Goal: Task Accomplishment & Management: Complete application form

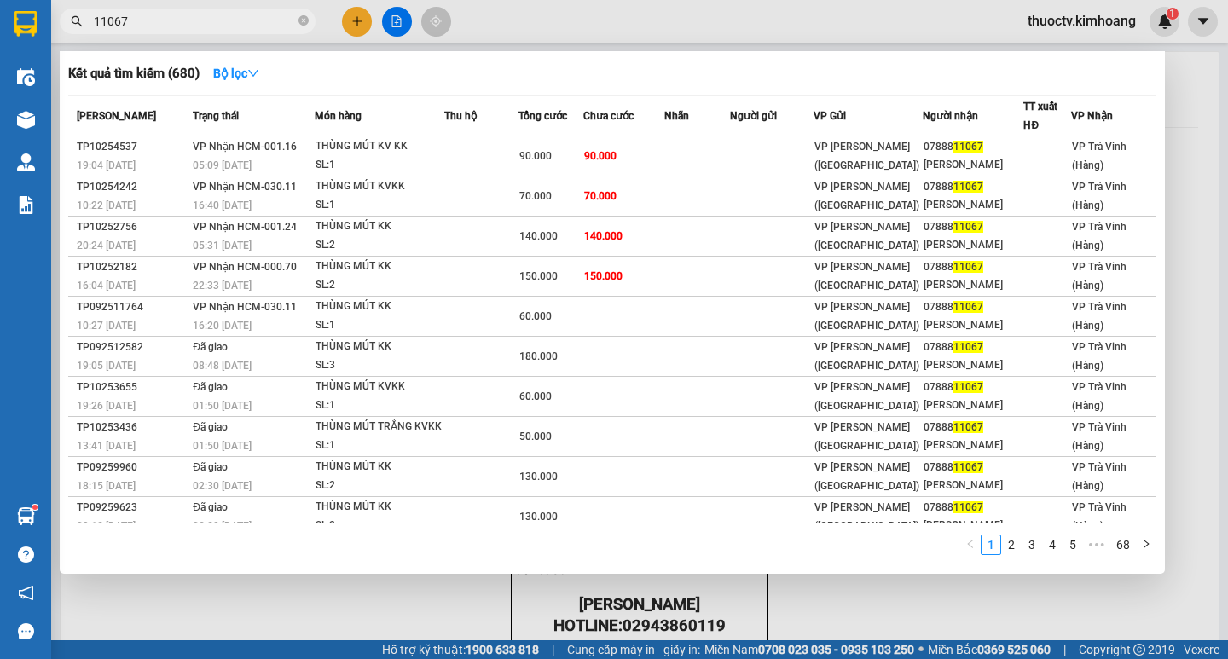
click at [141, 15] on input "11067" at bounding box center [194, 21] width 201 height 19
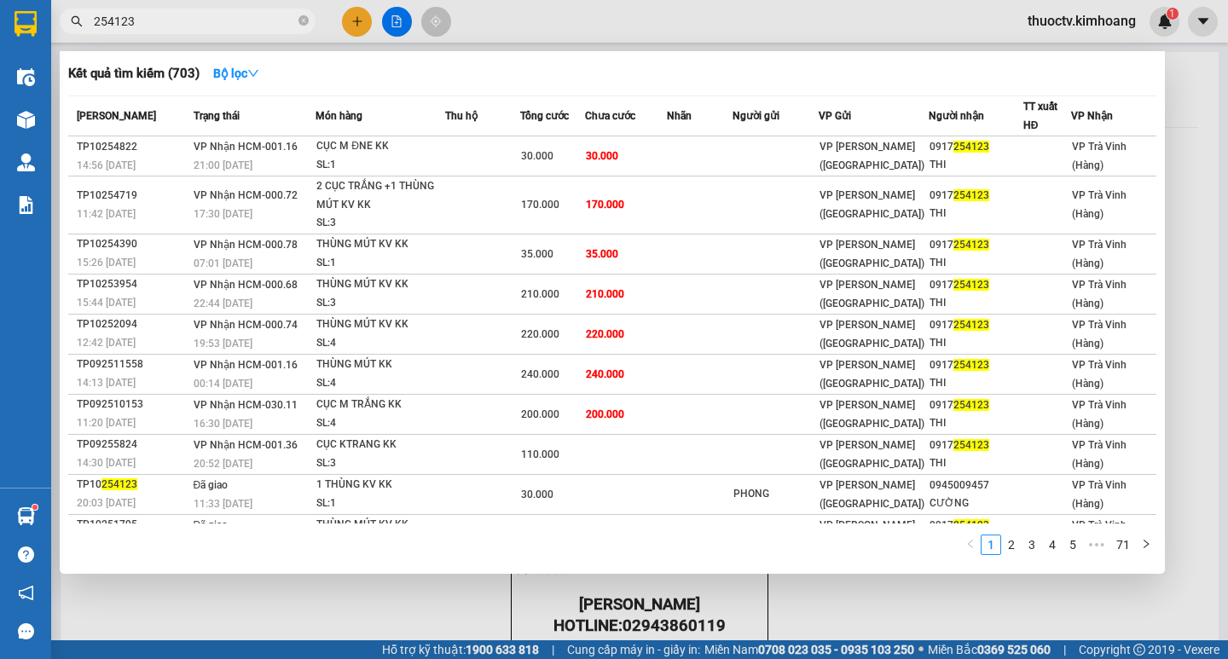
click at [148, 20] on input "254123" at bounding box center [194, 21] width 201 height 19
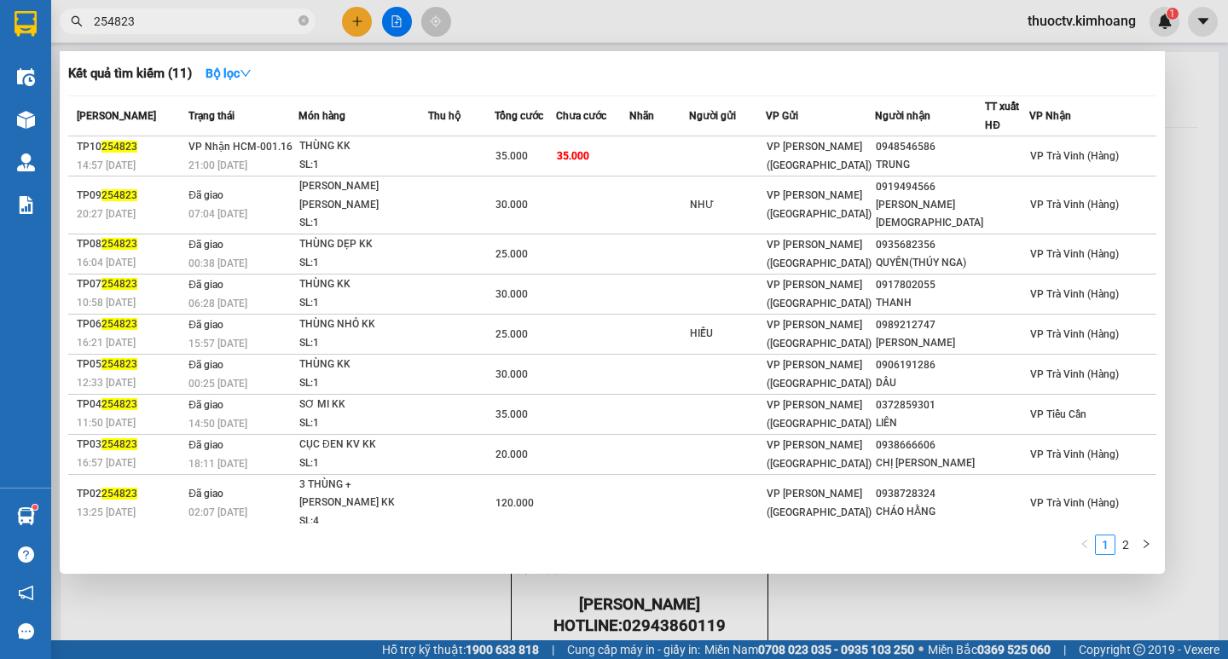
click at [146, 29] on input "254823" at bounding box center [194, 21] width 201 height 19
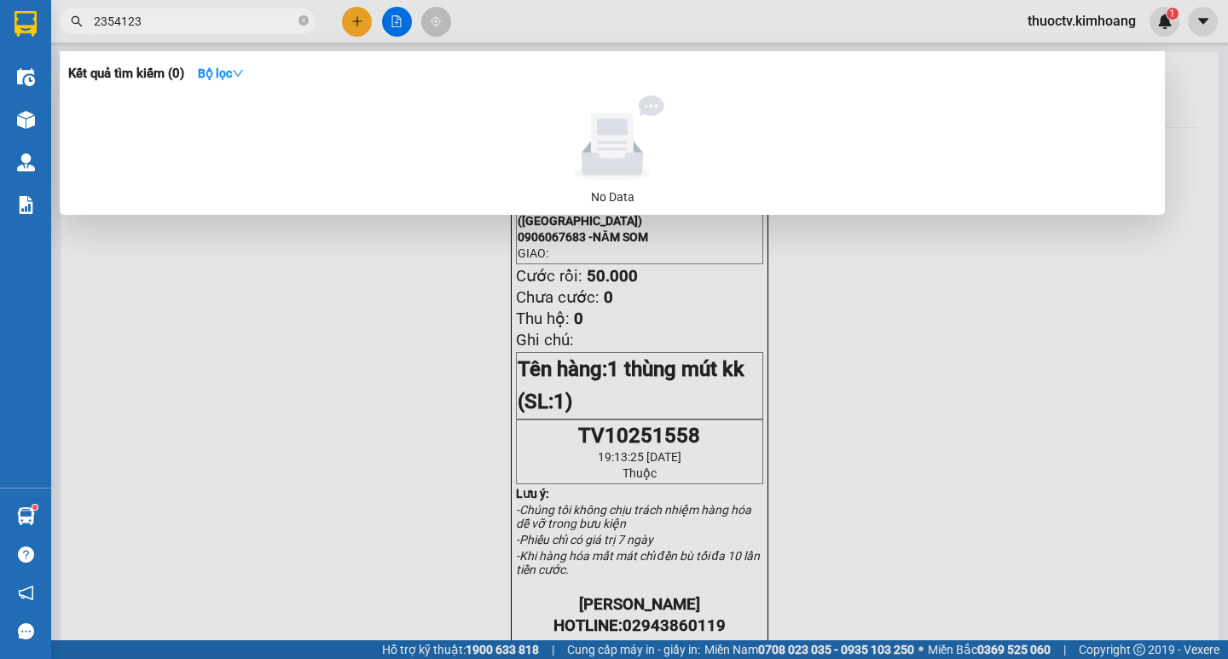
click at [106, 21] on input "2354123" at bounding box center [194, 21] width 201 height 19
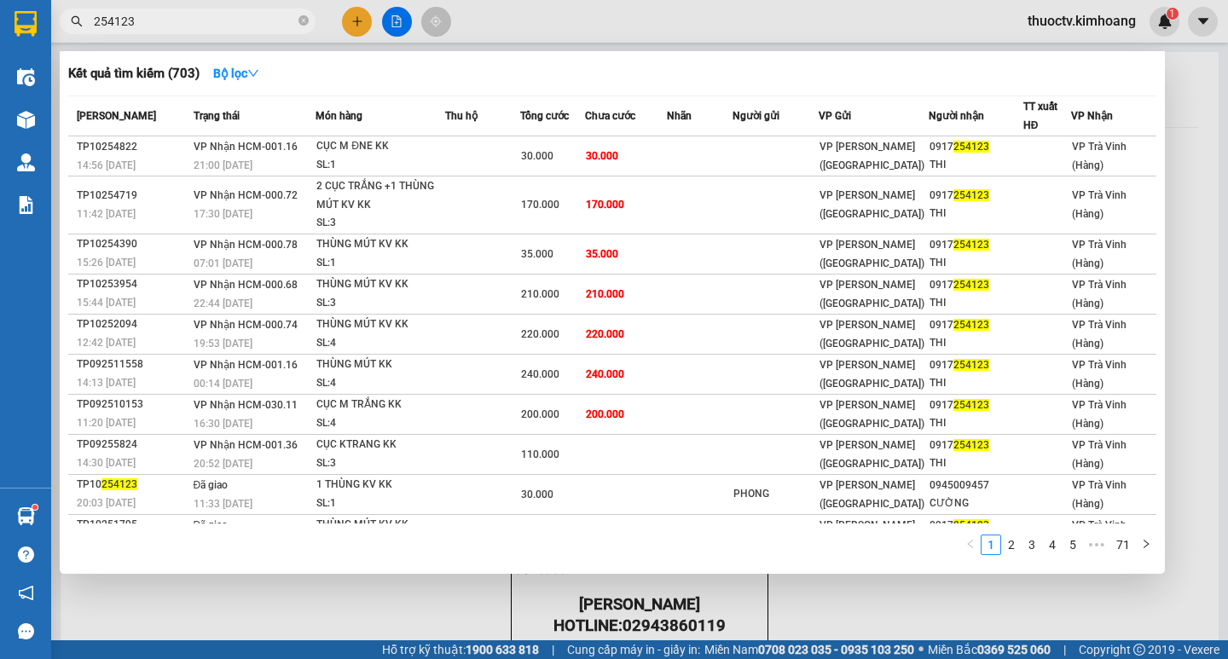
click at [163, 24] on input "254123" at bounding box center [194, 21] width 201 height 19
drag, startPoint x: 475, startPoint y: 262, endPoint x: 166, endPoint y: 22, distance: 390.7
click at [166, 22] on input "254123" at bounding box center [194, 21] width 201 height 19
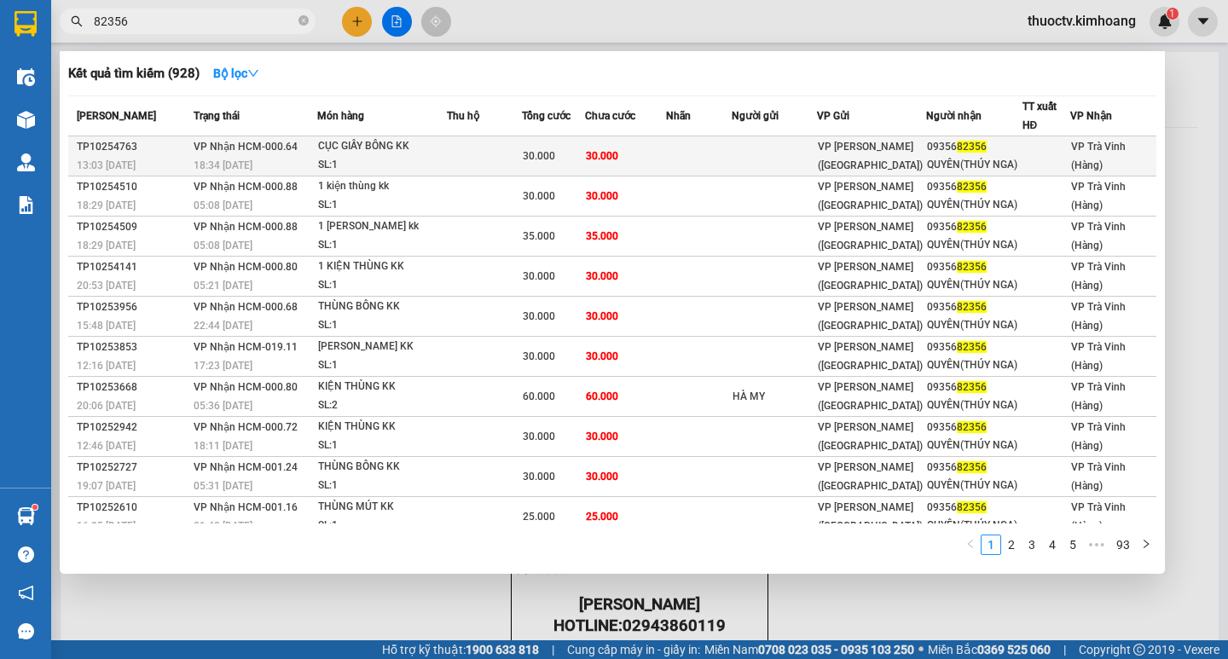
type input "82356"
click at [648, 157] on td "30.000" at bounding box center [625, 156] width 80 height 40
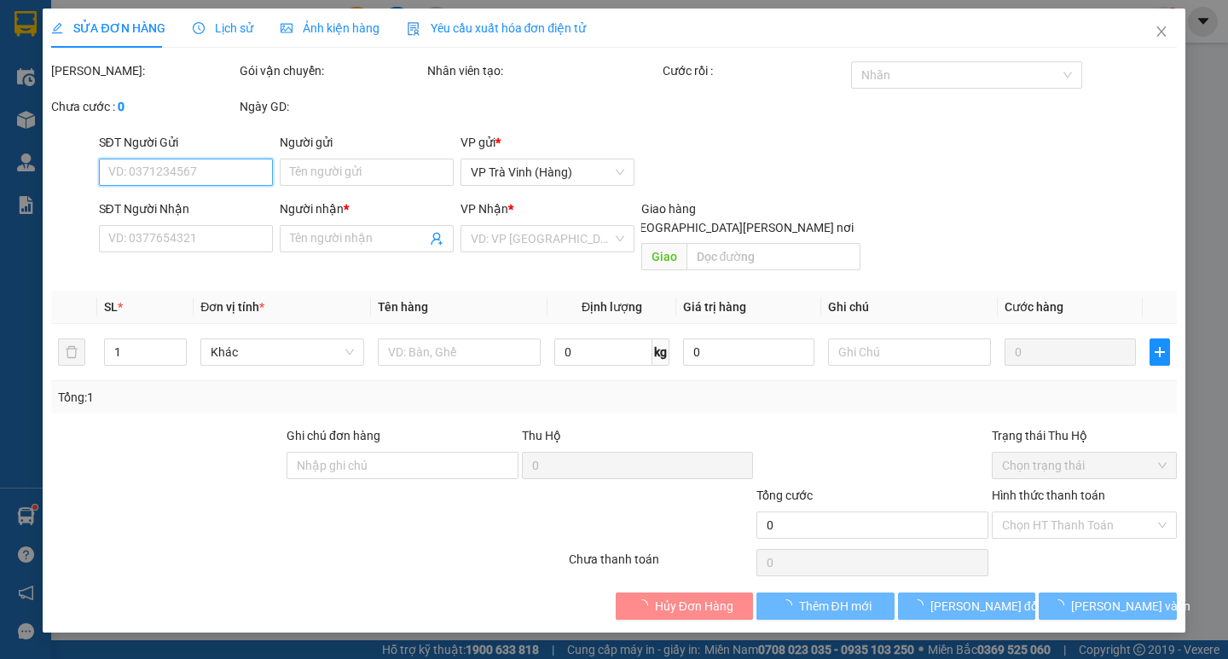
type input "0935682356"
type input "QUYÊN(THÚY NGA)"
type input "30.000"
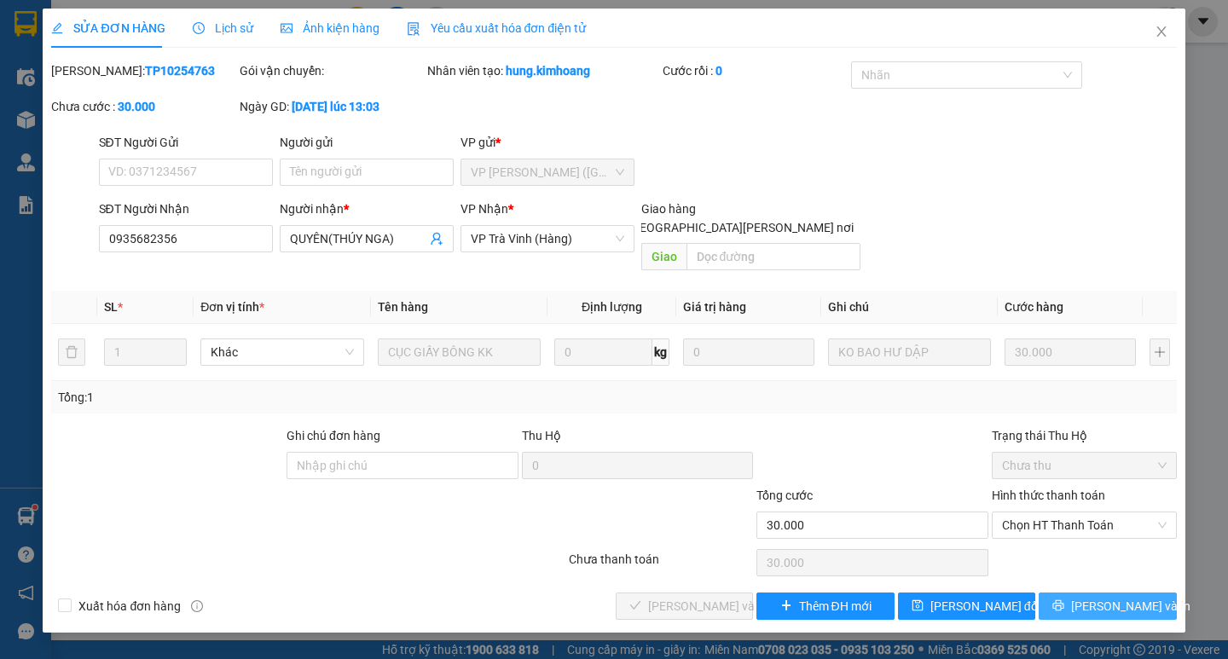
click at [1113, 597] on span "[PERSON_NAME] và In" at bounding box center [1130, 606] width 119 height 19
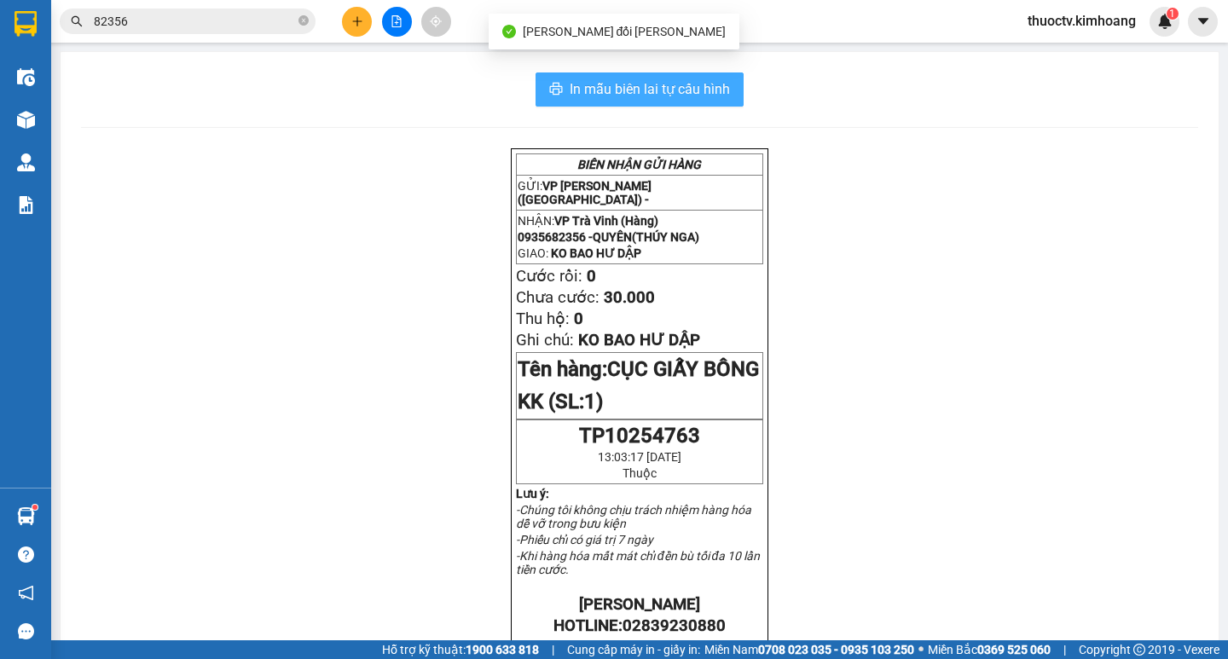
click at [576, 96] on span "In mẫu biên lai tự cấu hình" at bounding box center [650, 88] width 160 height 21
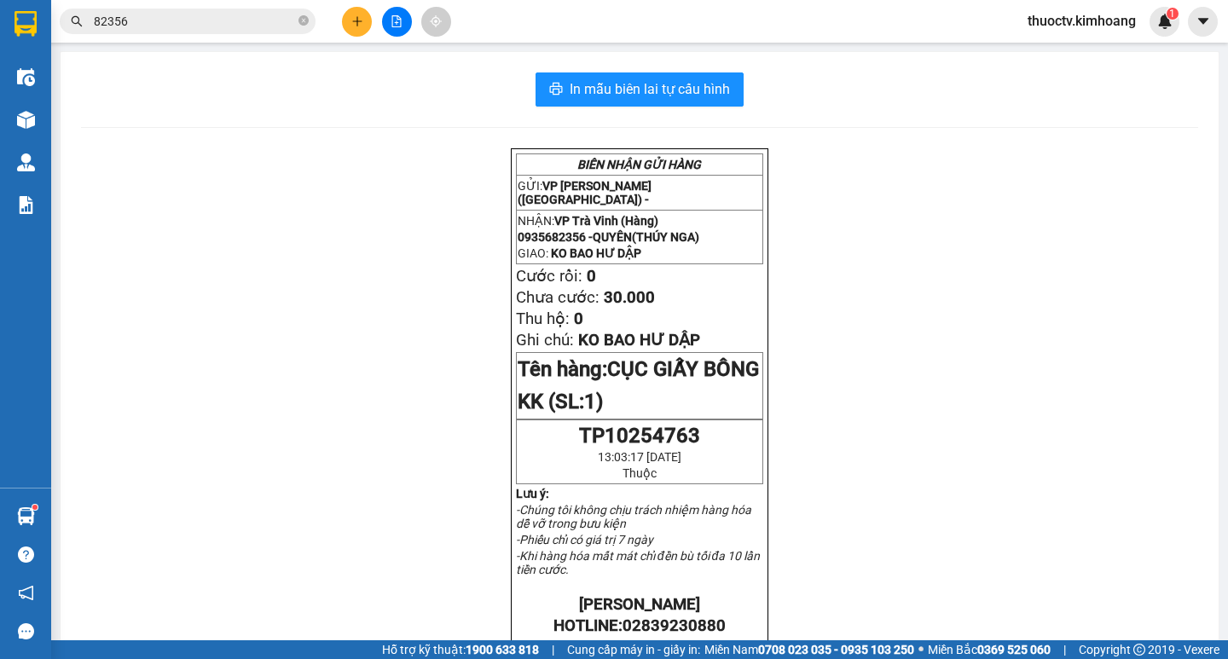
click at [229, 29] on input "82356" at bounding box center [194, 21] width 201 height 19
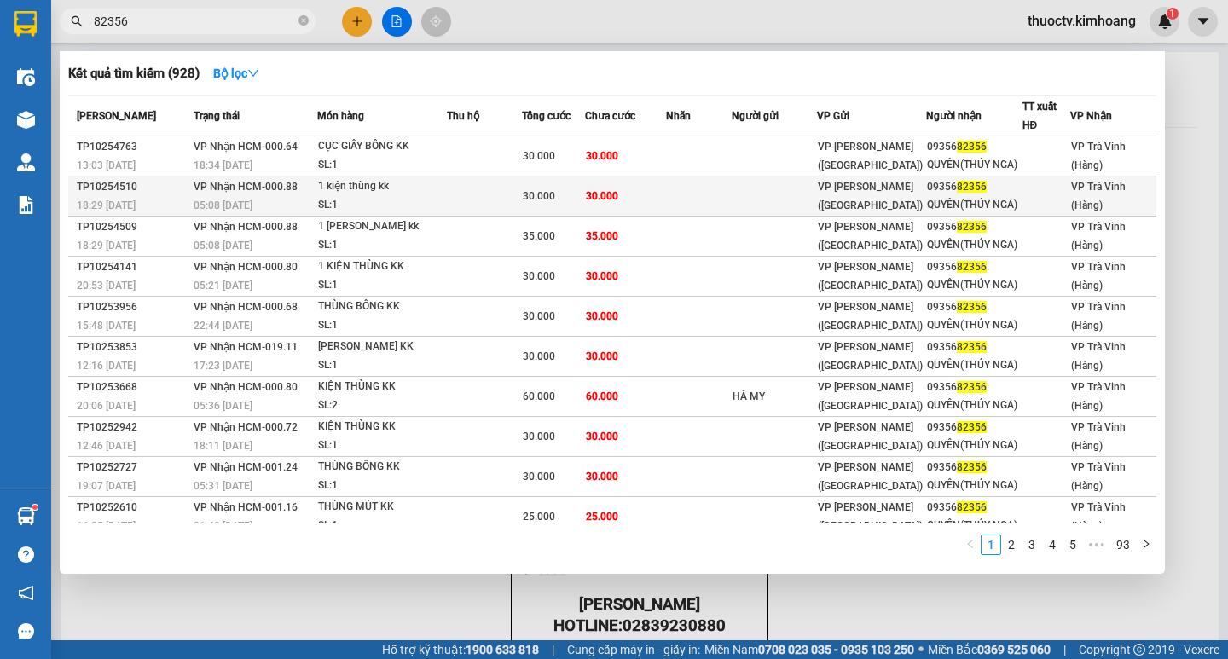
click at [651, 192] on td "30.000" at bounding box center [625, 196] width 80 height 40
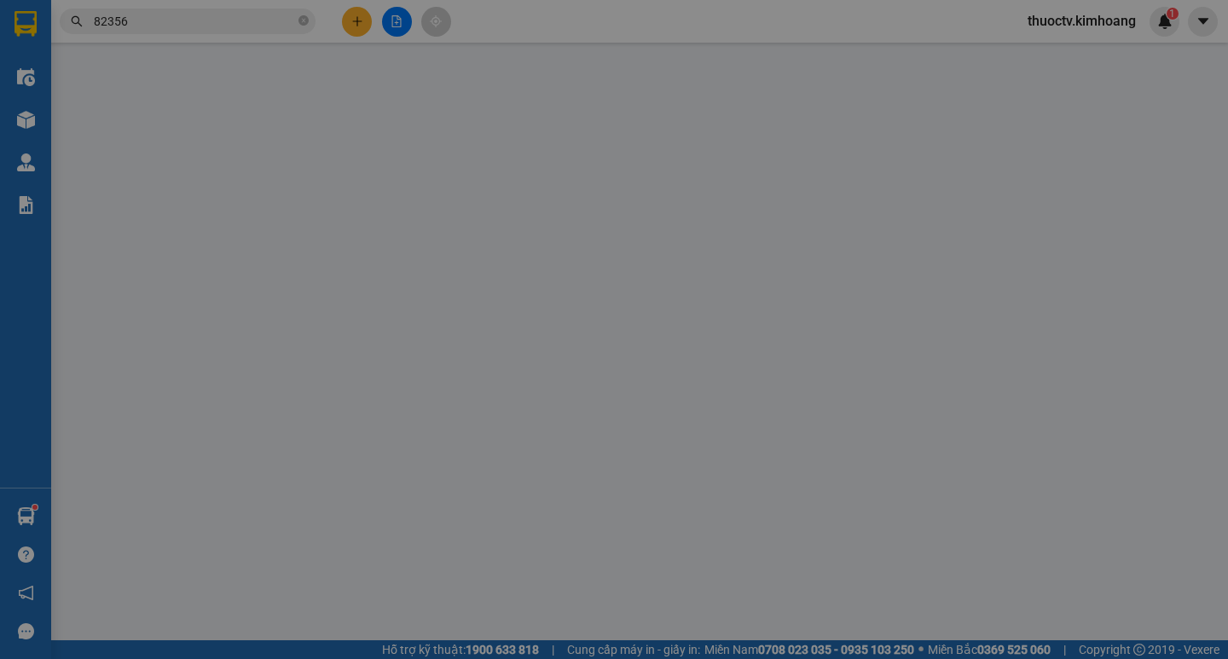
type input "0935682356"
type input "QUYÊN(THÚY NGA)"
type input "30.000"
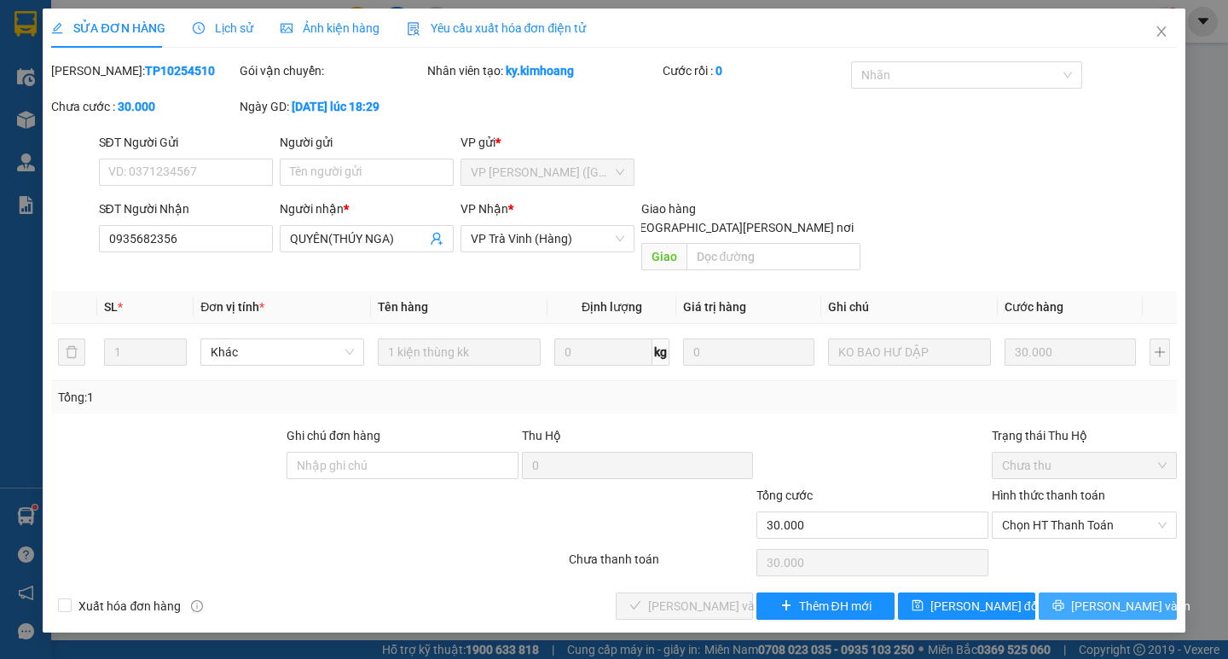
drag, startPoint x: 1104, startPoint y: 586, endPoint x: 1102, endPoint y: 533, distance: 52.9
click at [1108, 597] on span "[PERSON_NAME] và In" at bounding box center [1130, 606] width 119 height 19
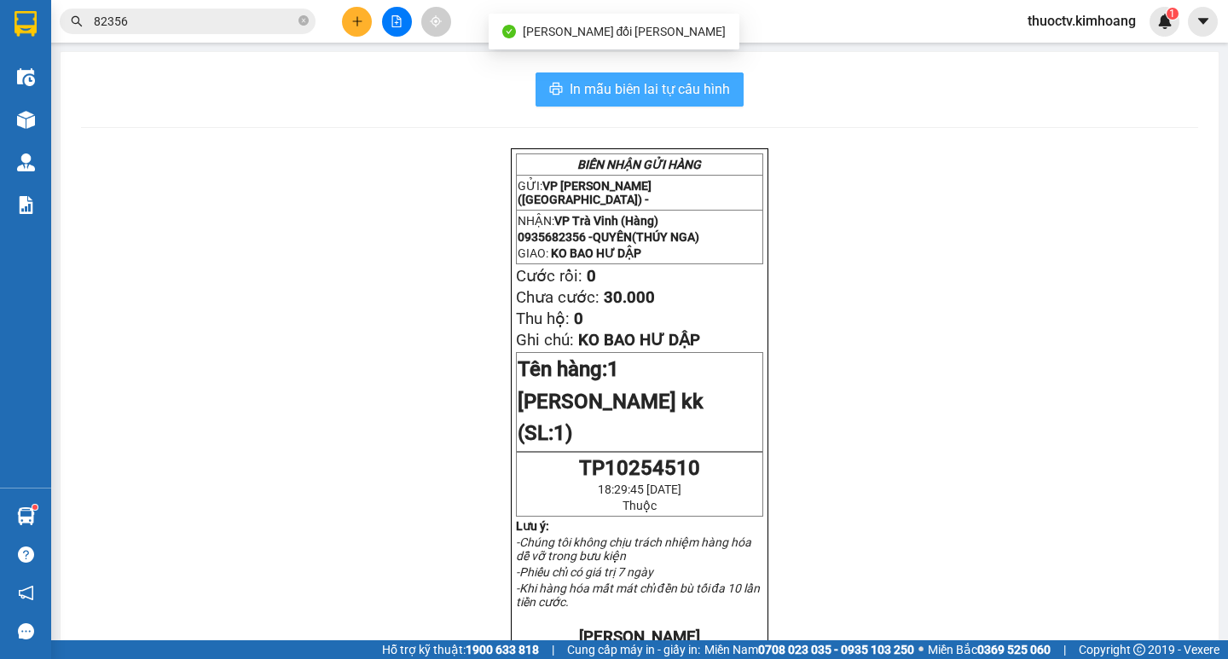
click at [614, 90] on span "In mẫu biên lai tự cấu hình" at bounding box center [650, 88] width 160 height 21
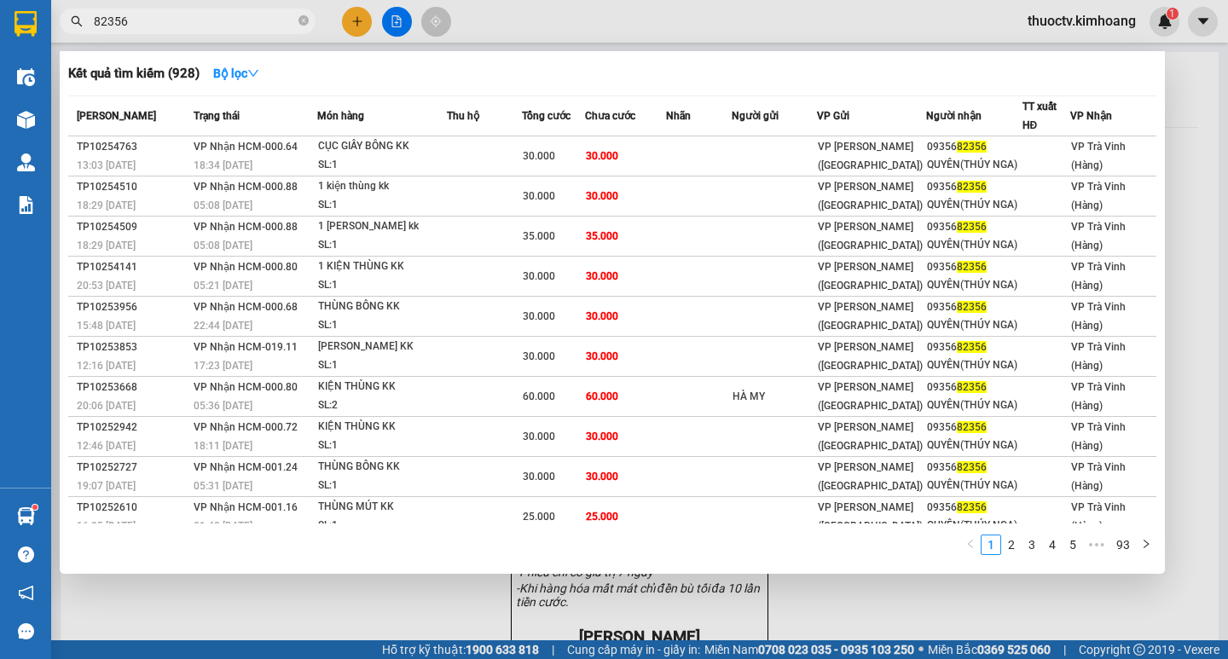
drag, startPoint x: 197, startPoint y: 16, endPoint x: 297, endPoint y: 46, distance: 104.1
click at [197, 17] on input "82356" at bounding box center [194, 21] width 201 height 19
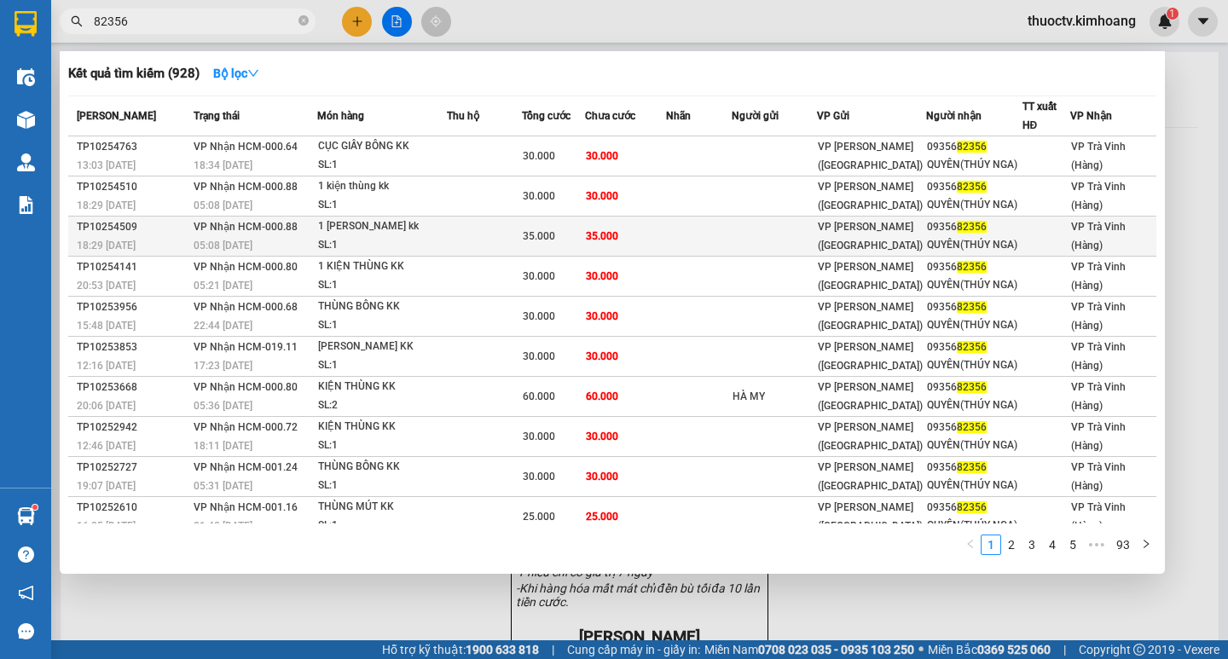
click at [633, 242] on td "35.000" at bounding box center [625, 237] width 80 height 40
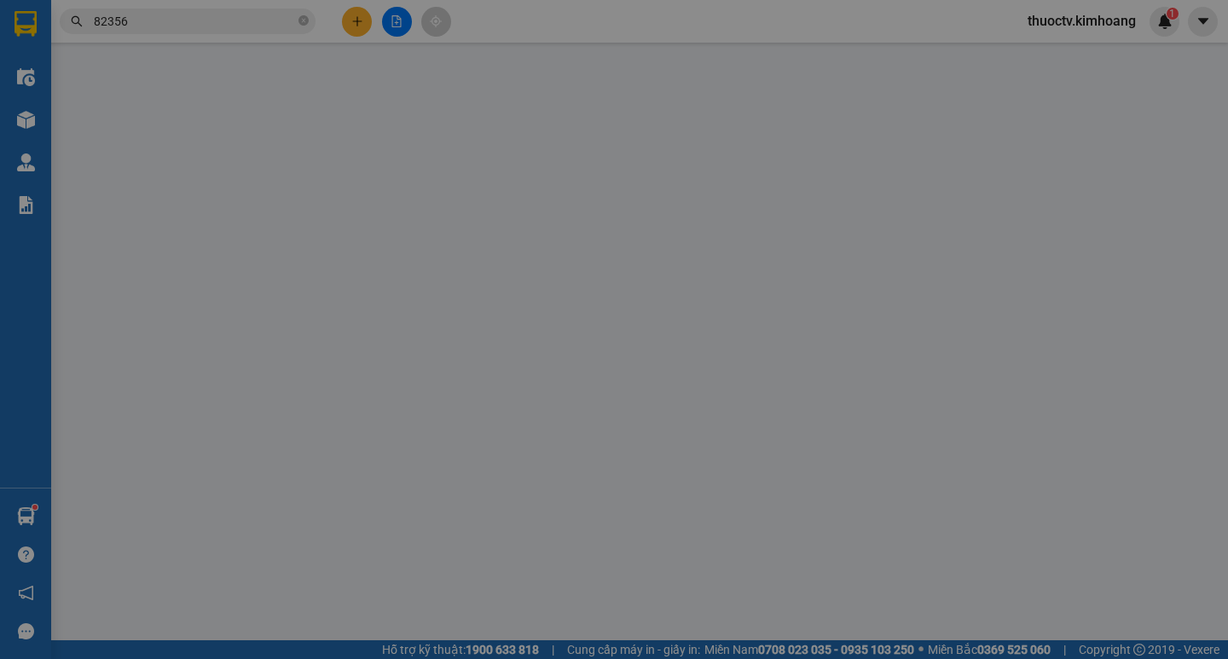
type input "0935682356"
type input "QUYÊN(THÚY NGA)"
type input "35.000"
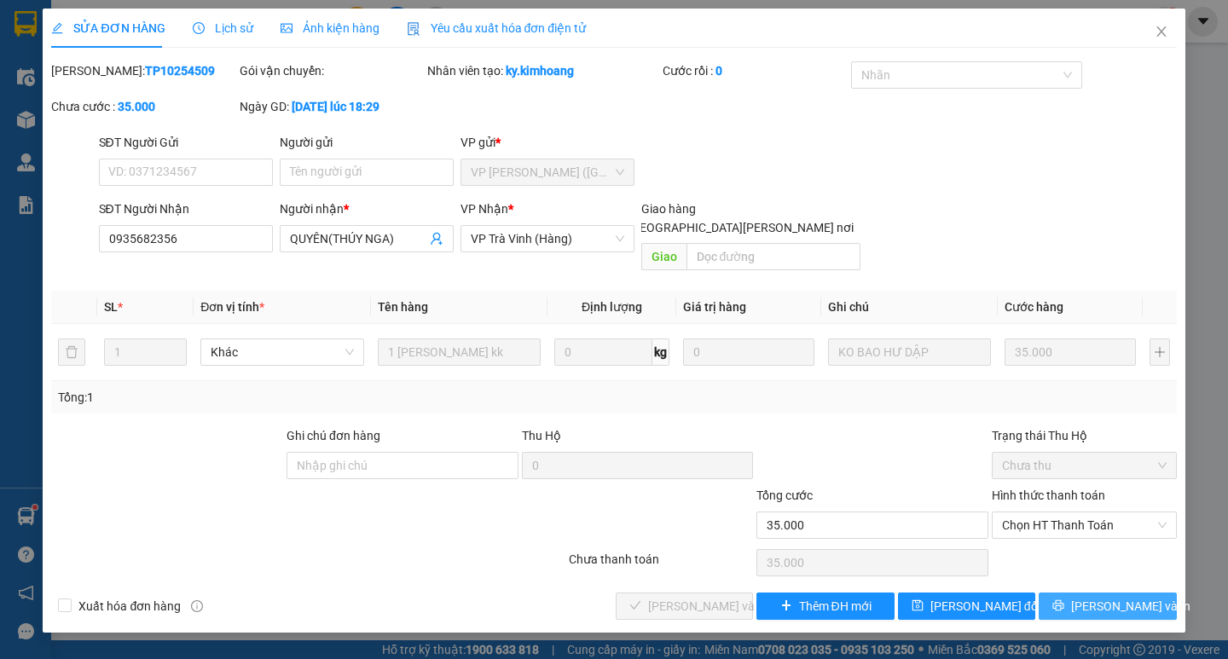
click at [1098, 597] on span "[PERSON_NAME] và In" at bounding box center [1130, 606] width 119 height 19
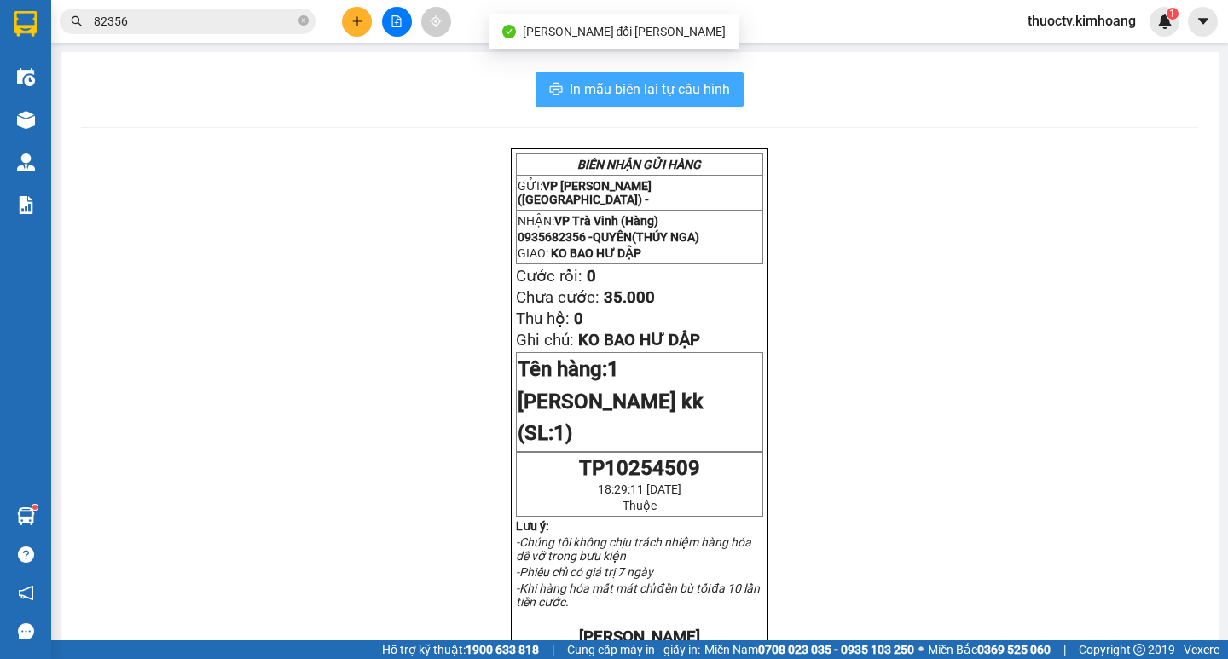
drag, startPoint x: 588, startPoint y: 90, endPoint x: 685, endPoint y: 77, distance: 97.2
click at [590, 90] on span "In mẫu biên lai tự cấu hình" at bounding box center [650, 88] width 160 height 21
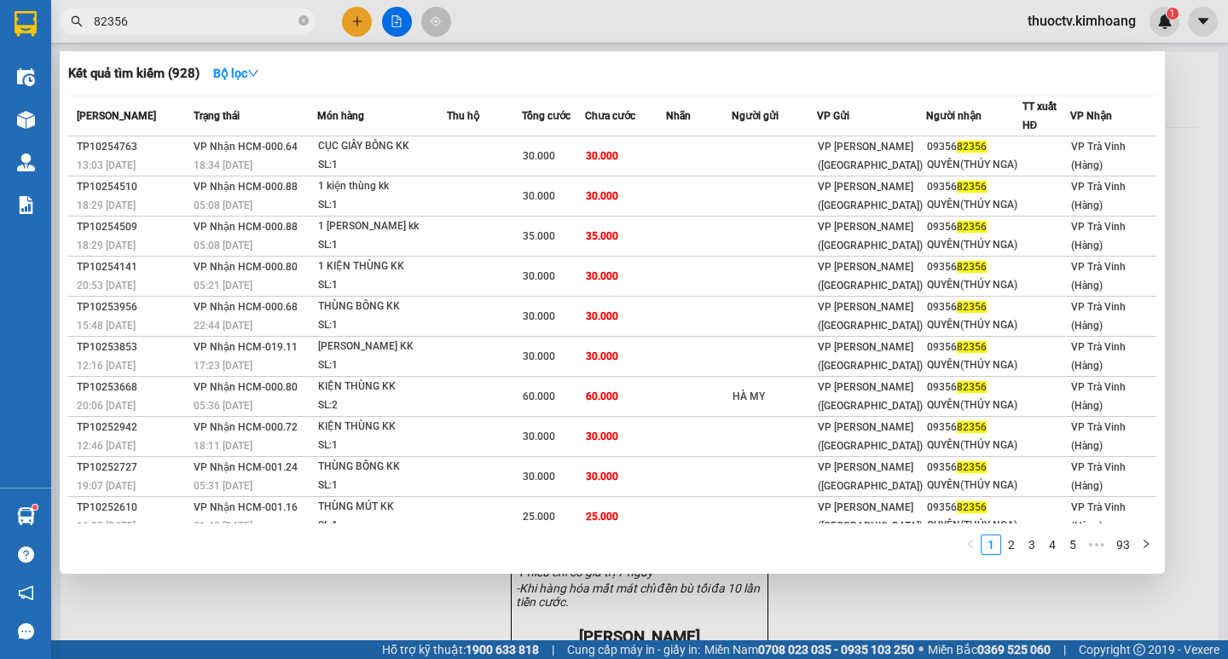
click at [208, 25] on input "82356" at bounding box center [194, 21] width 201 height 19
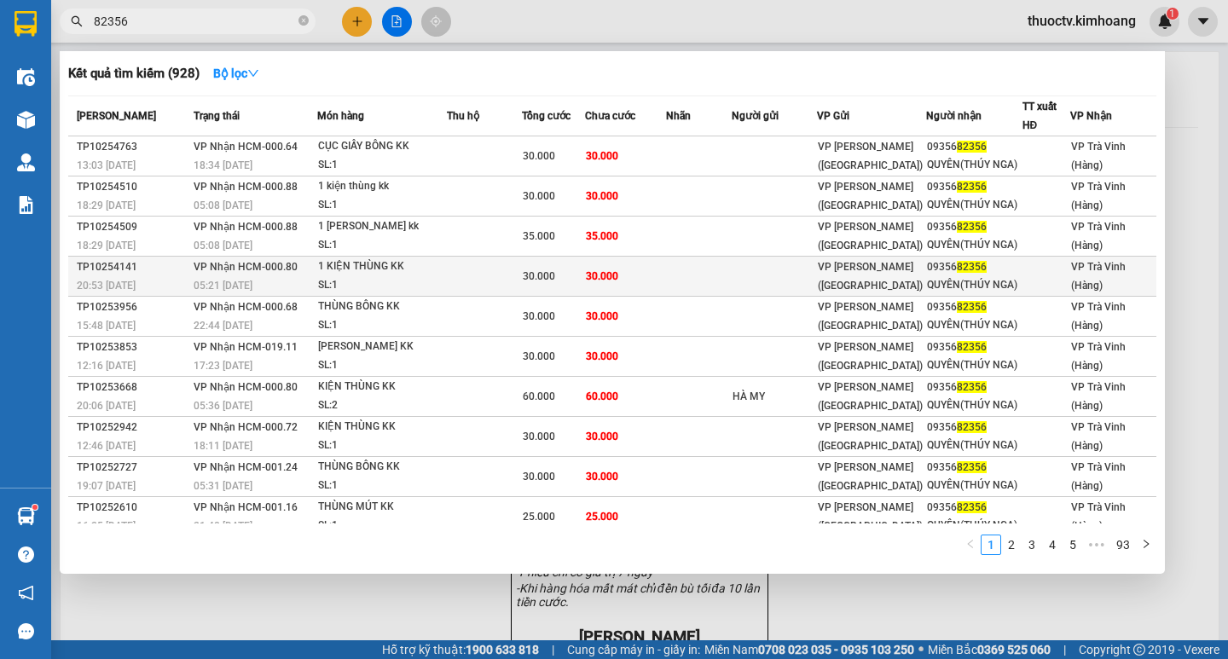
click at [640, 278] on td "30.000" at bounding box center [625, 277] width 80 height 40
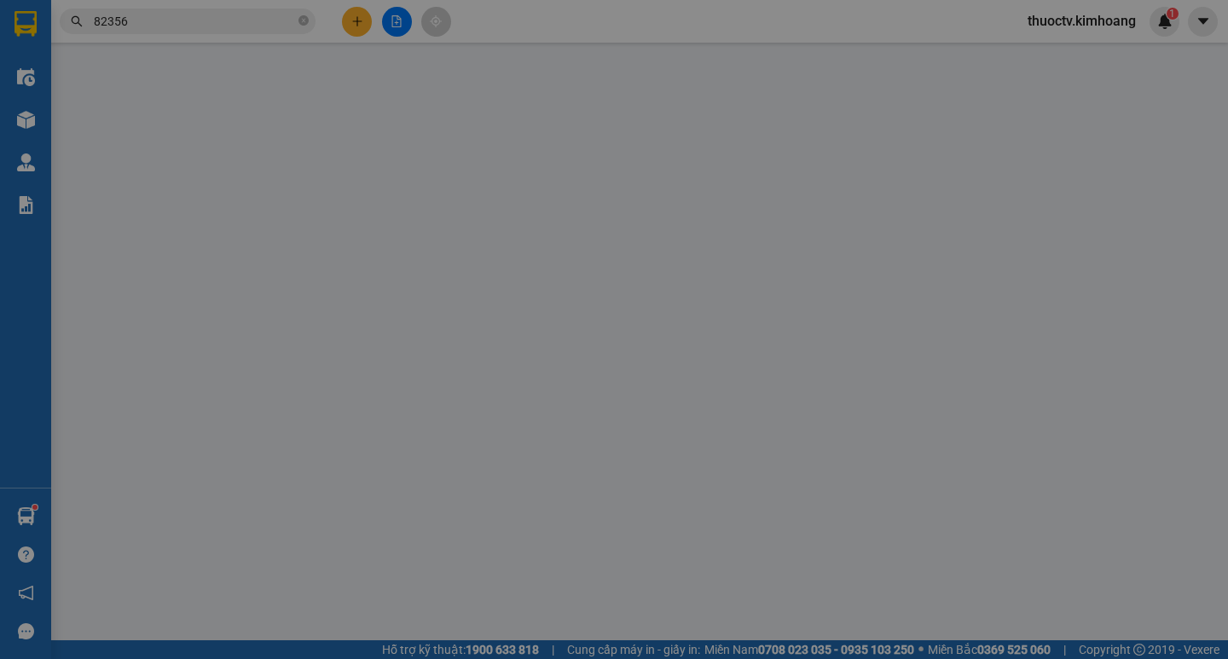
type input "0935682356"
type input "QUYÊN(THÚY NGA)"
type input "30.000"
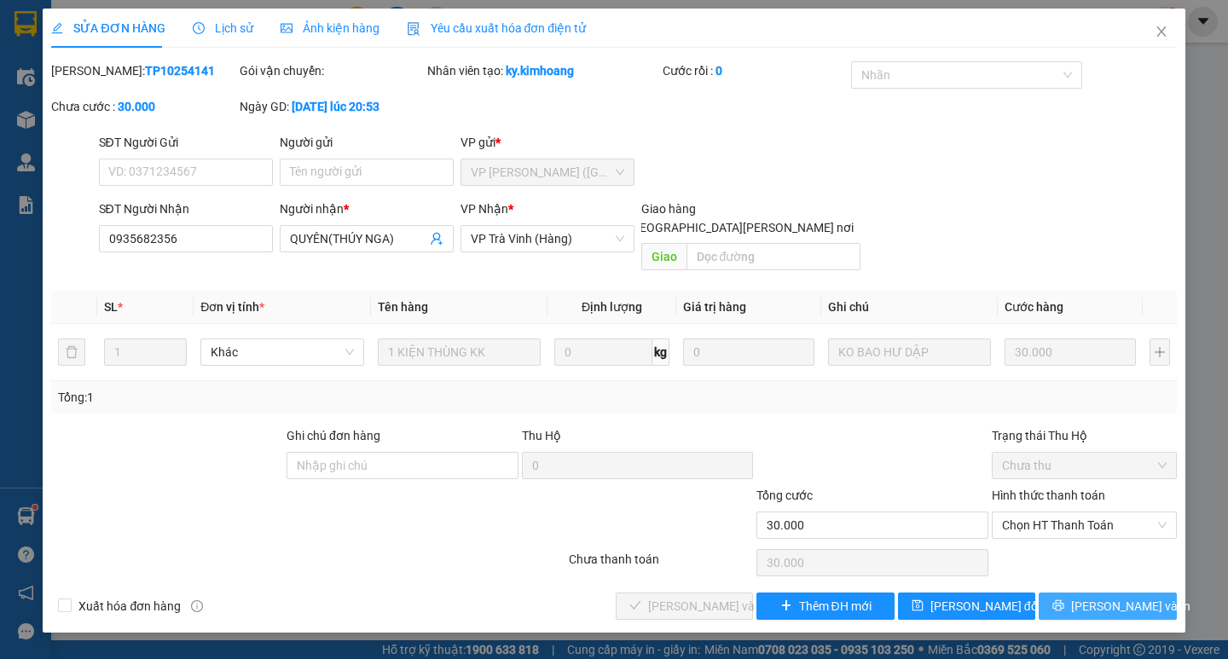
click at [1105, 597] on span "[PERSON_NAME] và In" at bounding box center [1130, 606] width 119 height 19
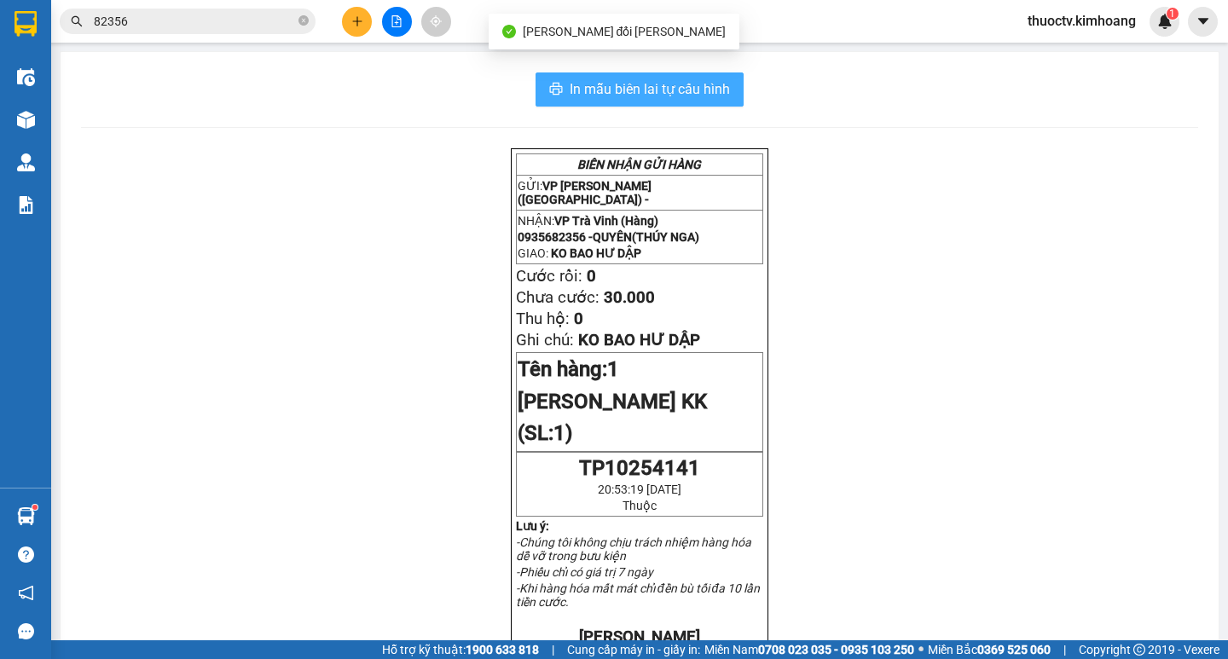
click at [683, 87] on span "In mẫu biên lai tự cấu hình" at bounding box center [650, 88] width 160 height 21
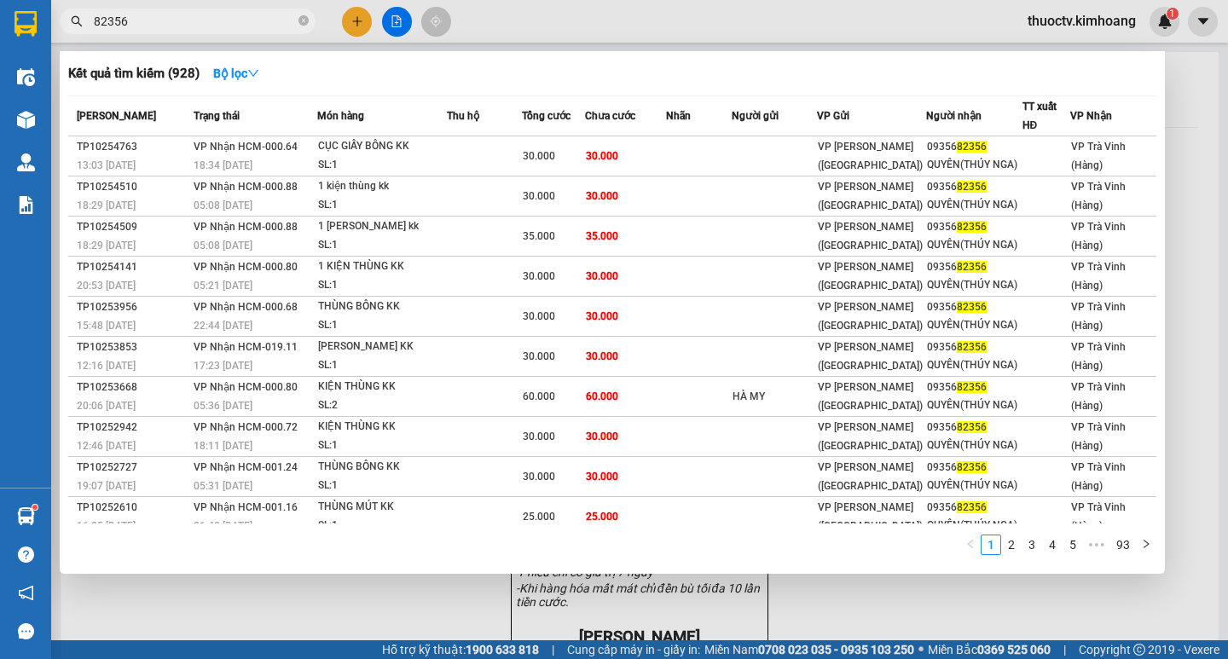
click at [142, 18] on input "82356" at bounding box center [194, 21] width 201 height 19
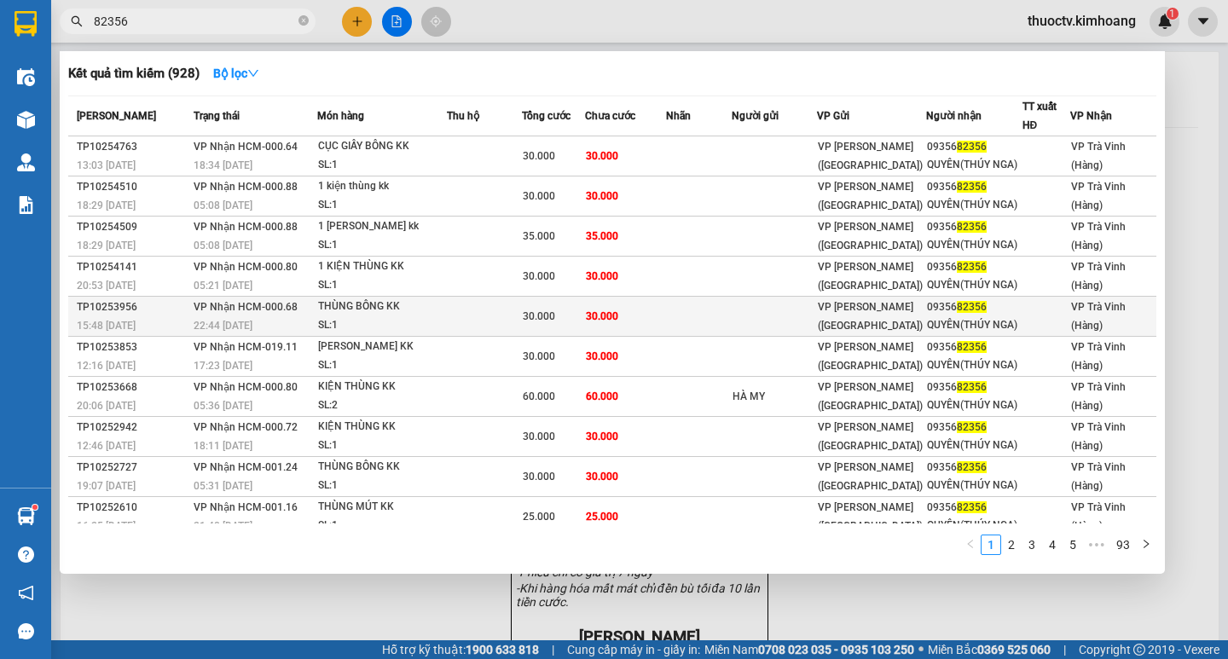
click at [638, 315] on td "30.000" at bounding box center [625, 317] width 80 height 40
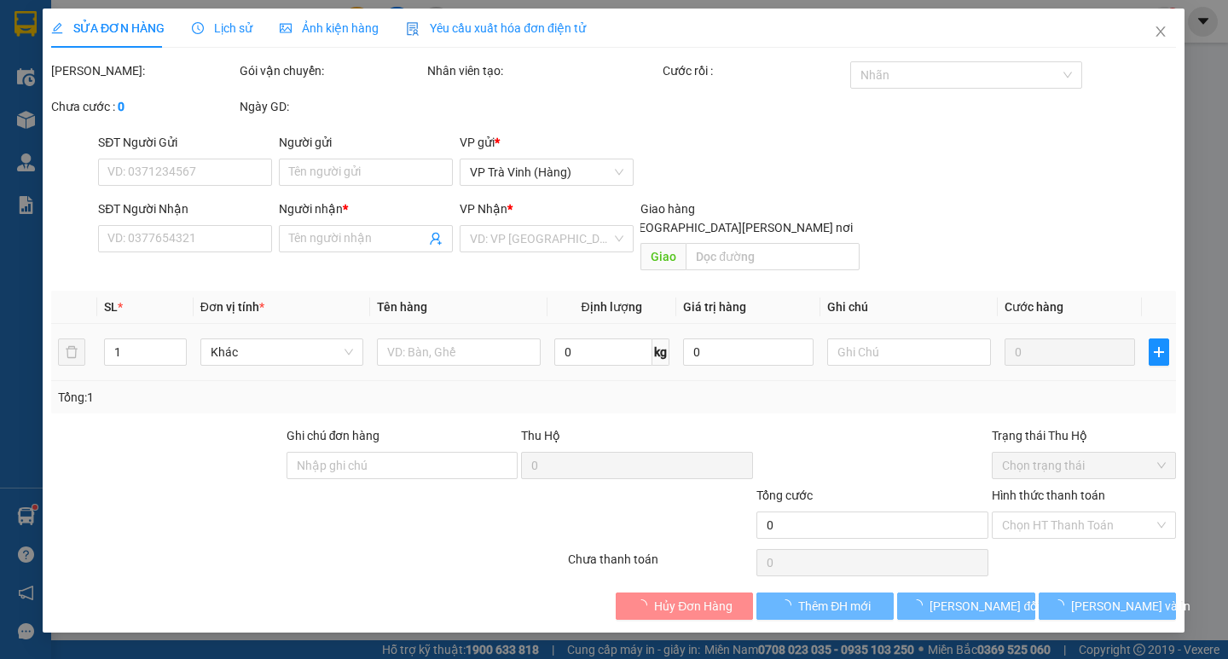
type input "0935682356"
type input "QUYÊN(THÚY NGA)"
type input "30.000"
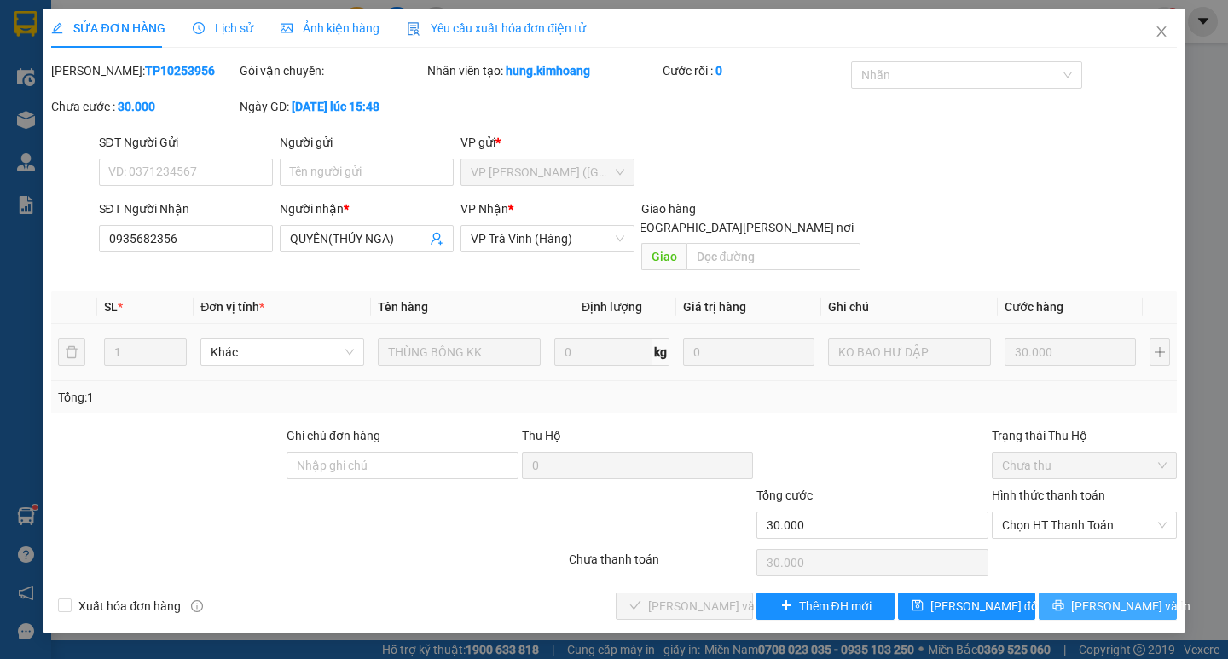
click at [1107, 597] on span "[PERSON_NAME] và In" at bounding box center [1130, 606] width 119 height 19
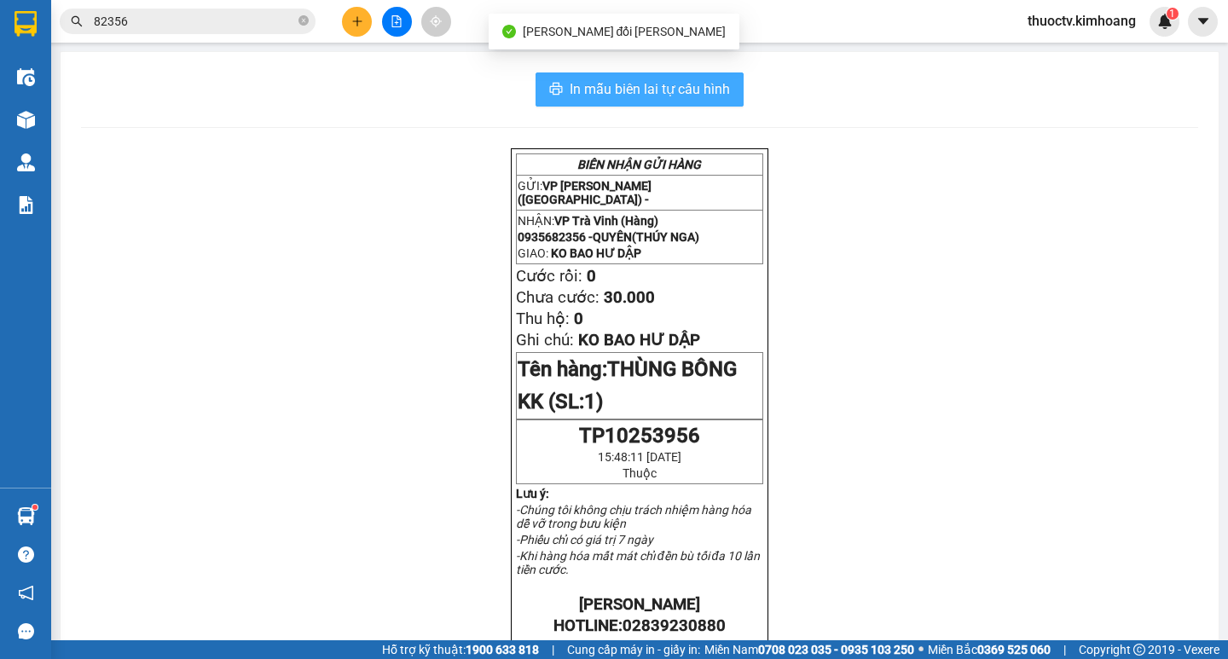
click at [575, 87] on span "In mẫu biên lai tự cấu hình" at bounding box center [650, 88] width 160 height 21
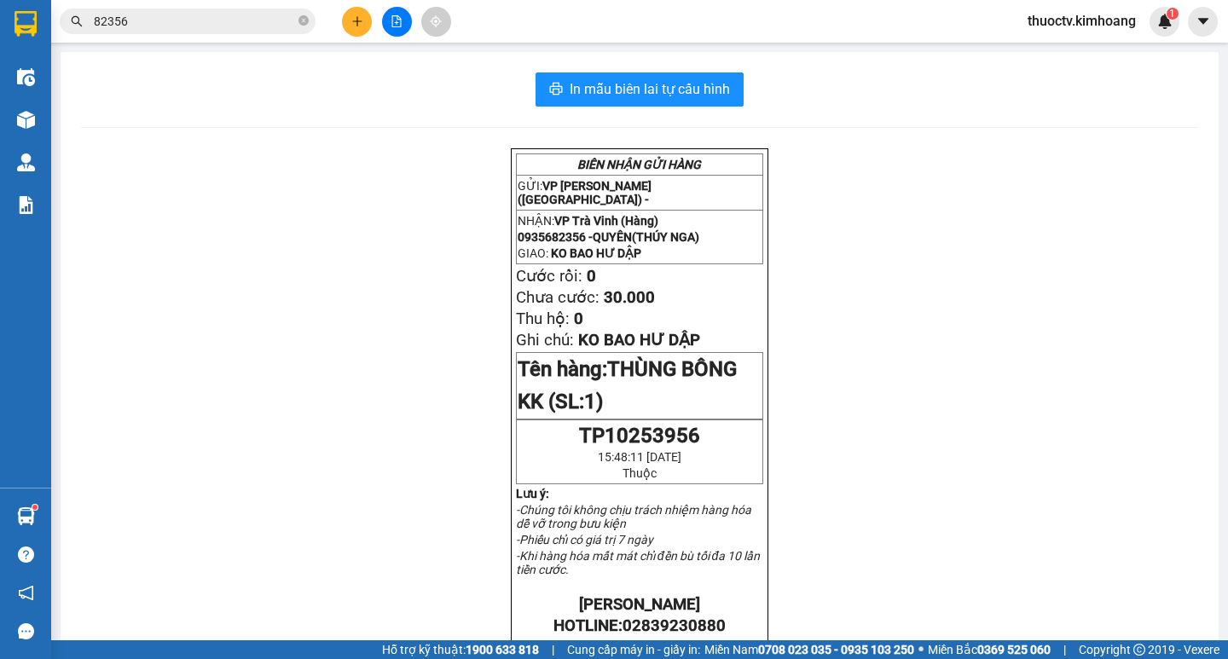
click at [178, 25] on input "82356" at bounding box center [194, 21] width 201 height 19
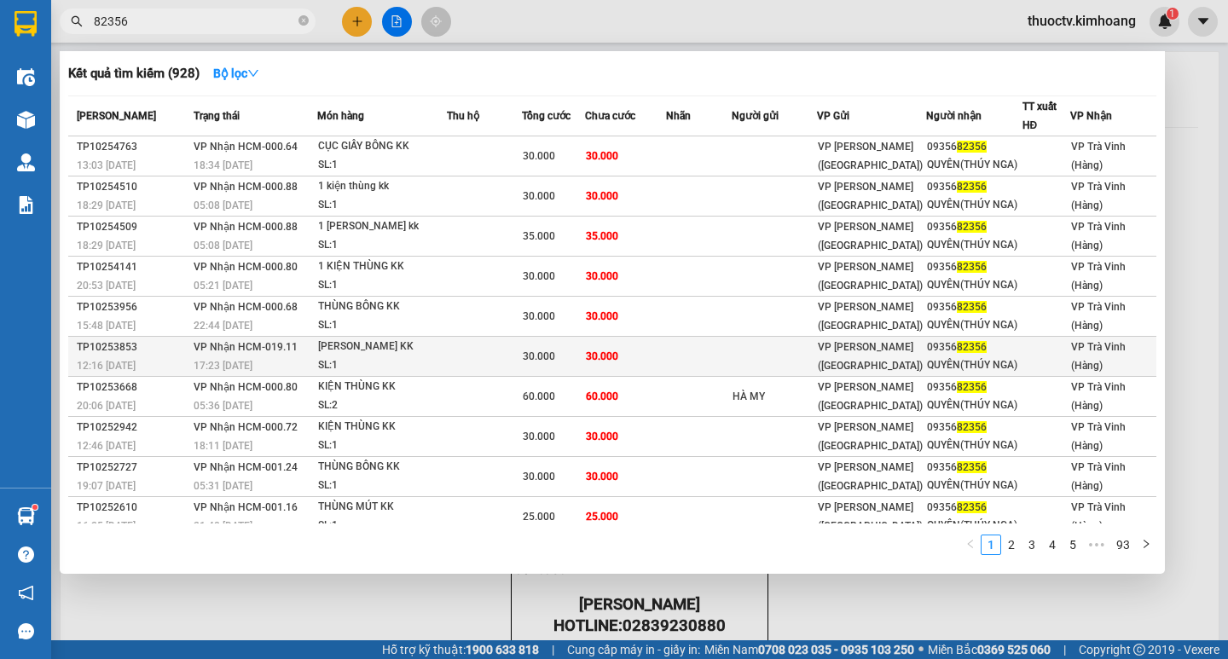
click at [655, 363] on td "30.000" at bounding box center [625, 357] width 80 height 40
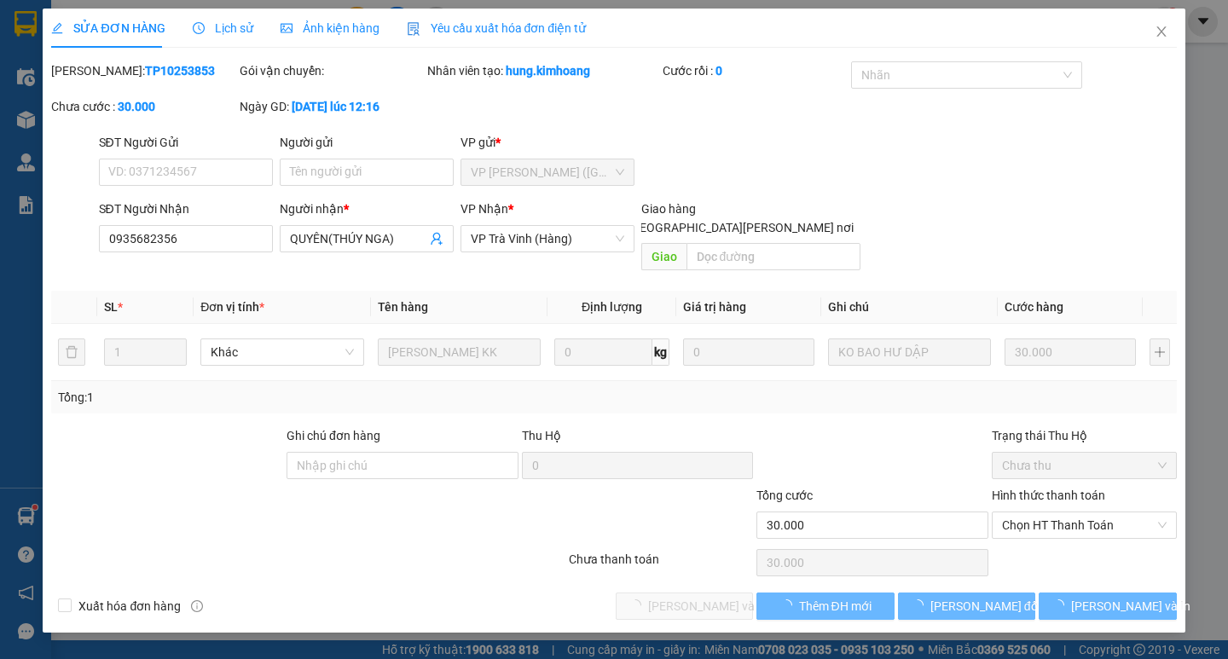
type input "0935682356"
type input "QUYÊN(THÚY NGA)"
type input "30.000"
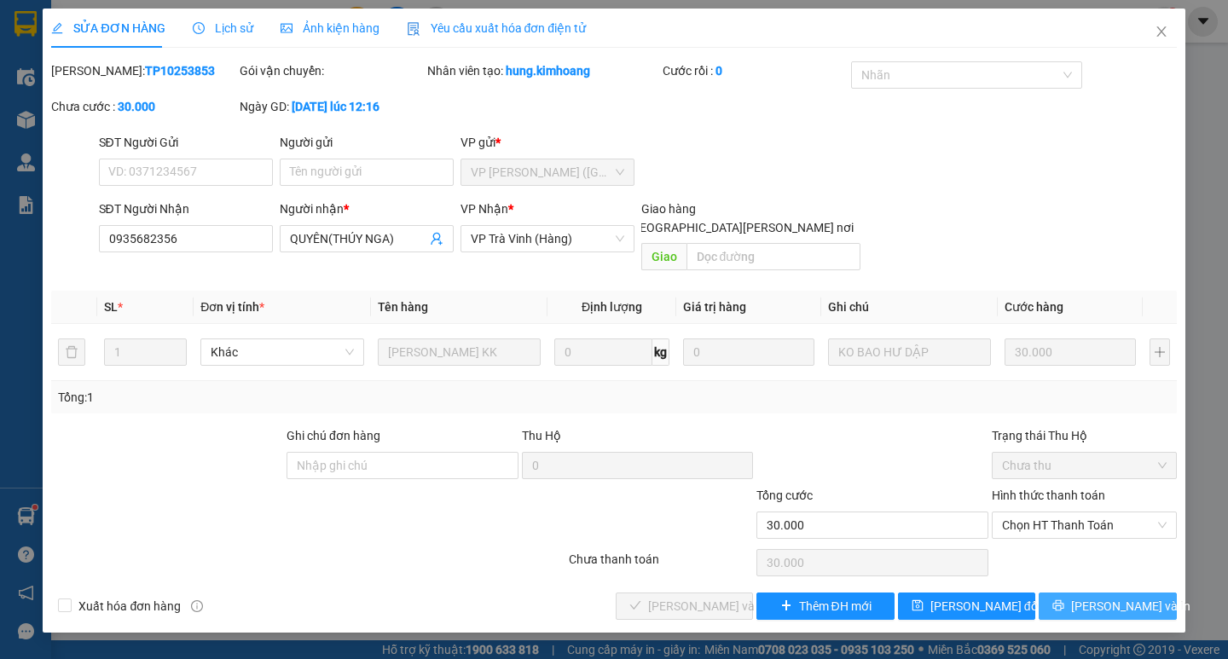
click at [1101, 597] on span "[PERSON_NAME] và In" at bounding box center [1130, 606] width 119 height 19
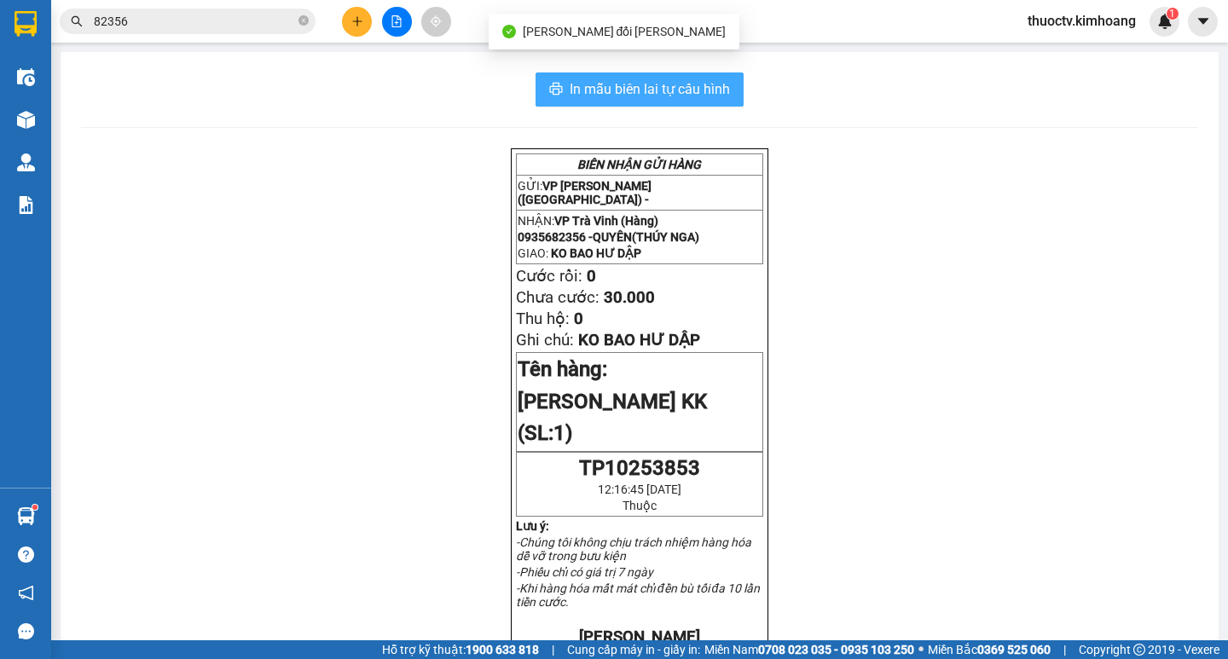
click at [573, 83] on span "In mẫu biên lai tự cấu hình" at bounding box center [650, 88] width 160 height 21
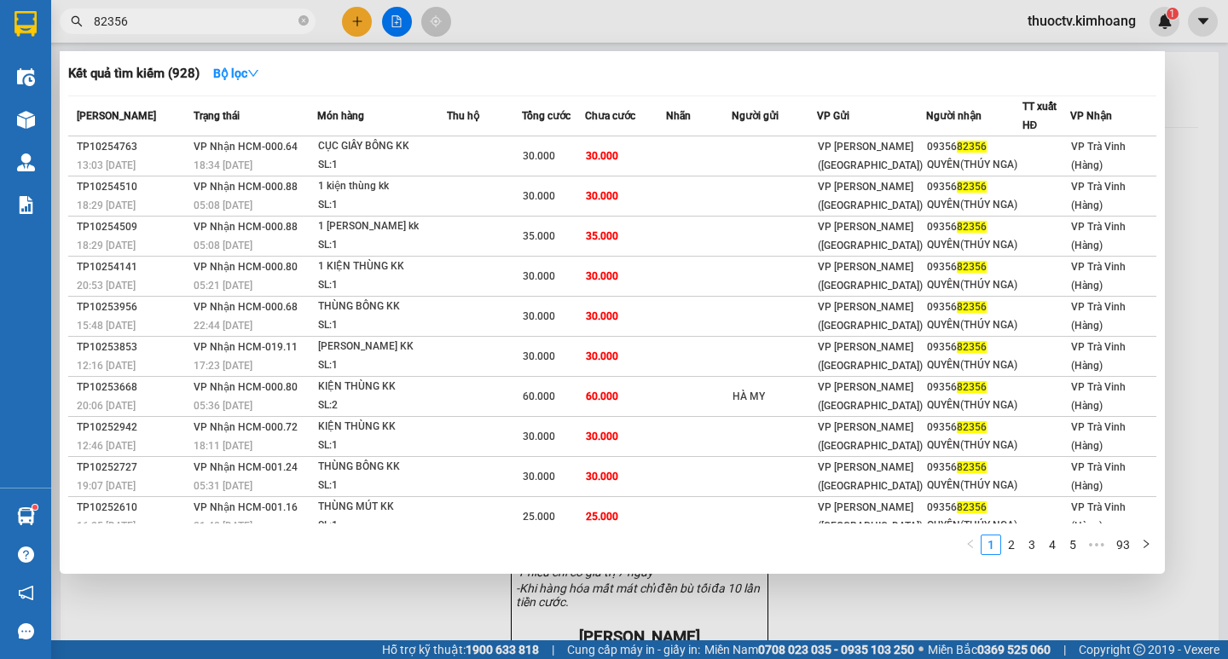
click at [154, 30] on input "82356" at bounding box center [194, 21] width 201 height 19
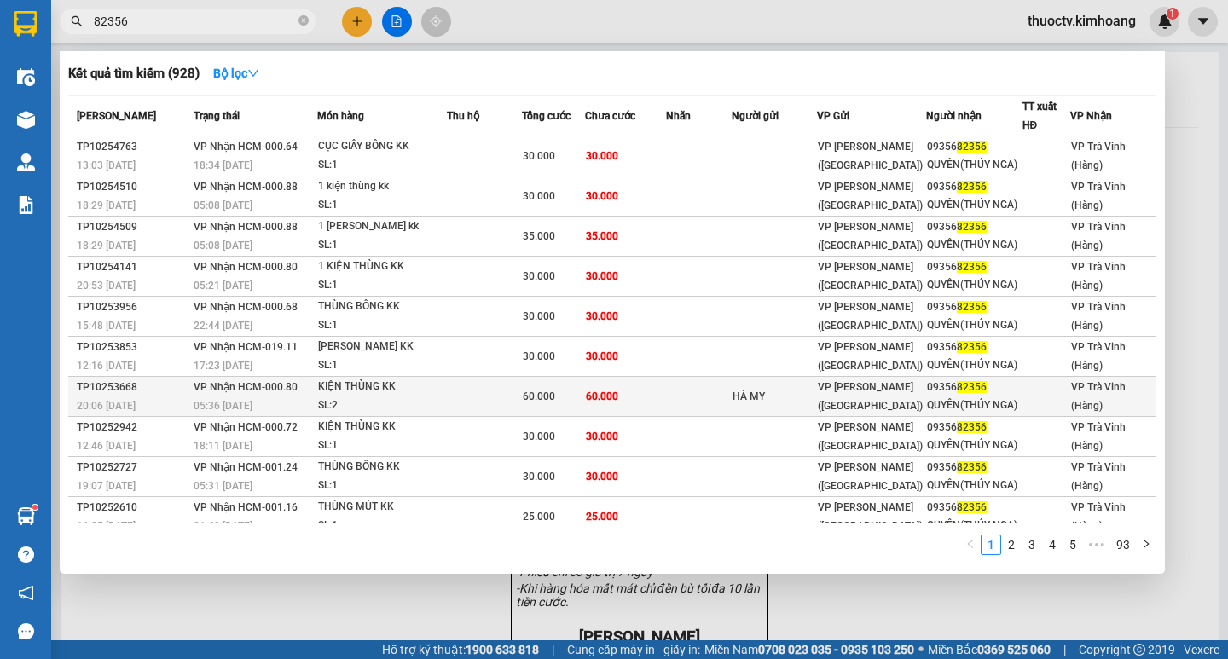
click at [660, 396] on td "60.000" at bounding box center [625, 397] width 80 height 40
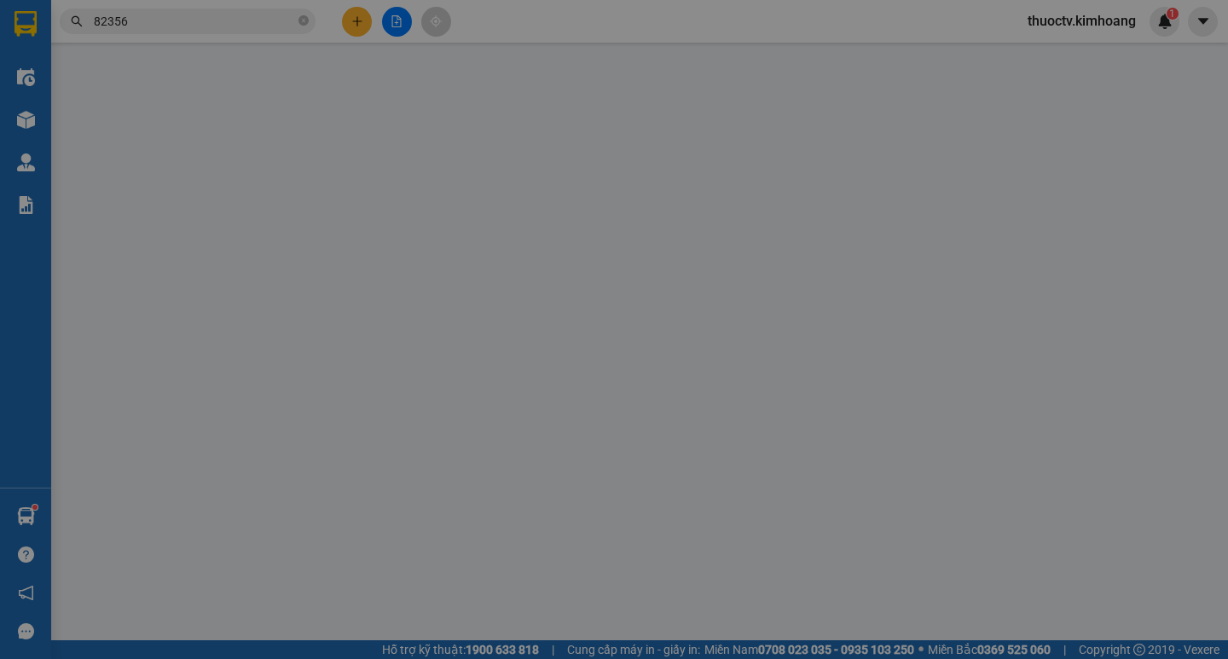
type input "HÀ MY"
type input "0935682356"
type input "QUYÊN(THÚY NGA)"
type input "60.000"
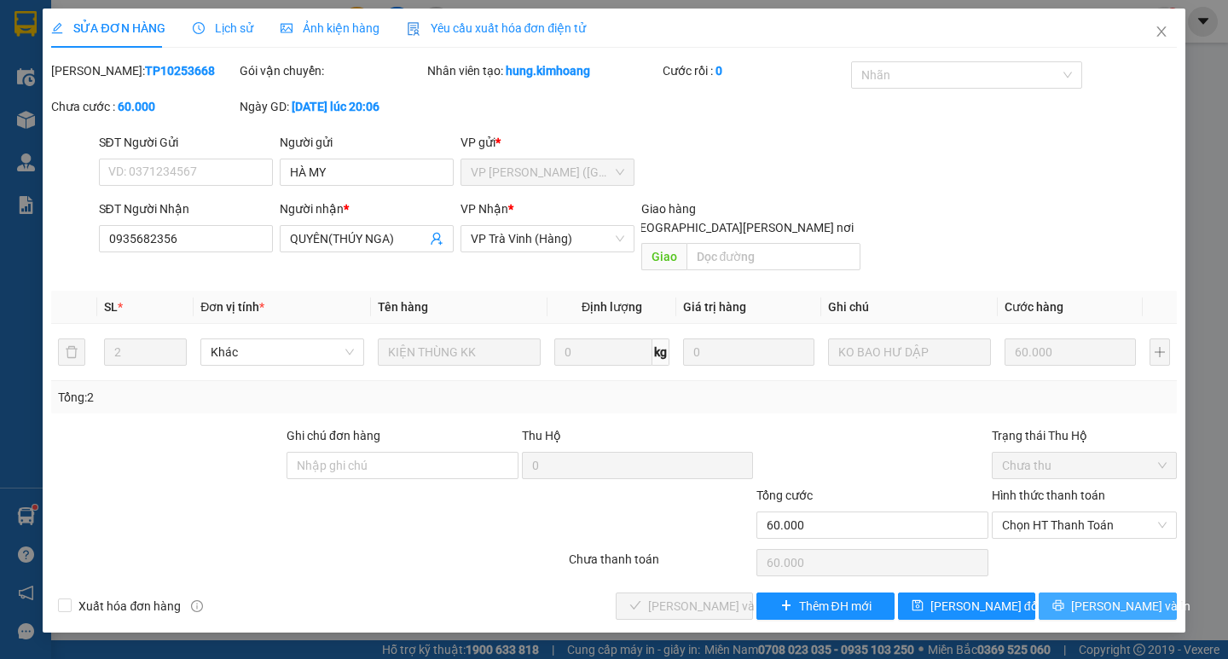
click at [1105, 597] on span "[PERSON_NAME] và In" at bounding box center [1130, 606] width 119 height 19
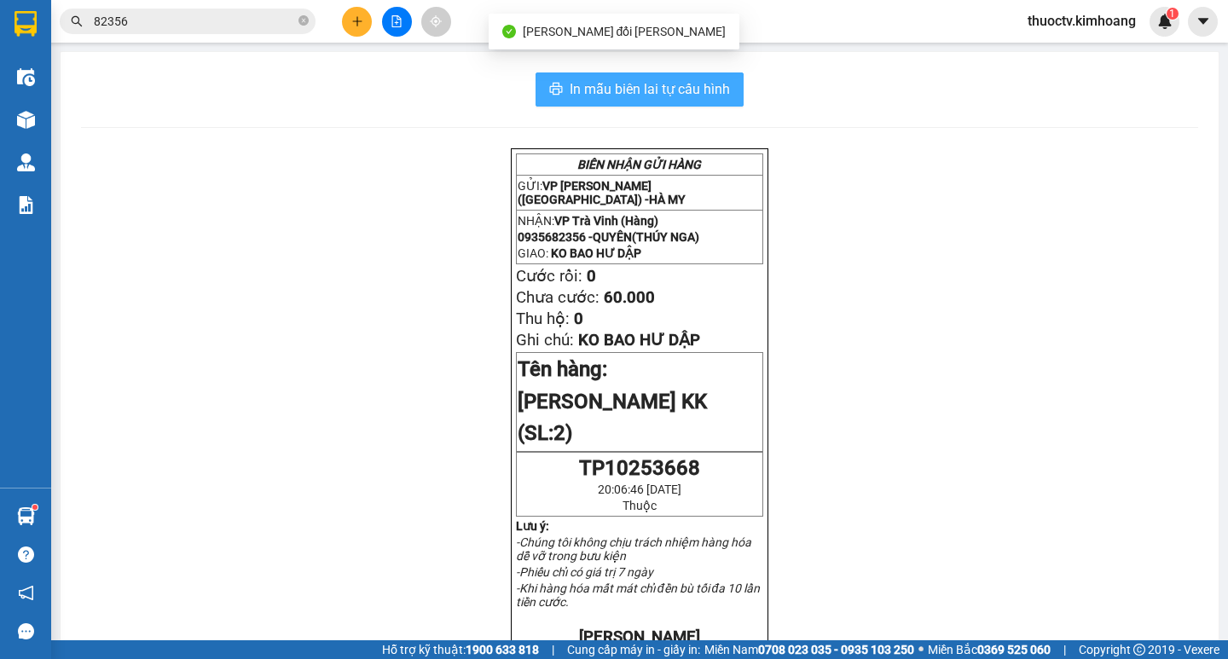
click at [570, 88] on span "In mẫu biên lai tự cấu hình" at bounding box center [650, 88] width 160 height 21
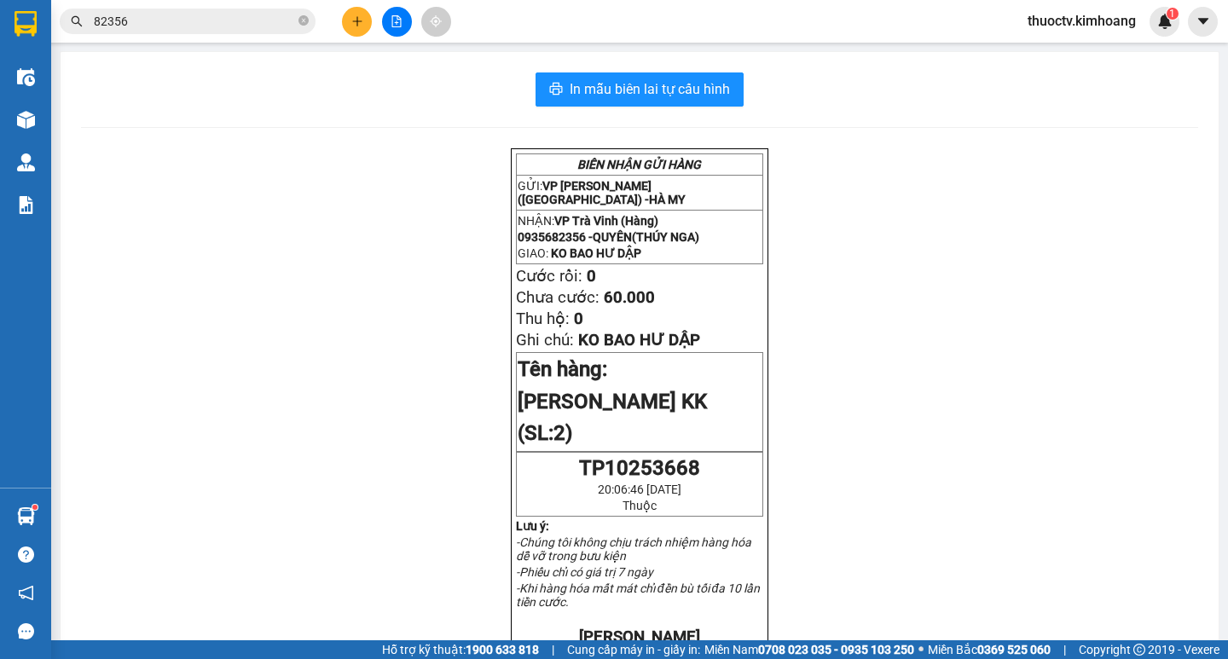
click at [165, 28] on input "82356" at bounding box center [194, 21] width 201 height 19
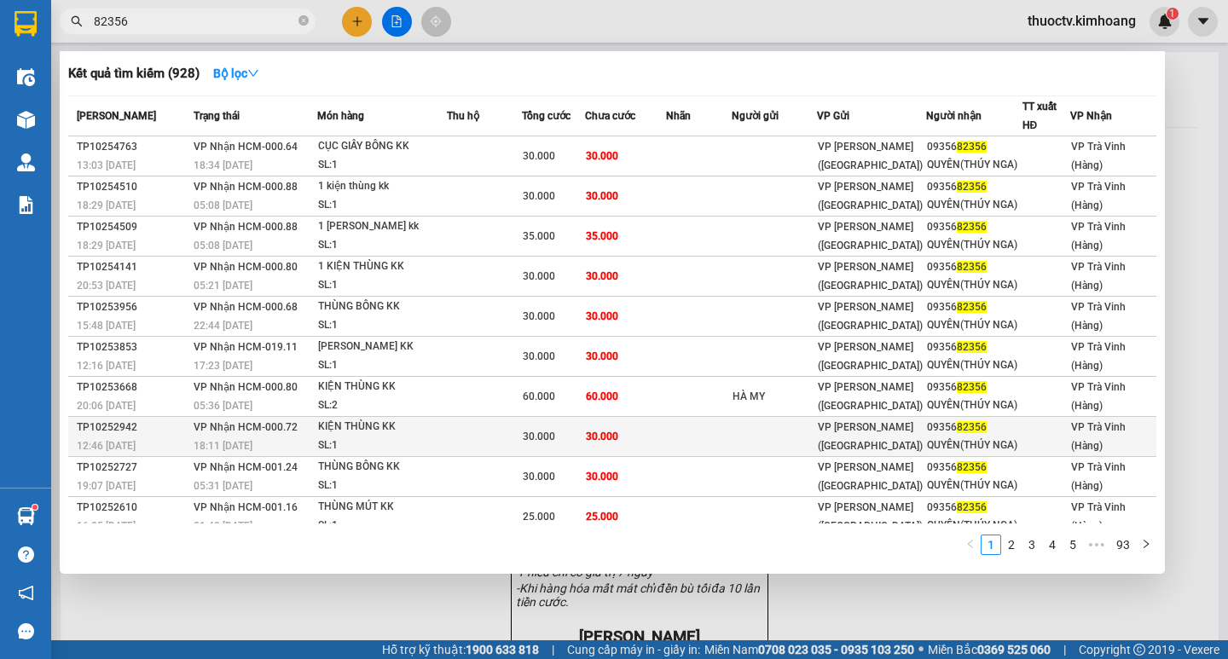
click at [657, 436] on td "30.000" at bounding box center [625, 437] width 80 height 40
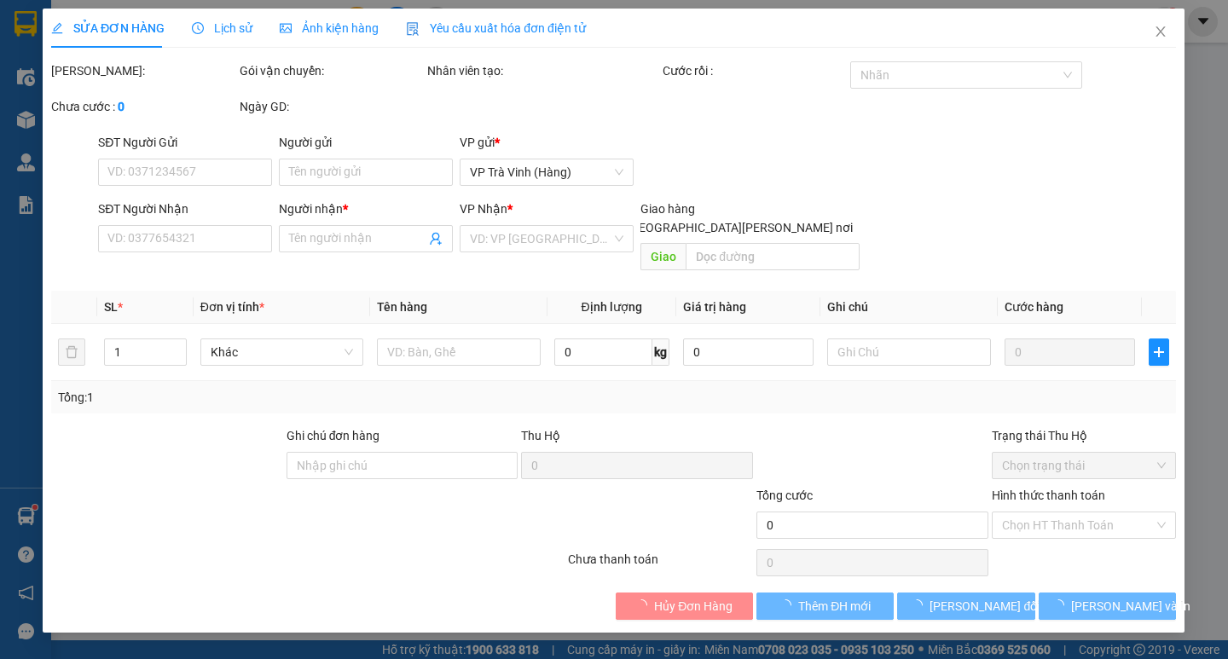
type input "0935682356"
type input "QUYÊN(THÚY NGA)"
type input "30.000"
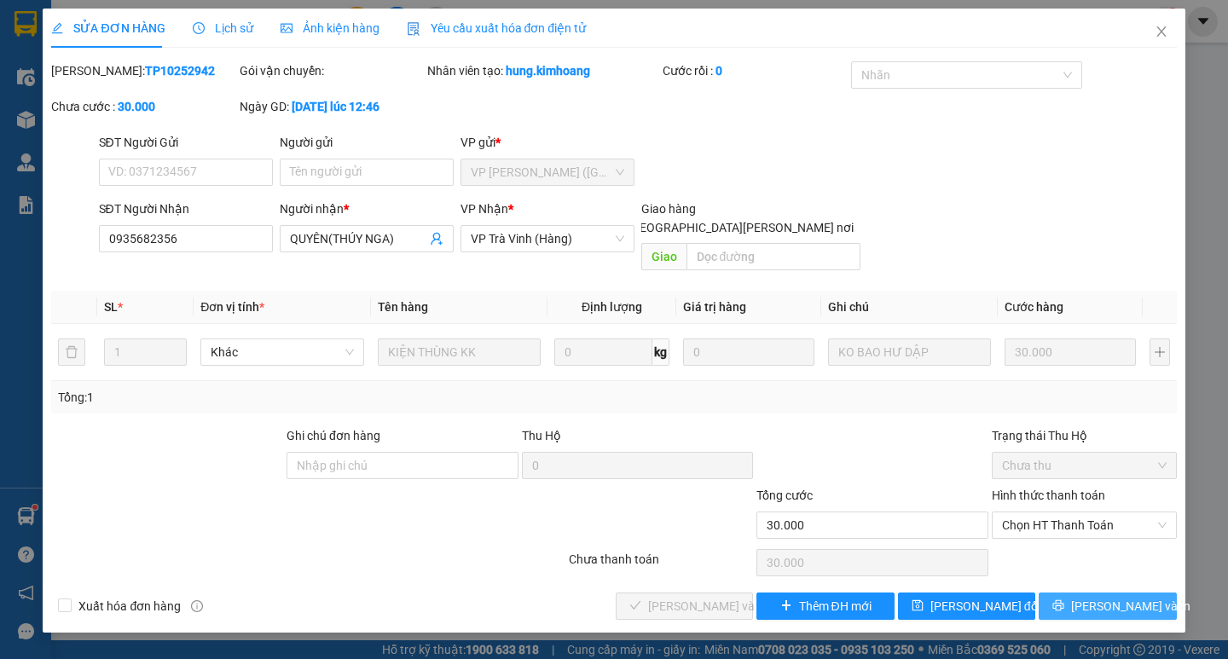
click at [1108, 597] on span "[PERSON_NAME] và In" at bounding box center [1130, 606] width 119 height 19
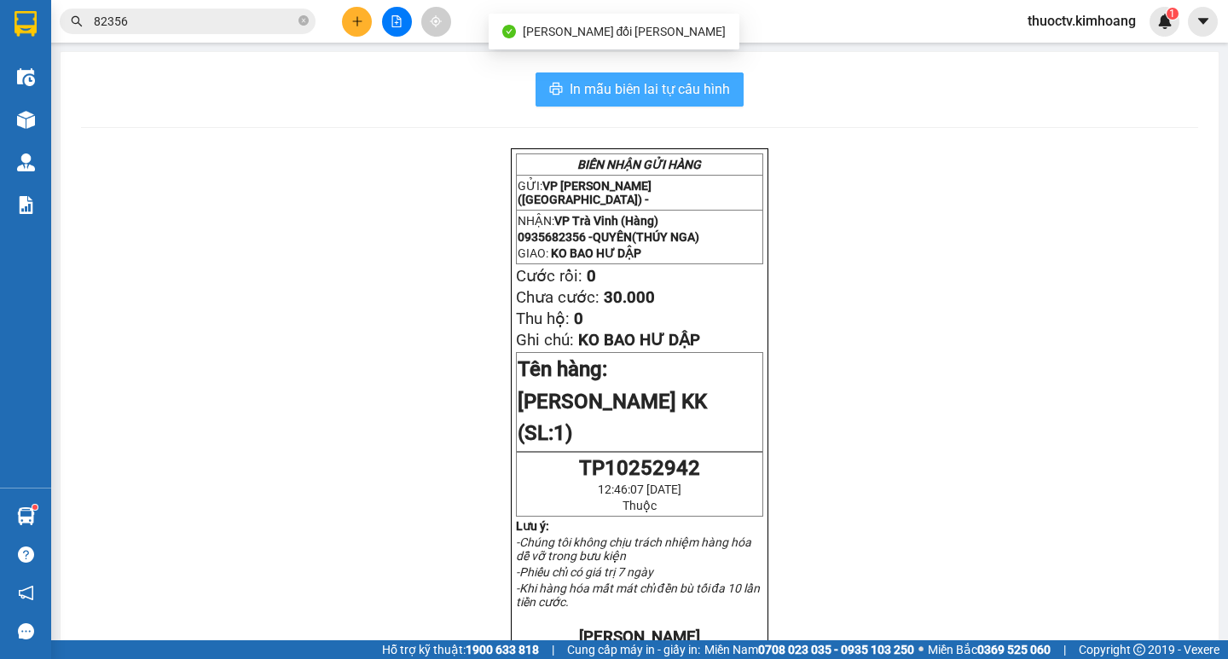
click at [570, 84] on span "In mẫu biên lai tự cấu hình" at bounding box center [650, 88] width 160 height 21
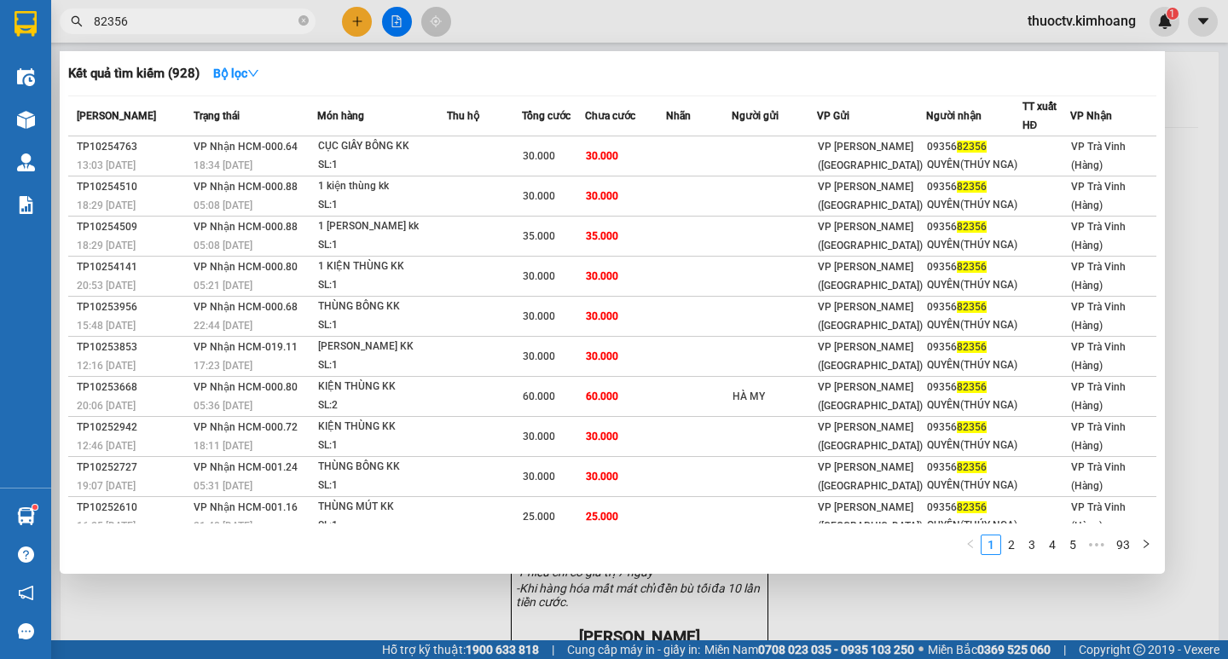
click at [150, 31] on span "82356" at bounding box center [188, 22] width 256 height 26
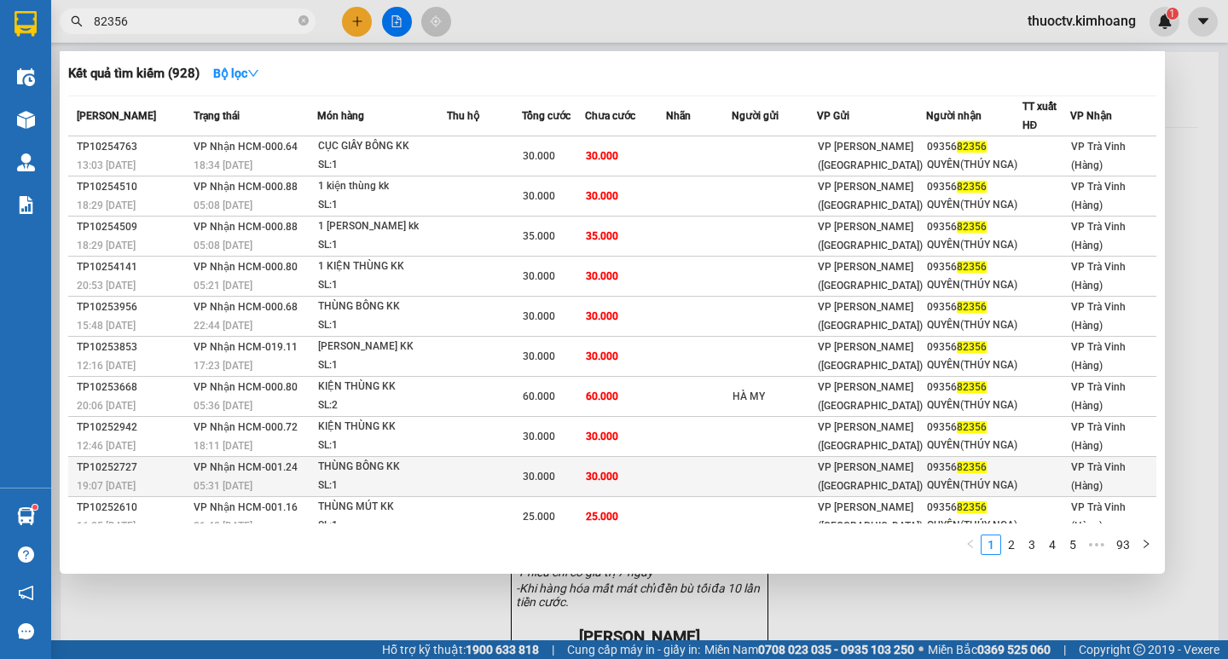
click at [685, 478] on td at bounding box center [699, 477] width 67 height 40
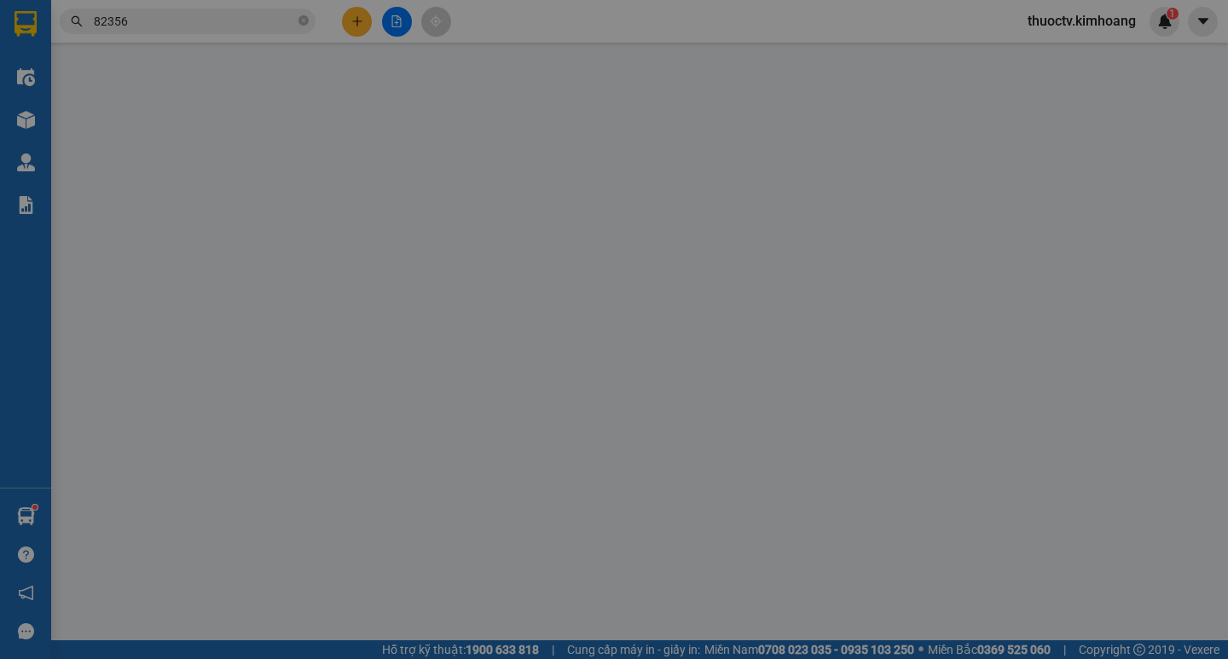
type input "0935682356"
type input "QUYÊN(THÚY NGA)"
type input "30.000"
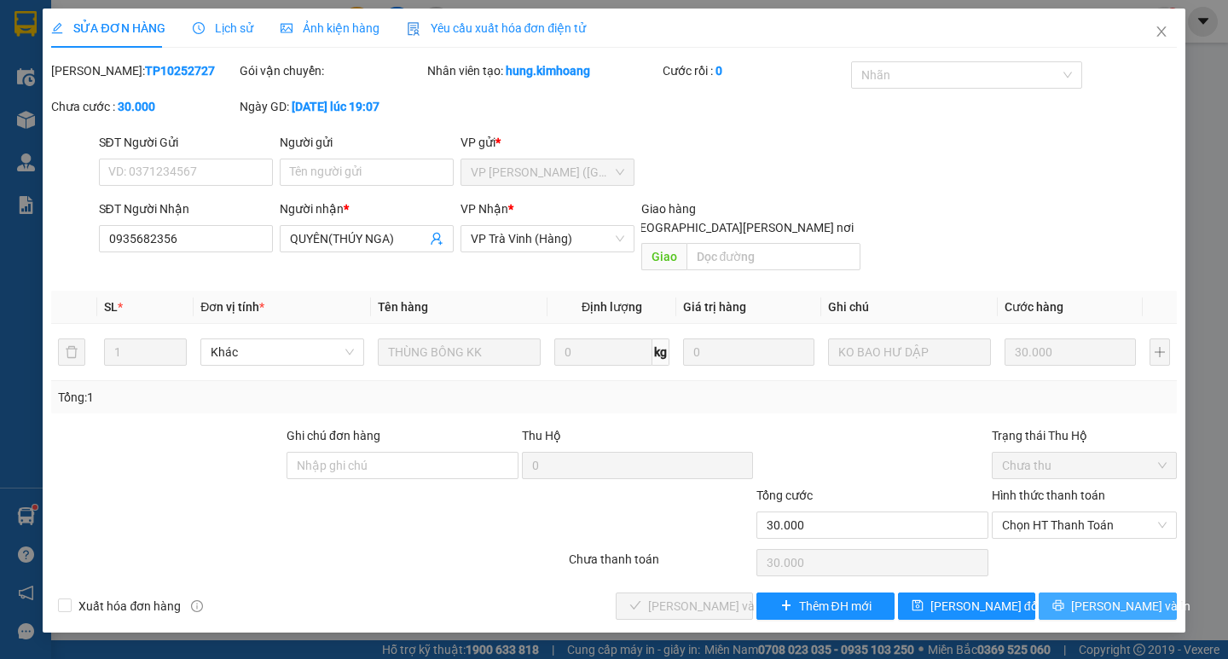
click at [1105, 597] on span "[PERSON_NAME] và In" at bounding box center [1130, 606] width 119 height 19
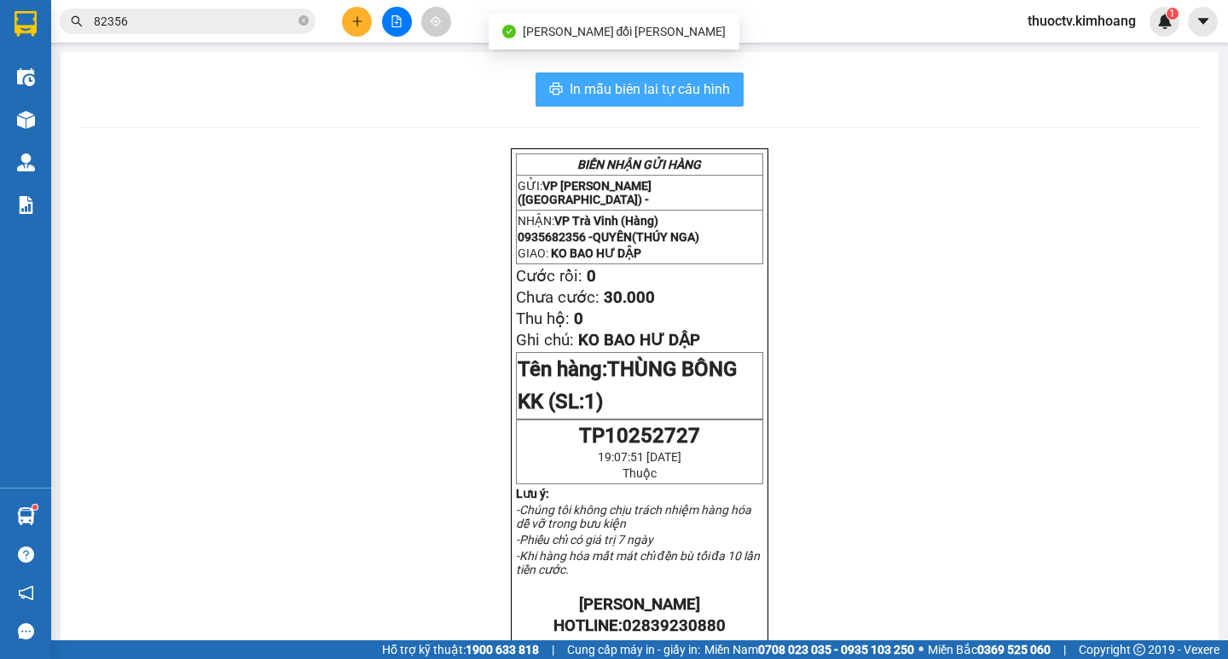
click at [576, 90] on span "In mẫu biên lai tự cấu hình" at bounding box center [650, 88] width 160 height 21
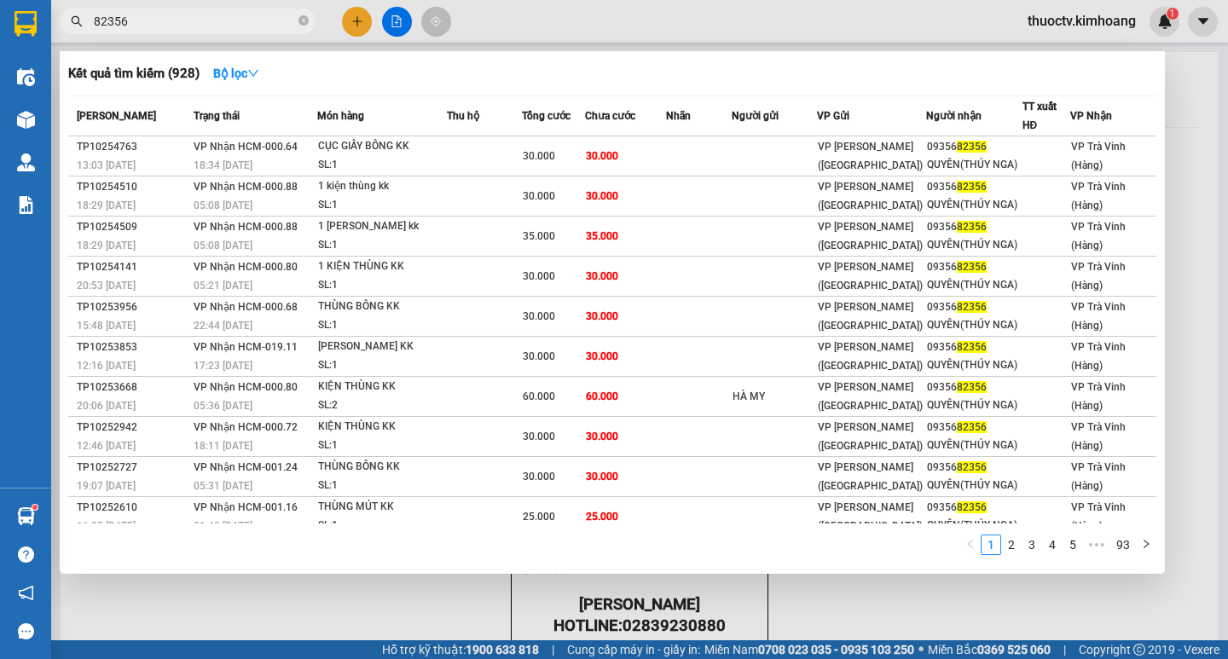
click at [173, 26] on input "82356" at bounding box center [194, 21] width 201 height 19
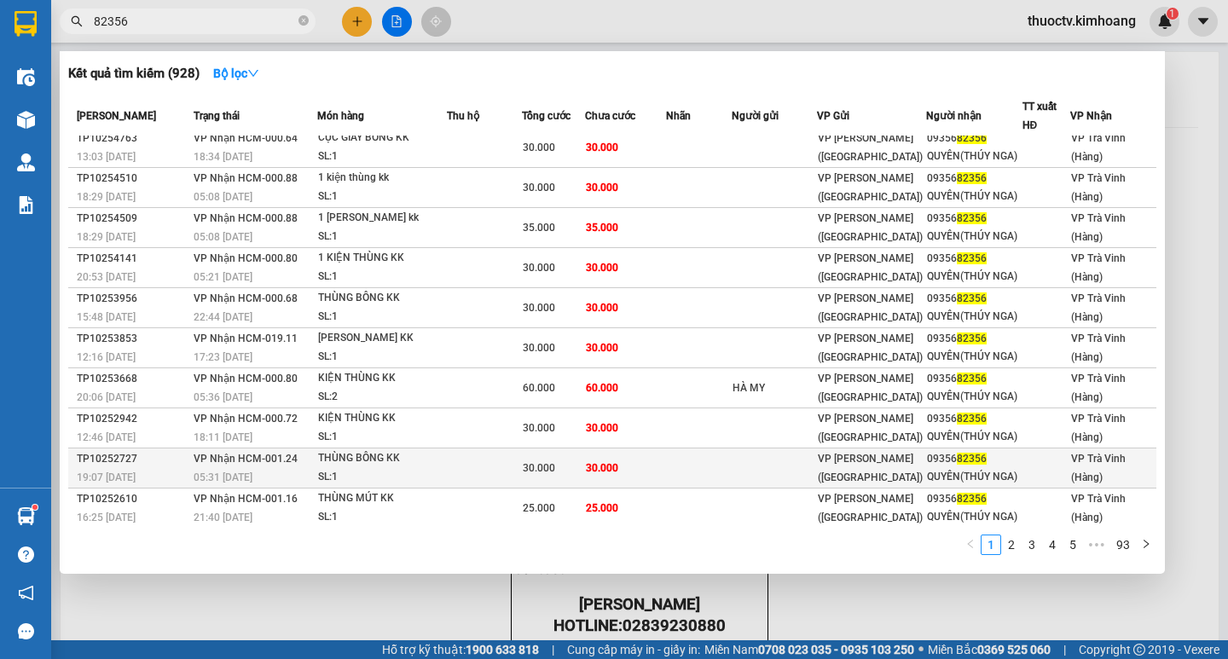
scroll to position [14, 0]
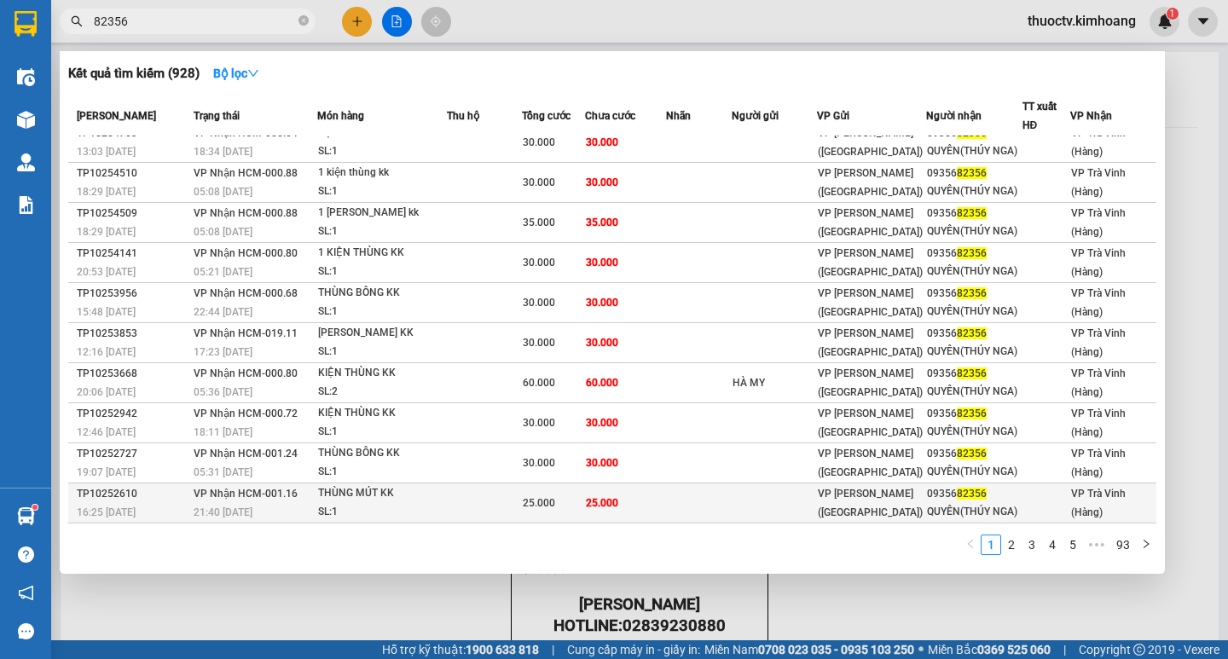
click at [661, 506] on td "25.000" at bounding box center [625, 503] width 80 height 40
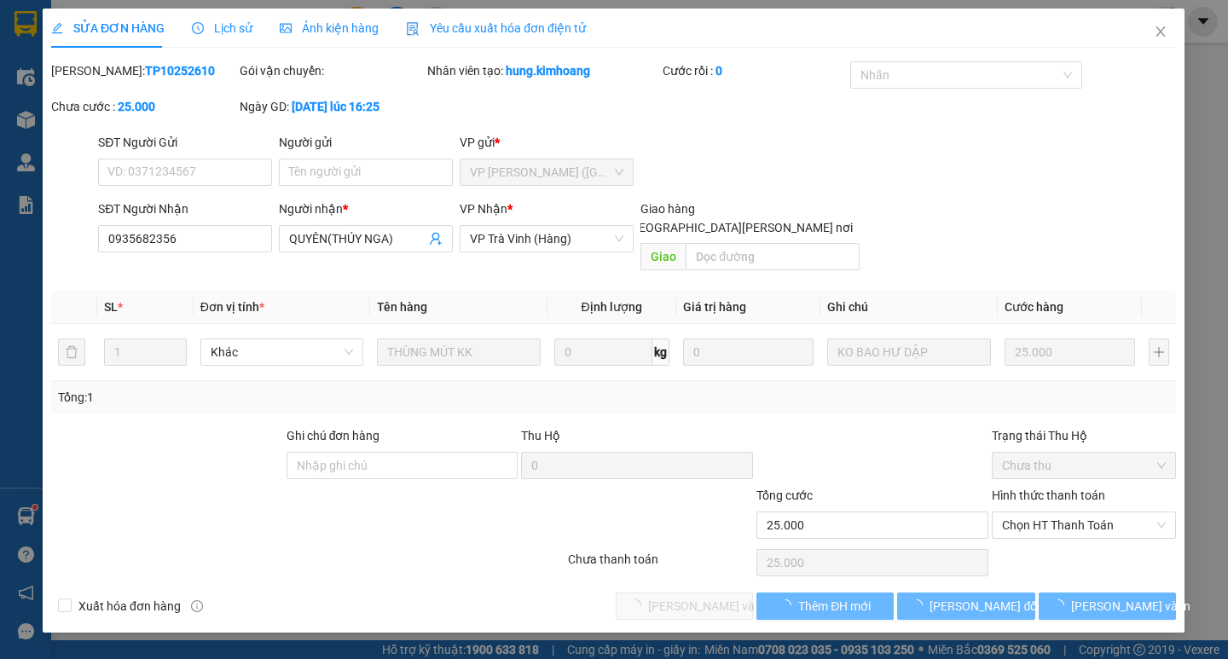
type input "0935682356"
type input "QUYÊN(THÚY NGA)"
type input "25.000"
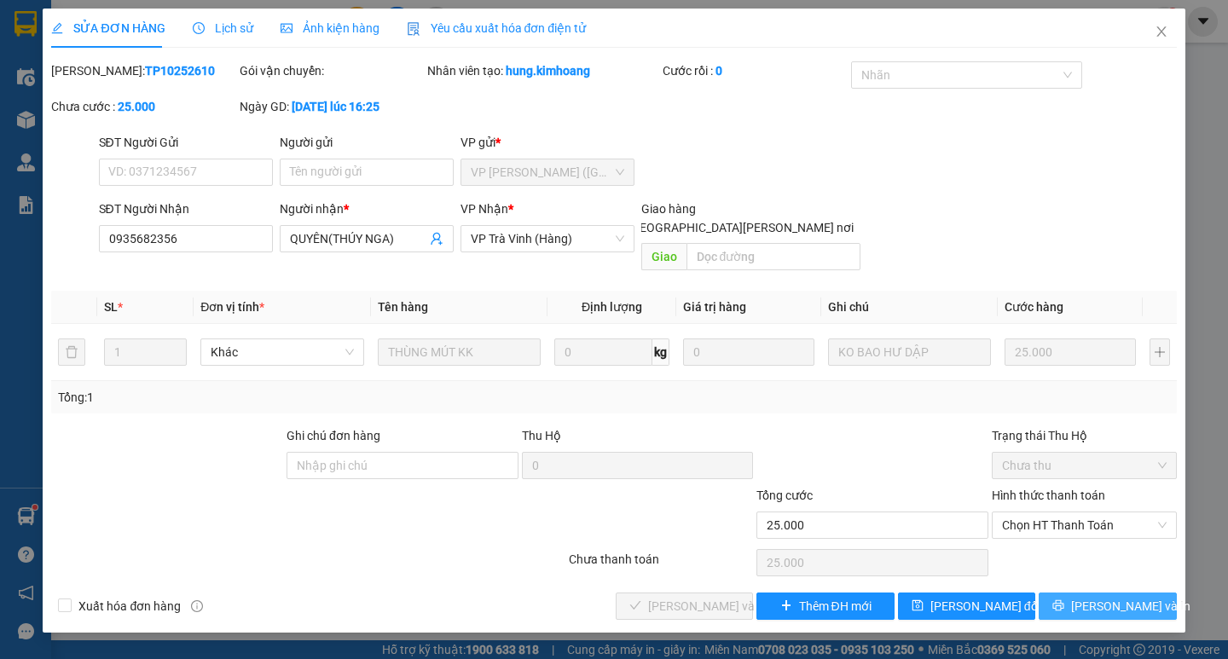
drag, startPoint x: 1121, startPoint y: 585, endPoint x: 1125, endPoint y: 576, distance: 9.5
click at [1125, 597] on span "[PERSON_NAME] và In" at bounding box center [1130, 606] width 119 height 19
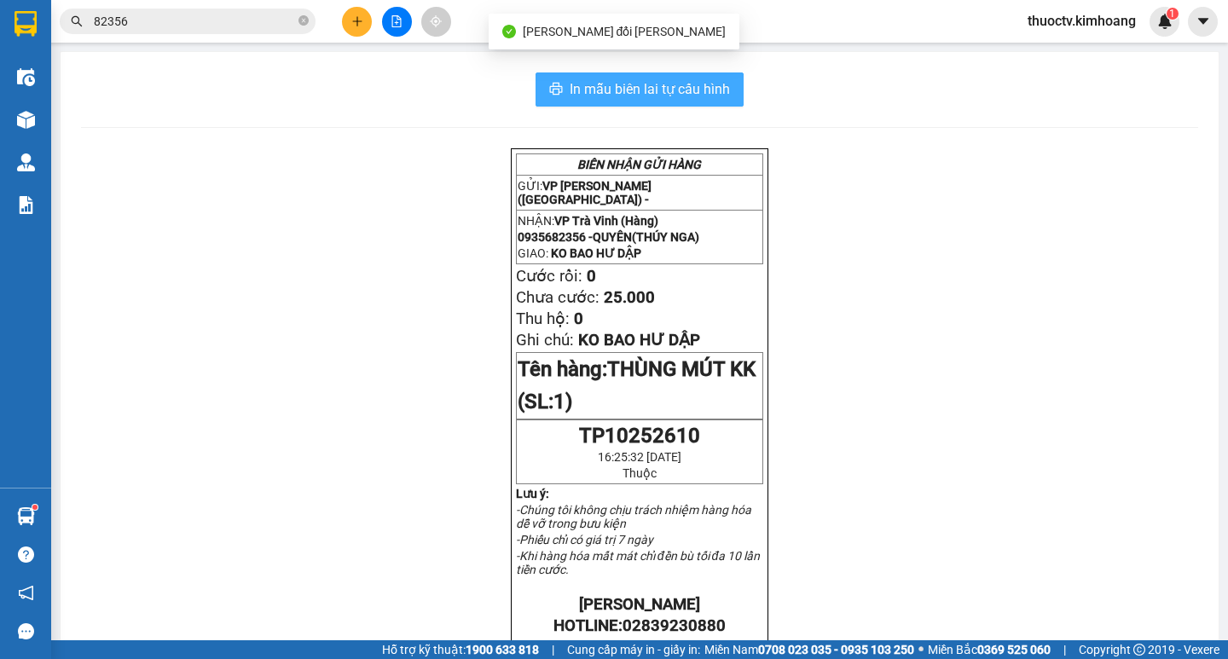
click at [570, 89] on span "In mẫu biên lai tự cấu hình" at bounding box center [650, 88] width 160 height 21
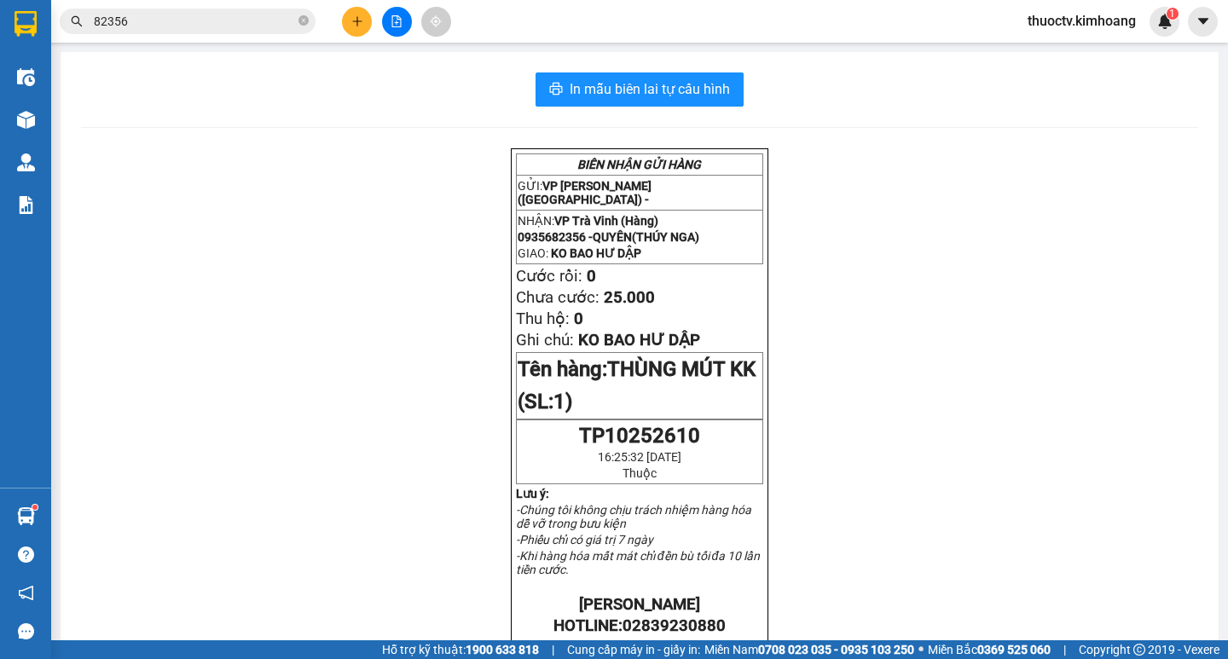
click at [154, 17] on input "82356" at bounding box center [194, 21] width 201 height 19
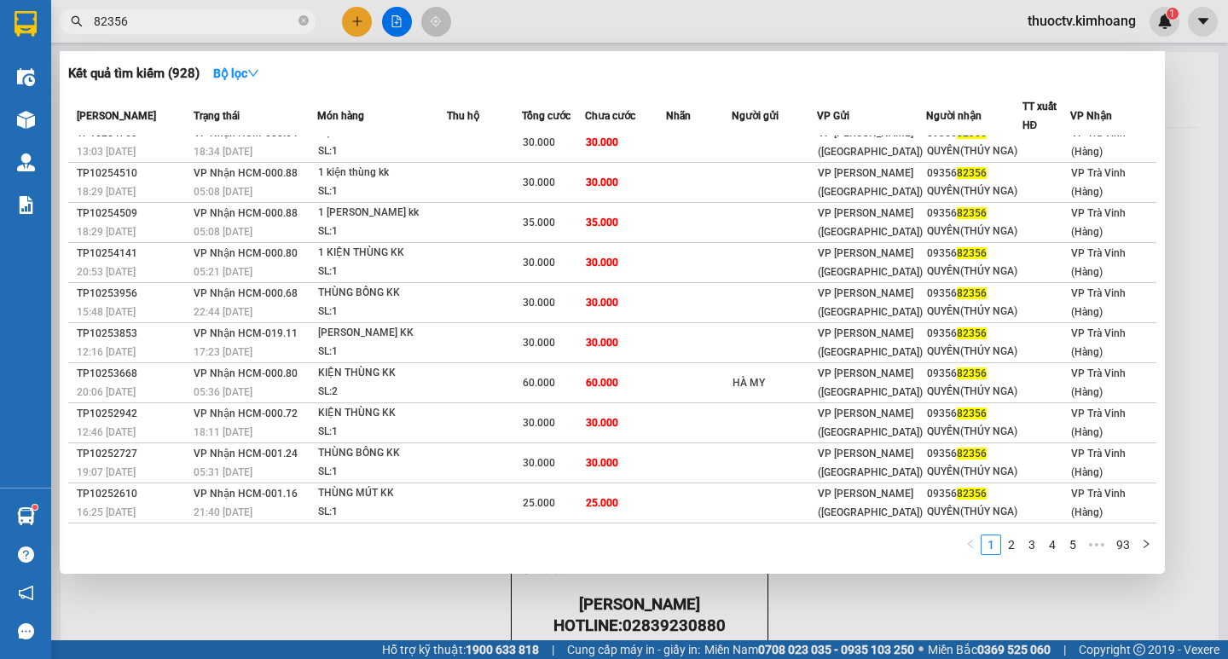
click at [137, 20] on input "82356" at bounding box center [194, 21] width 201 height 19
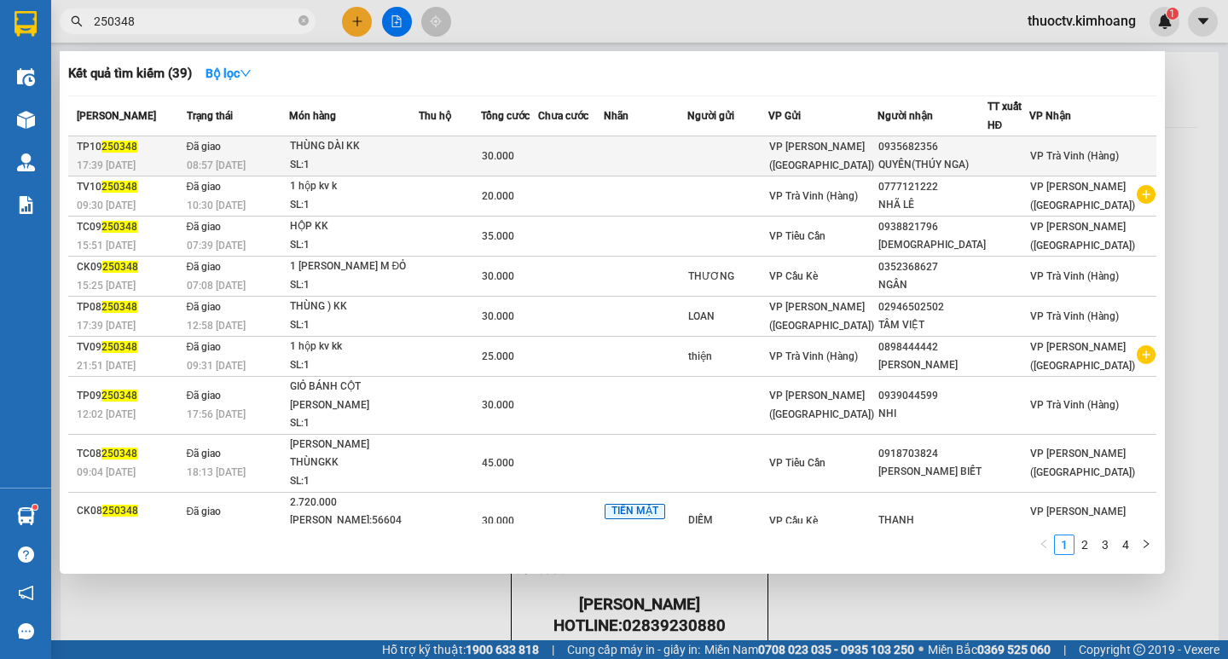
type input "250348"
click at [595, 155] on td at bounding box center [571, 156] width 67 height 40
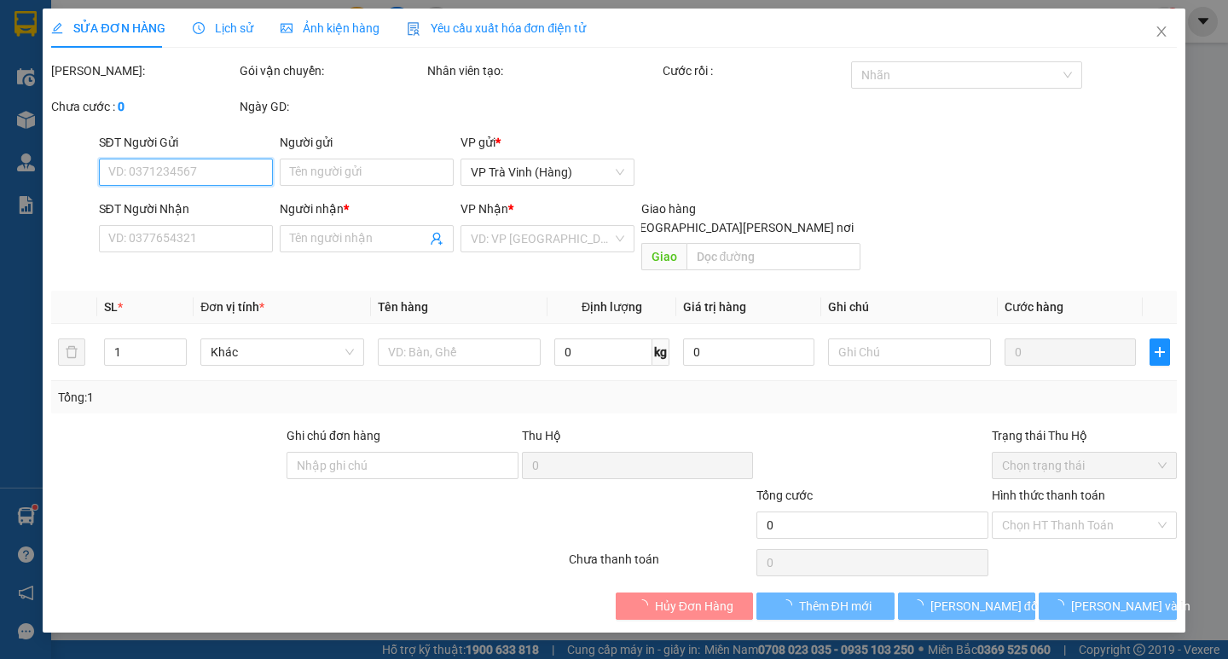
type input "0935682356"
type input "QUYÊN(THÚY NGA)"
type input "30.000"
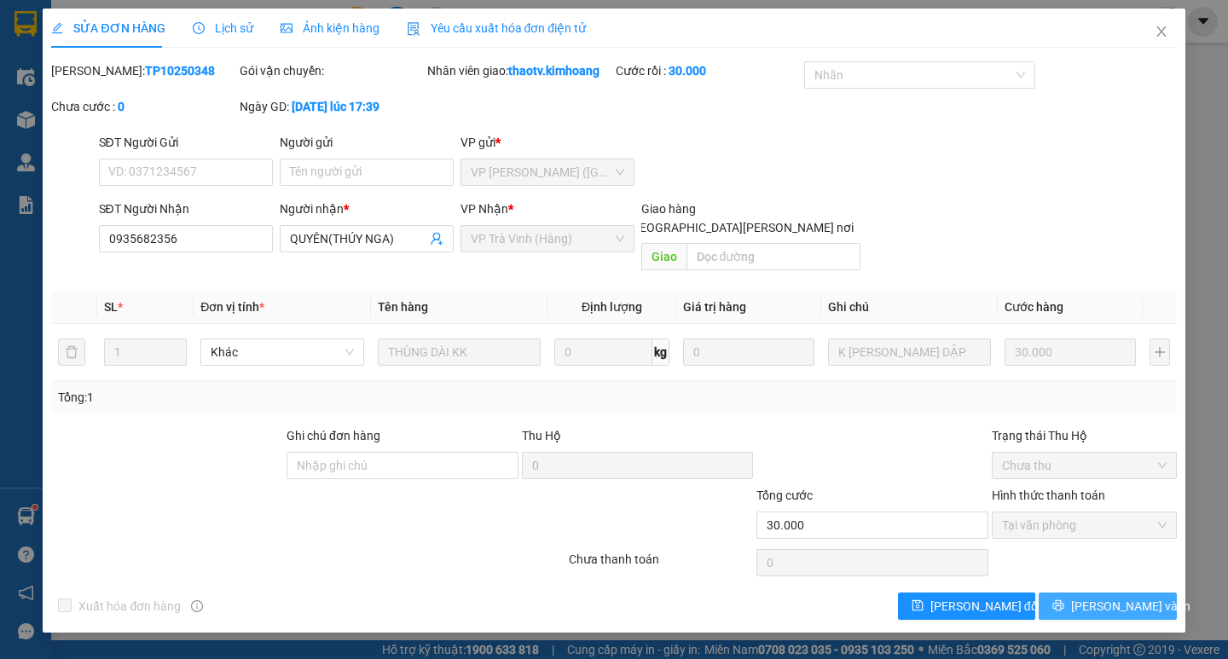
click at [1108, 597] on span "[PERSON_NAME] và In" at bounding box center [1130, 606] width 119 height 19
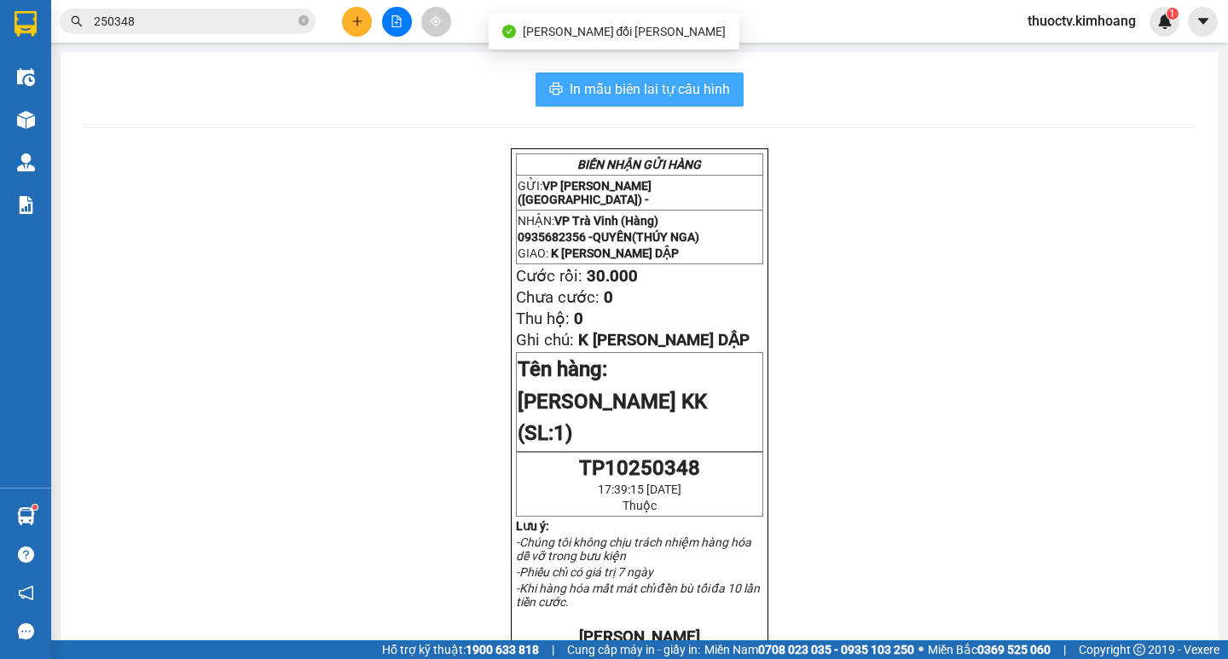
click at [580, 95] on span "In mẫu biên lai tự cấu hình" at bounding box center [650, 88] width 160 height 21
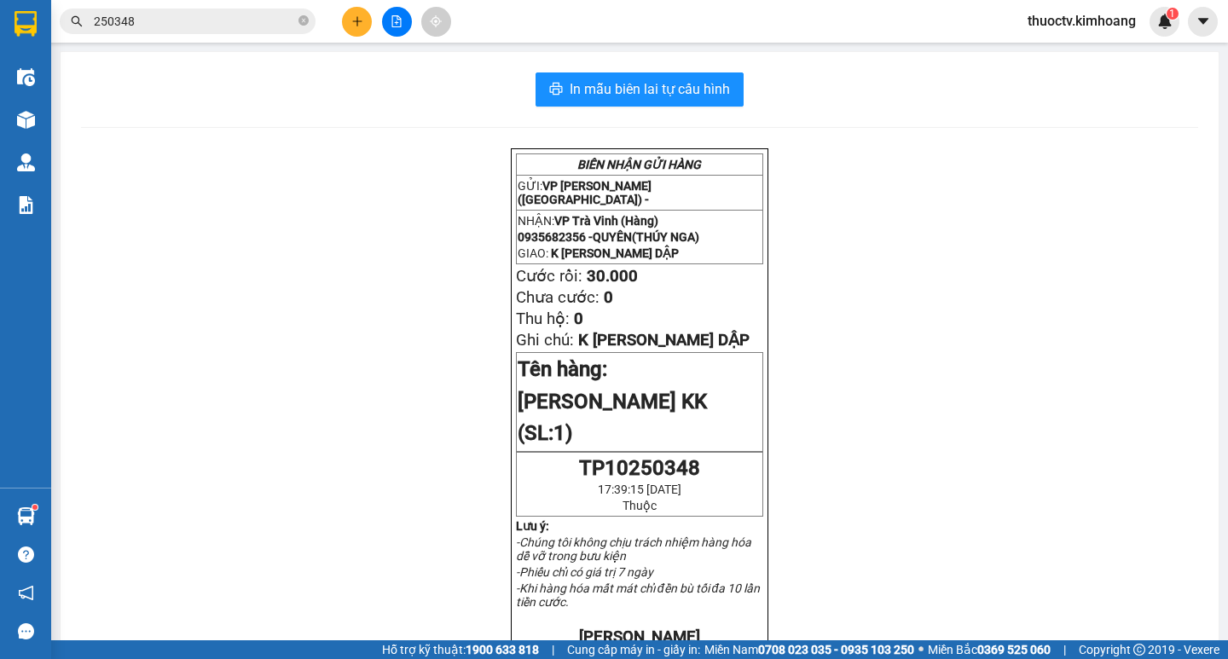
click at [150, 26] on input "250348" at bounding box center [194, 21] width 201 height 19
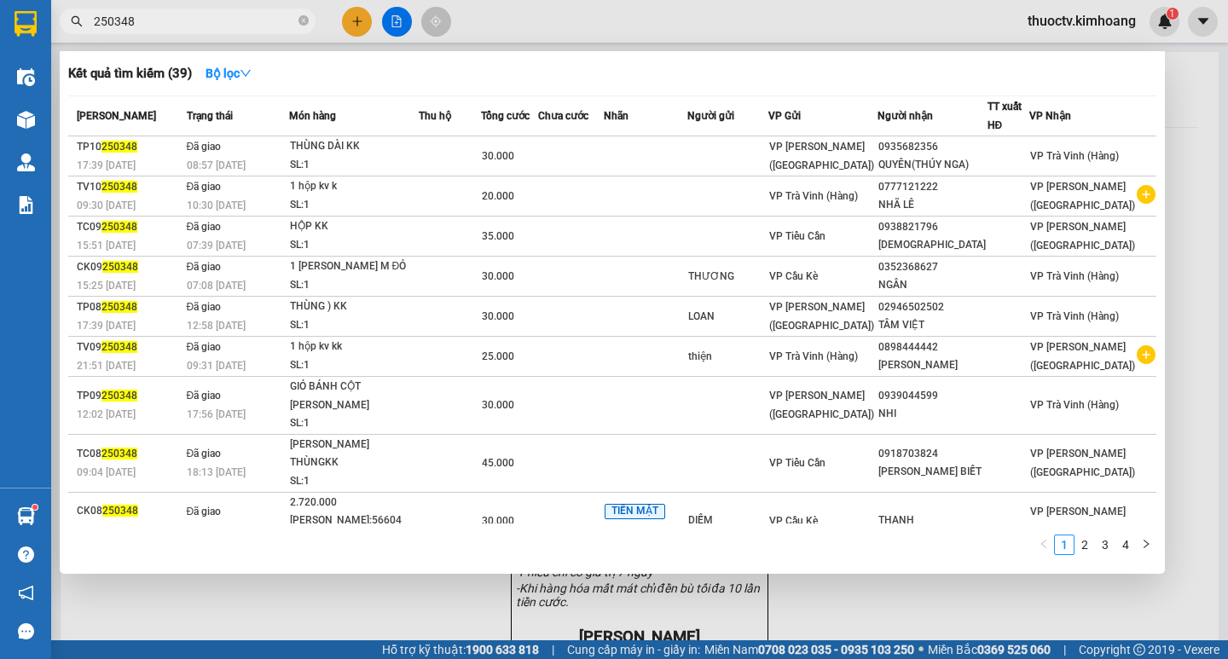
click at [150, 26] on input "250348" at bounding box center [194, 21] width 201 height 19
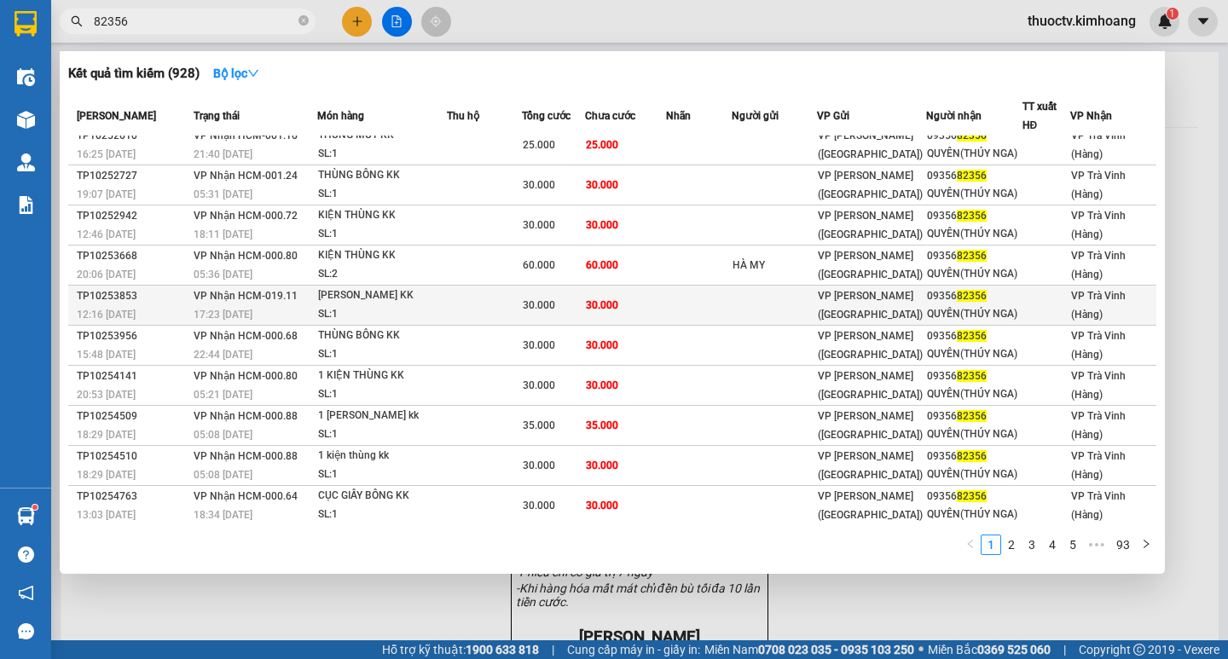
scroll to position [14, 0]
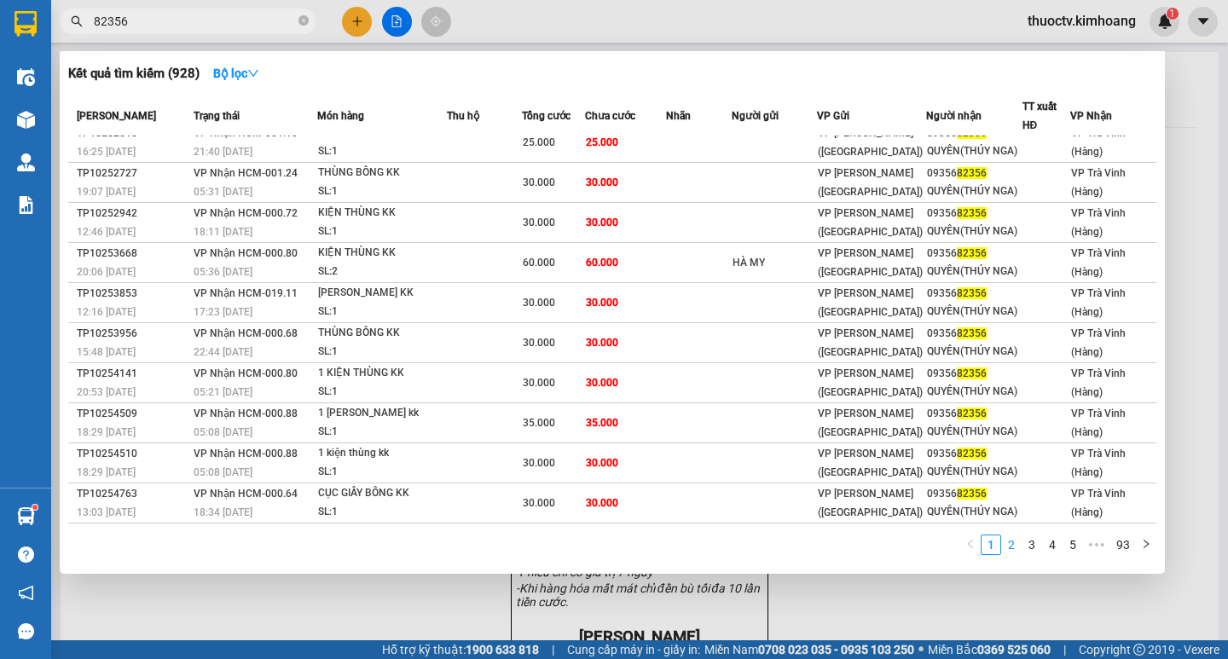
type input "82356"
click at [1016, 546] on link "2" at bounding box center [1011, 544] width 19 height 19
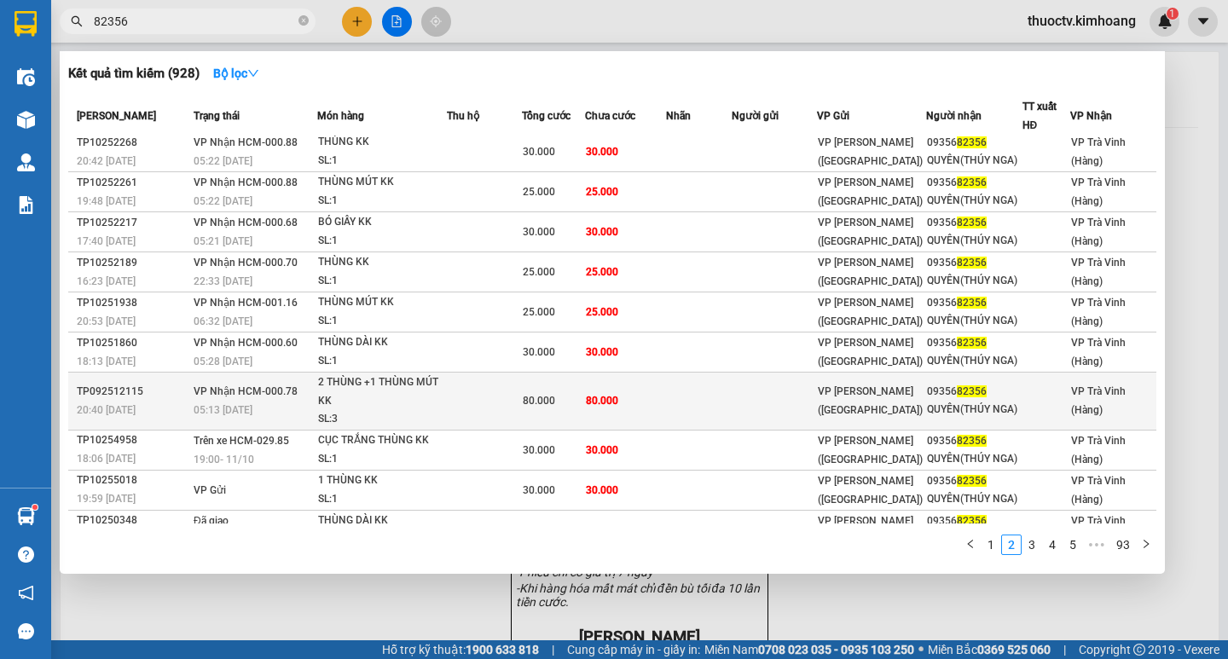
scroll to position [0, 0]
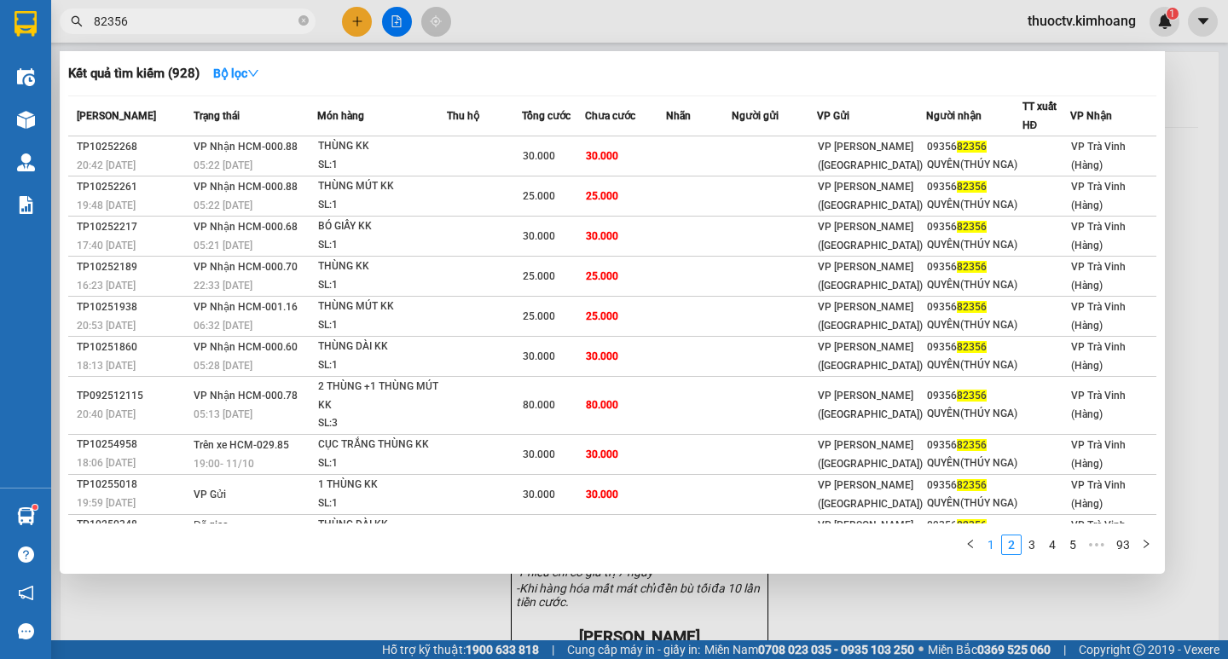
click at [991, 546] on link "1" at bounding box center [990, 544] width 19 height 19
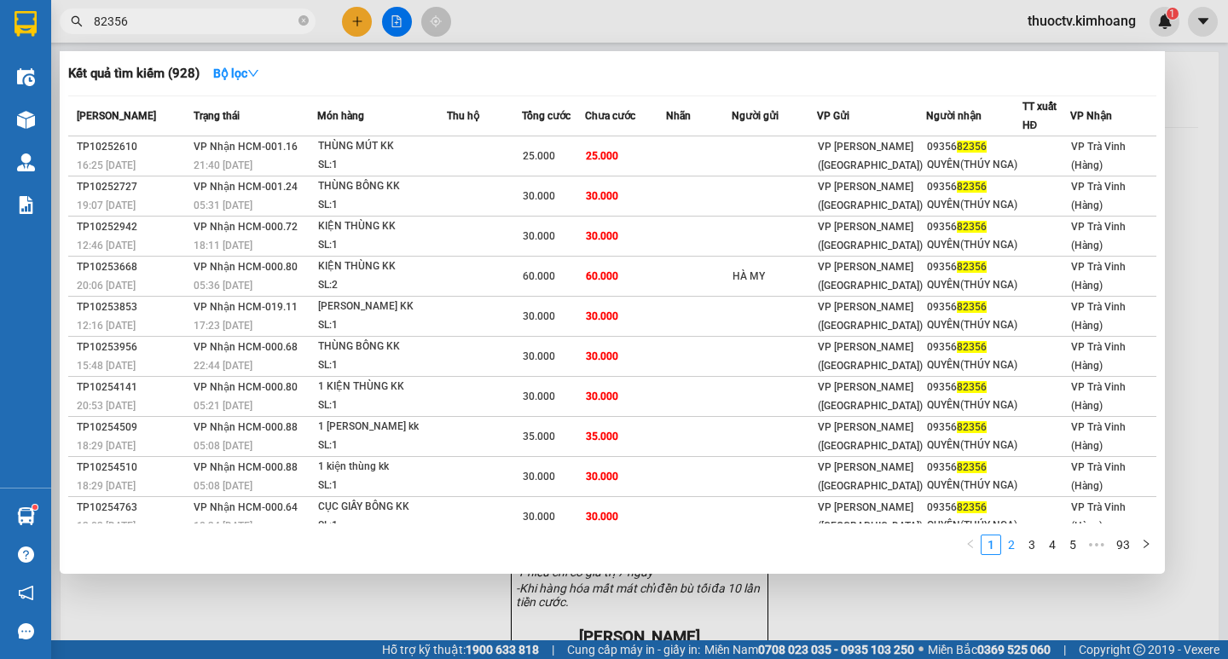
click at [1010, 546] on link "2" at bounding box center [1011, 544] width 19 height 19
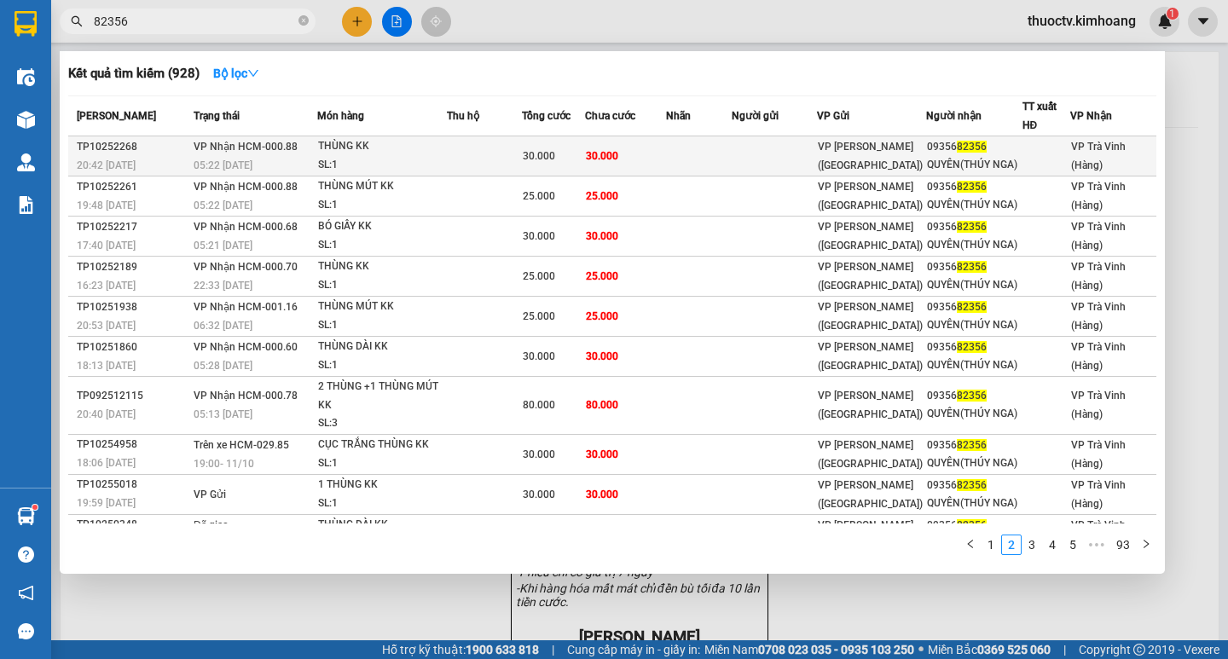
click at [656, 154] on td "30.000" at bounding box center [625, 156] width 80 height 40
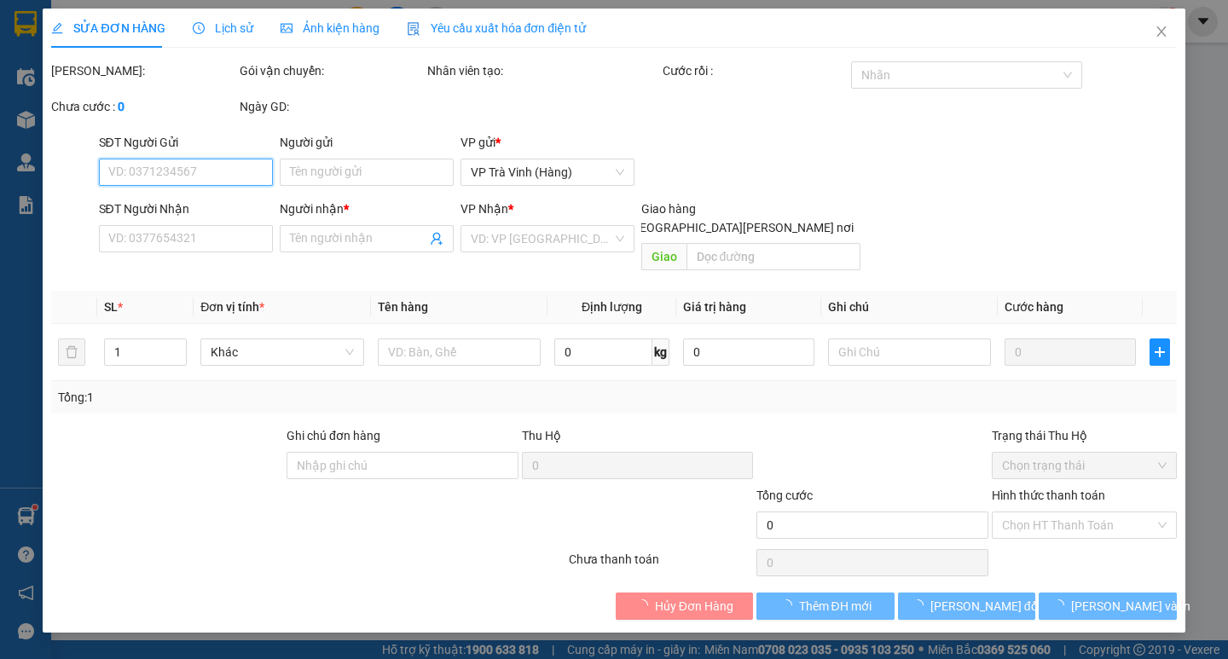
type input "0935682356"
type input "QUYÊN(THÚY NGA)"
type input "30.000"
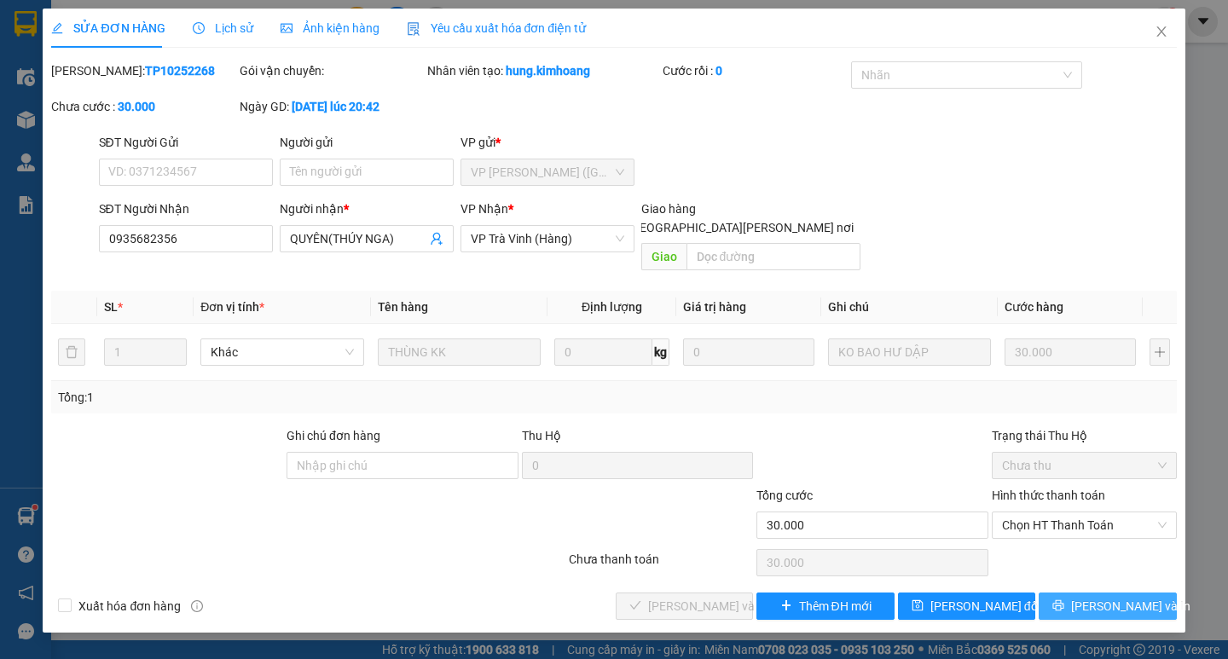
click at [1111, 597] on span "[PERSON_NAME] và In" at bounding box center [1130, 606] width 119 height 19
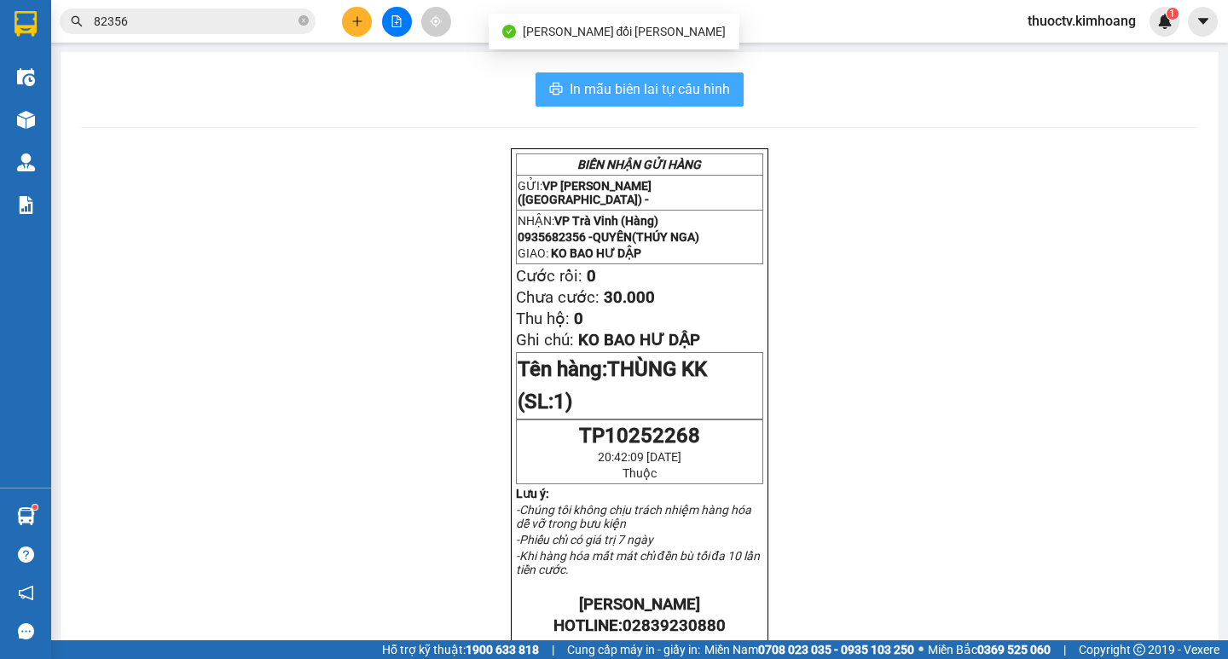
click at [570, 83] on span "In mẫu biên lai tự cấu hình" at bounding box center [650, 88] width 160 height 21
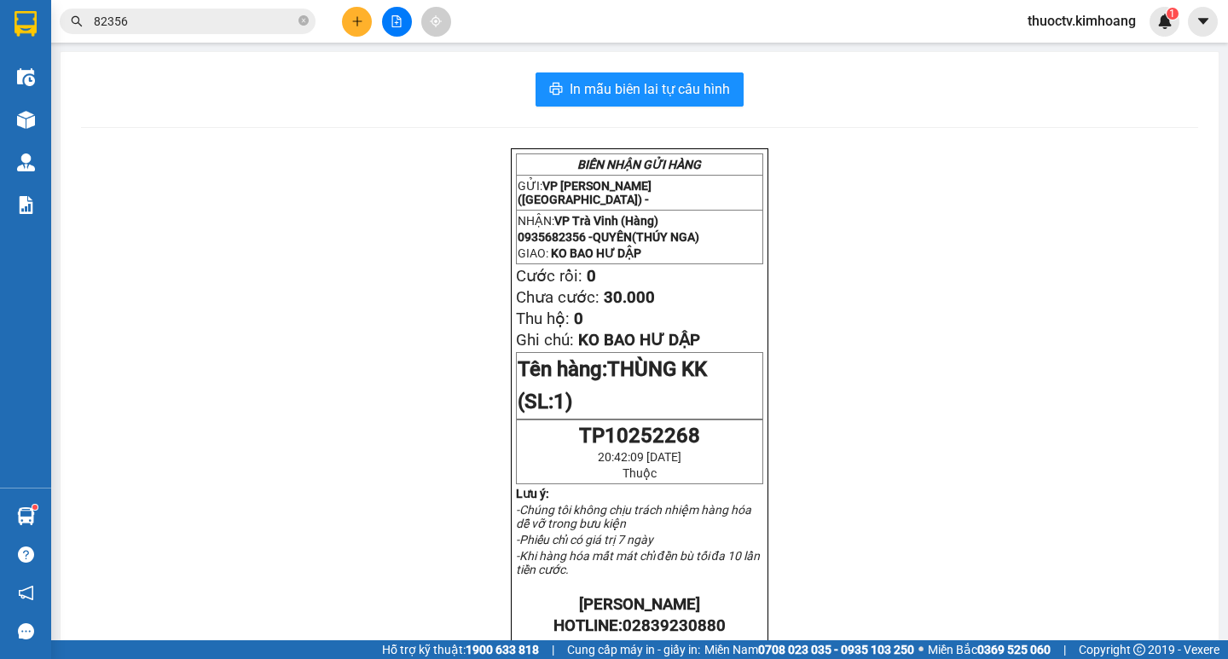
click at [238, 27] on input "82356" at bounding box center [194, 21] width 201 height 19
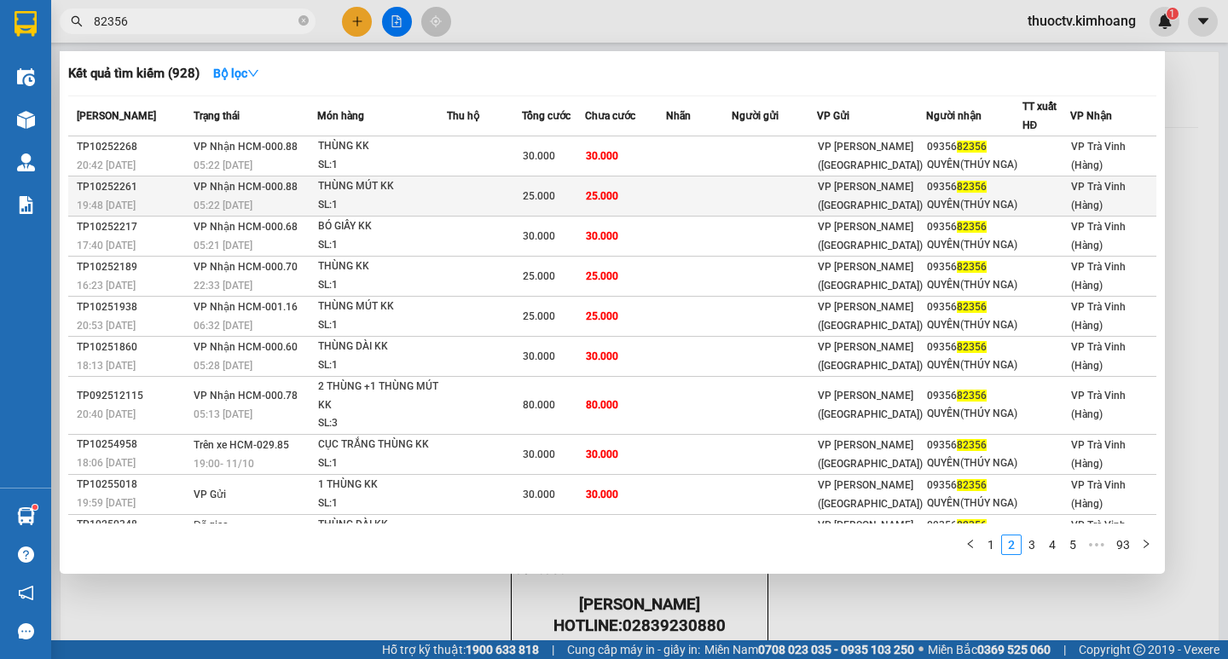
click at [653, 192] on td "25.000" at bounding box center [625, 196] width 80 height 40
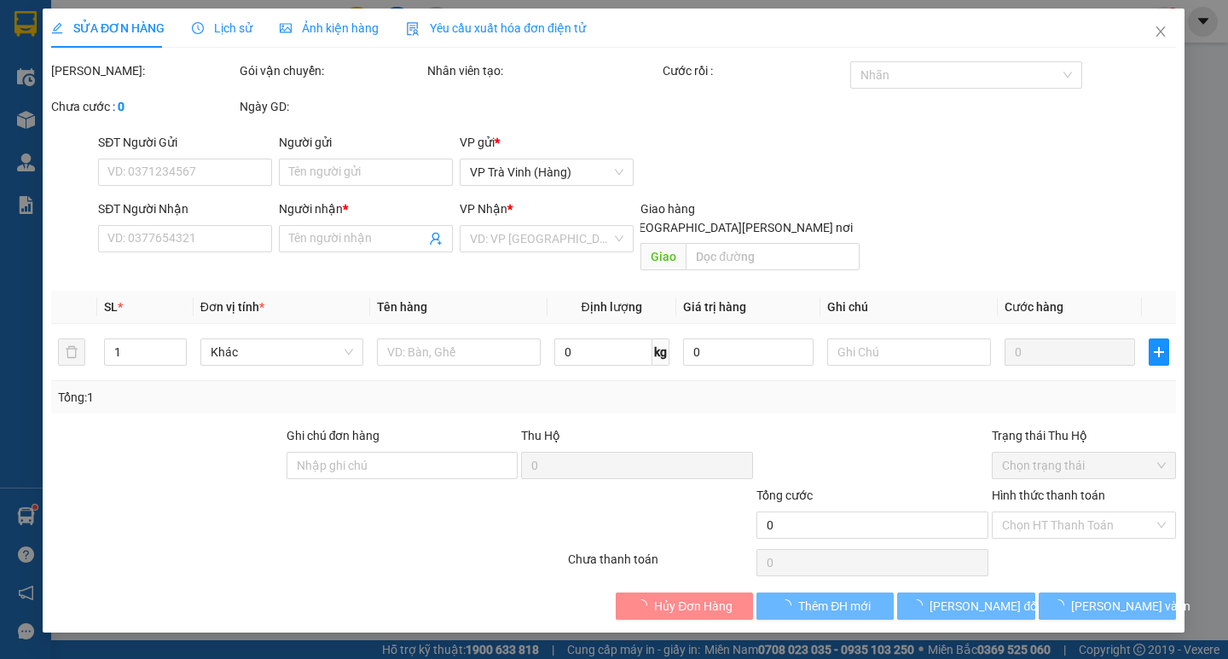
type input "0935682356"
type input "QUYÊN(THÚY NGA)"
type input "25.000"
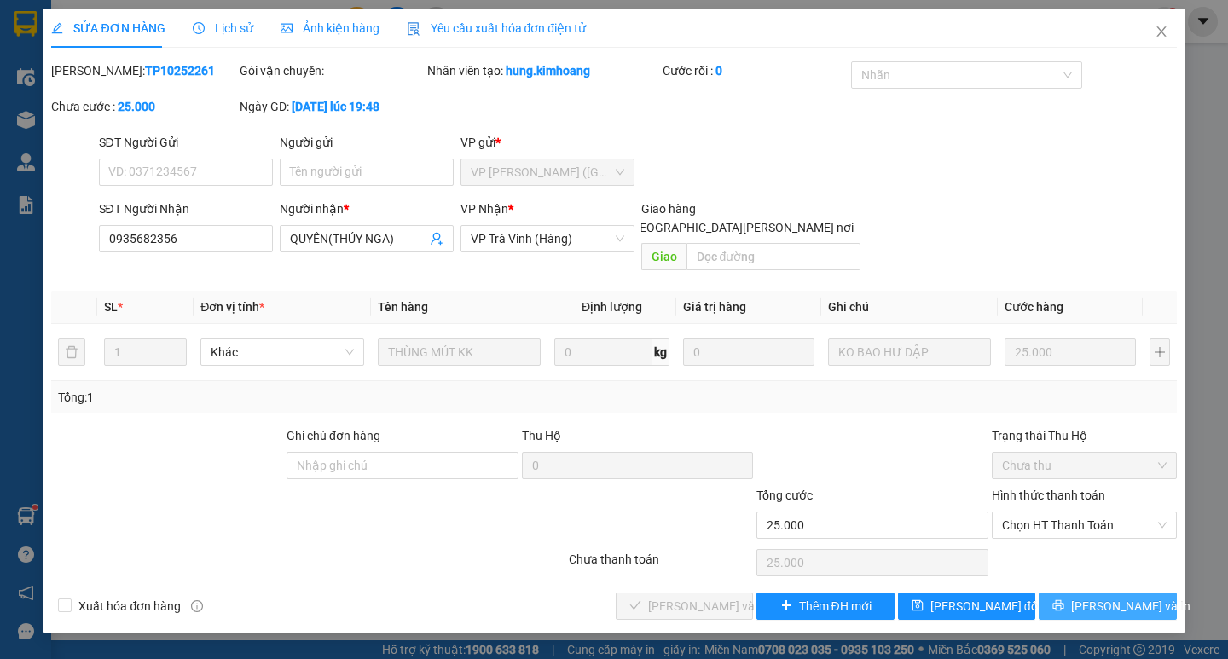
click at [1109, 597] on span "[PERSON_NAME] và In" at bounding box center [1130, 606] width 119 height 19
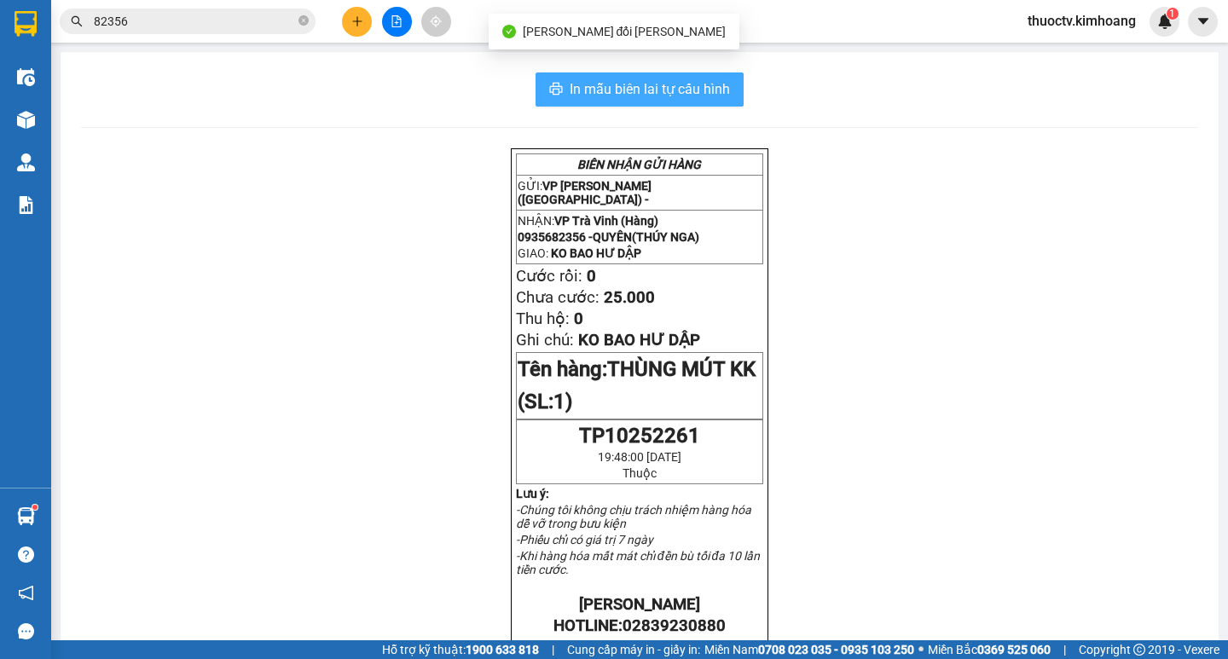
click at [572, 89] on span "In mẫu biên lai tự cấu hình" at bounding box center [650, 88] width 160 height 21
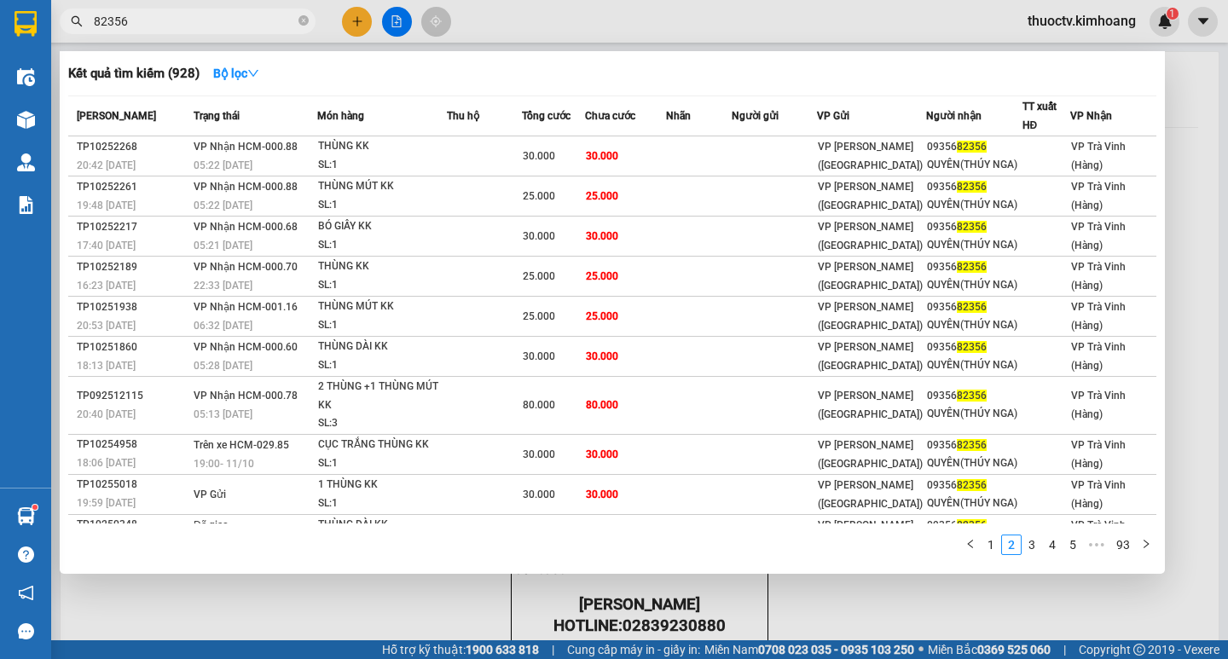
click at [220, 26] on input "82356" at bounding box center [194, 21] width 201 height 19
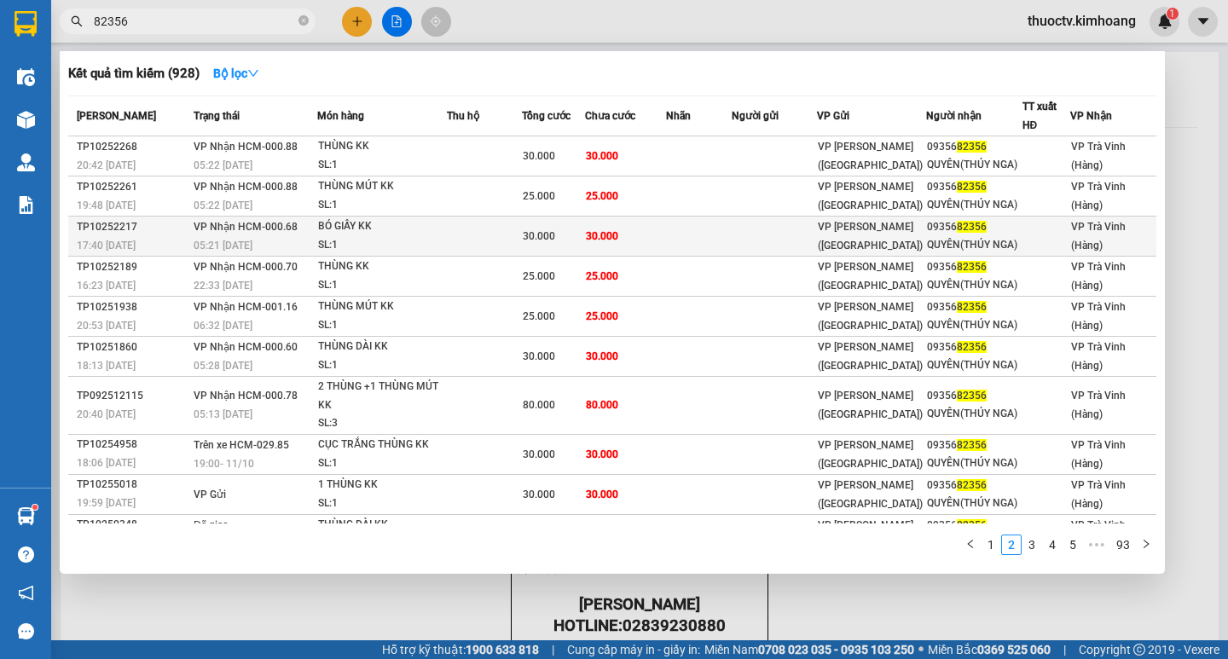
click at [642, 239] on td "30.000" at bounding box center [625, 237] width 80 height 40
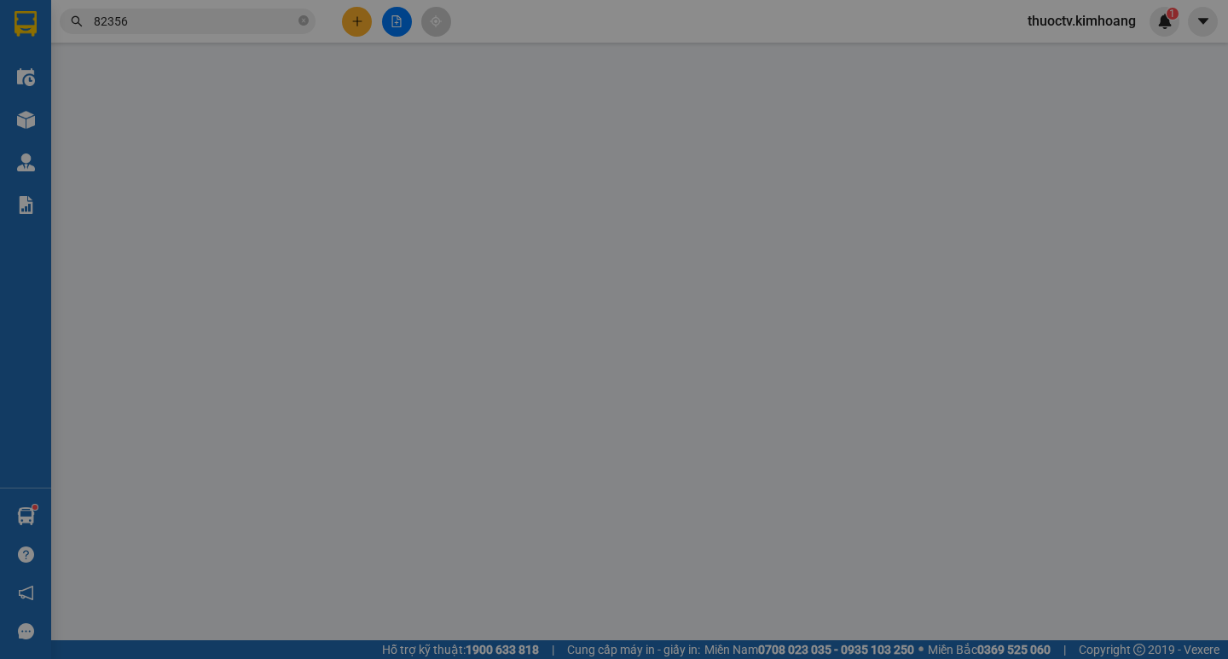
type input "0935682356"
type input "QUYÊN(THÚY NGA)"
type input "30.000"
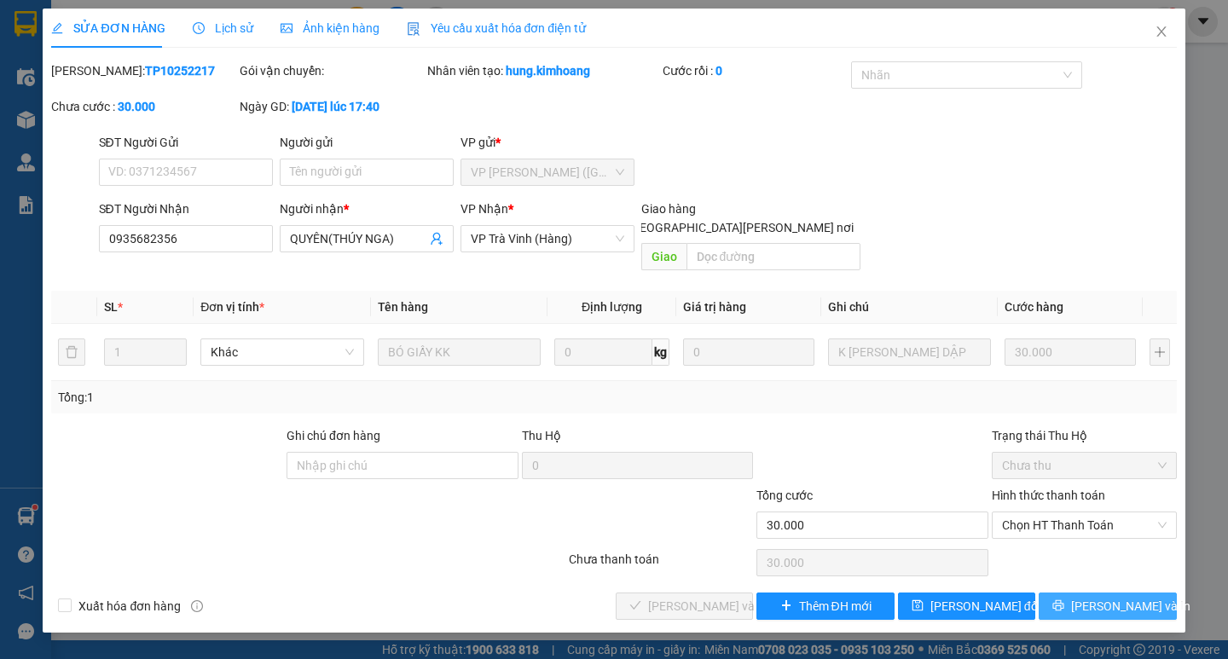
drag, startPoint x: 1114, startPoint y: 592, endPoint x: 1114, endPoint y: 578, distance: 13.6
click at [1114, 597] on span "[PERSON_NAME] và In" at bounding box center [1130, 606] width 119 height 19
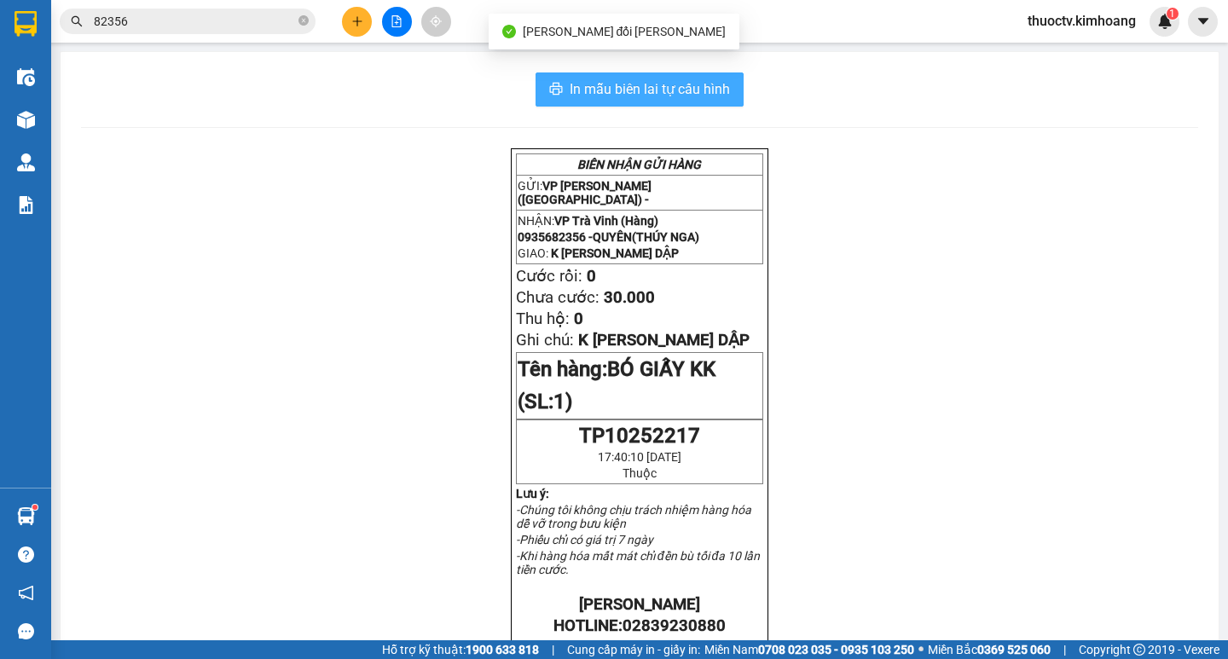
drag, startPoint x: 570, startPoint y: 86, endPoint x: 773, endPoint y: 144, distance: 211.0
click at [571, 86] on span "In mẫu biên lai tự cấu hình" at bounding box center [650, 88] width 160 height 21
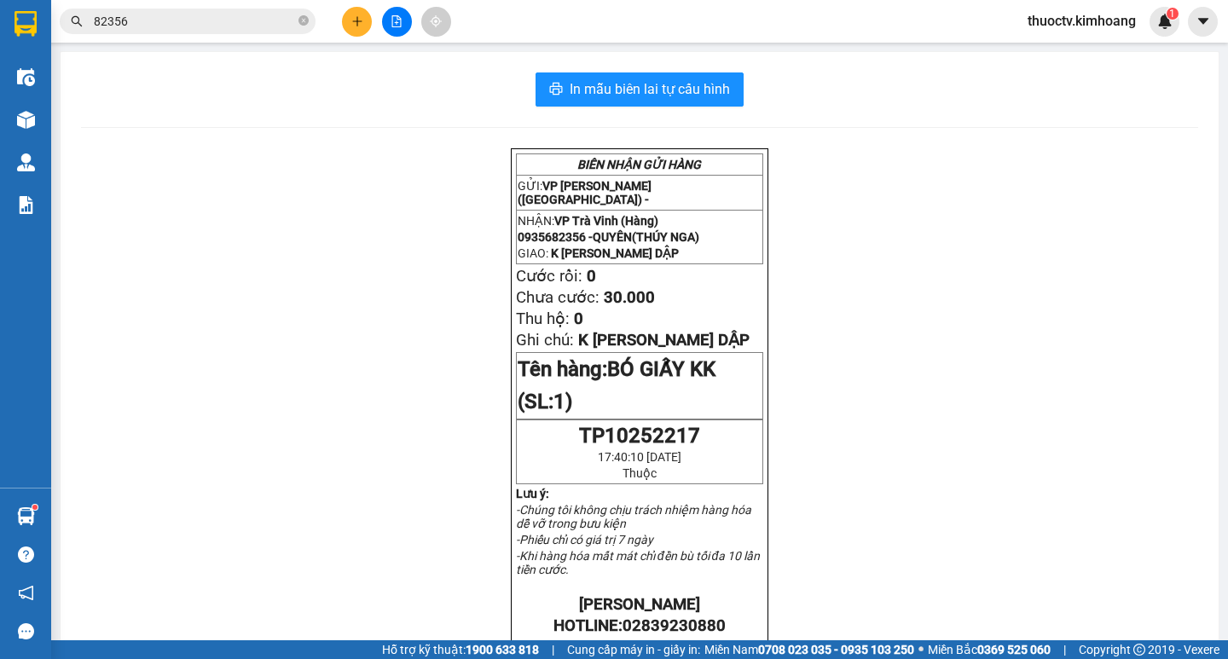
click at [143, 26] on input "82356" at bounding box center [194, 21] width 201 height 19
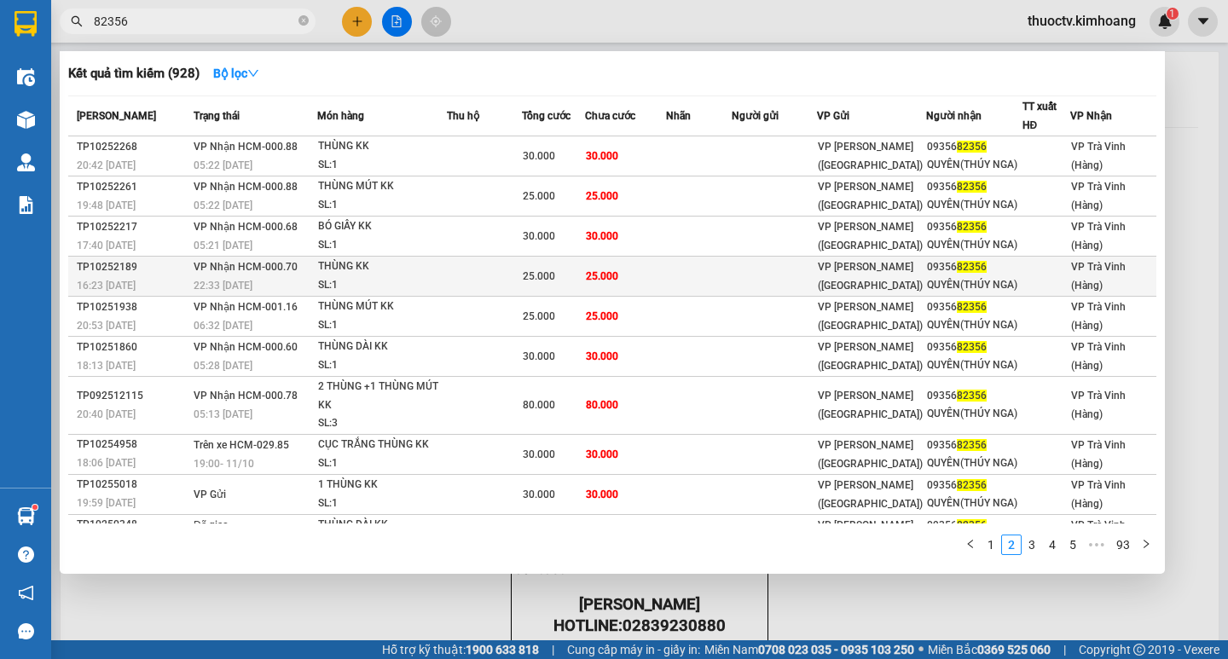
click at [614, 279] on span "25.000" at bounding box center [602, 276] width 32 height 12
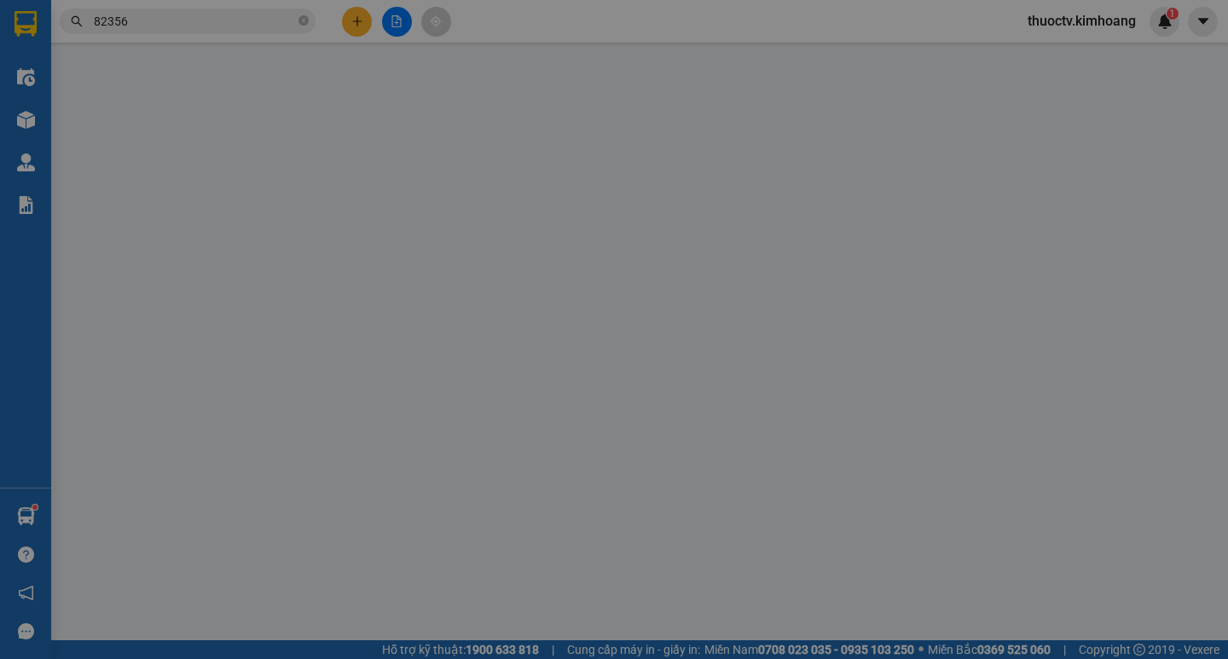
type input "0935682356"
type input "QUYÊN(THÚY NGA)"
type input "25.000"
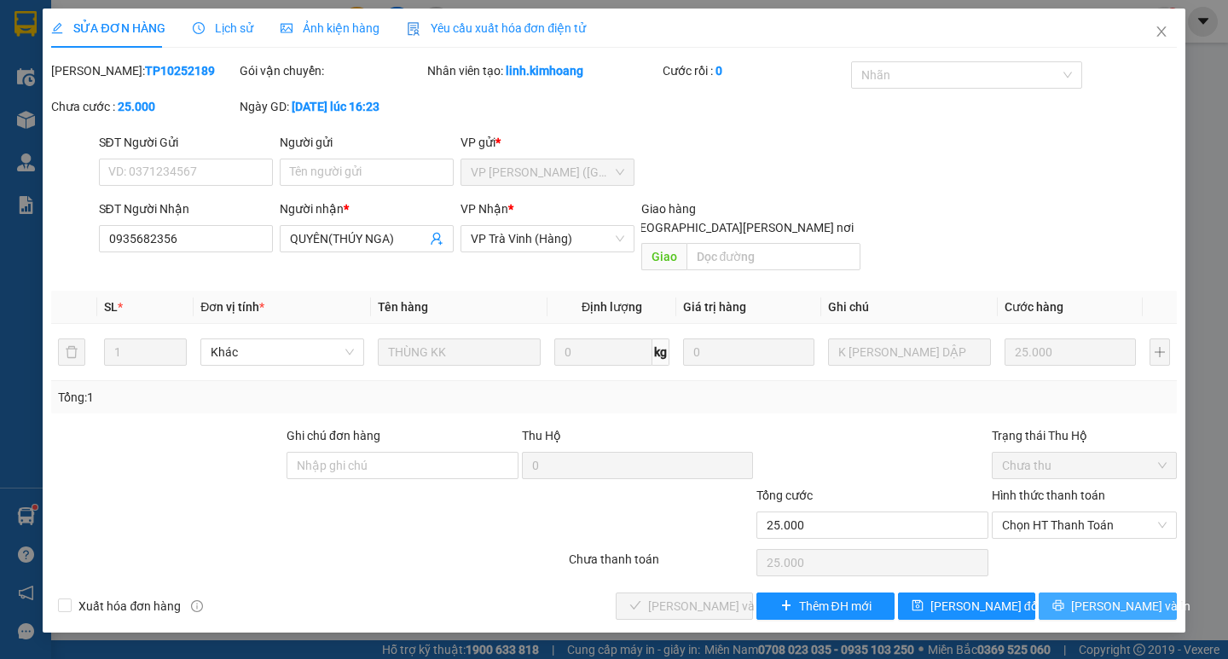
click at [1108, 597] on span "[PERSON_NAME] và In" at bounding box center [1130, 606] width 119 height 19
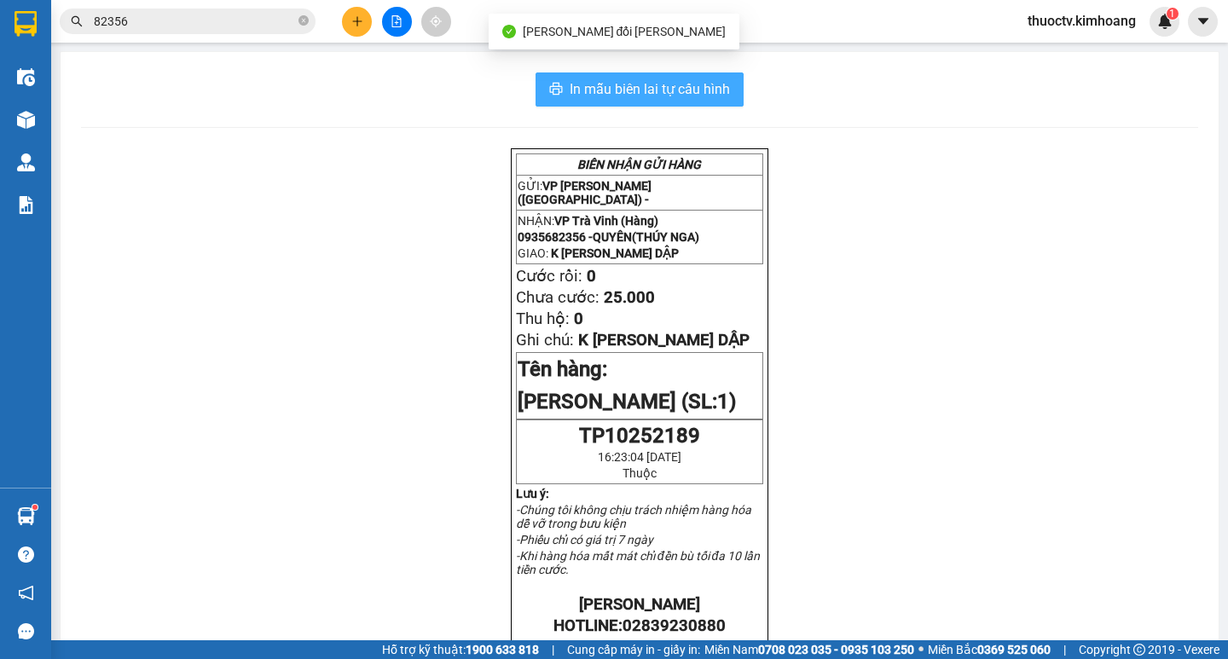
click at [570, 81] on span "In mẫu biên lai tự cấu hình" at bounding box center [650, 88] width 160 height 21
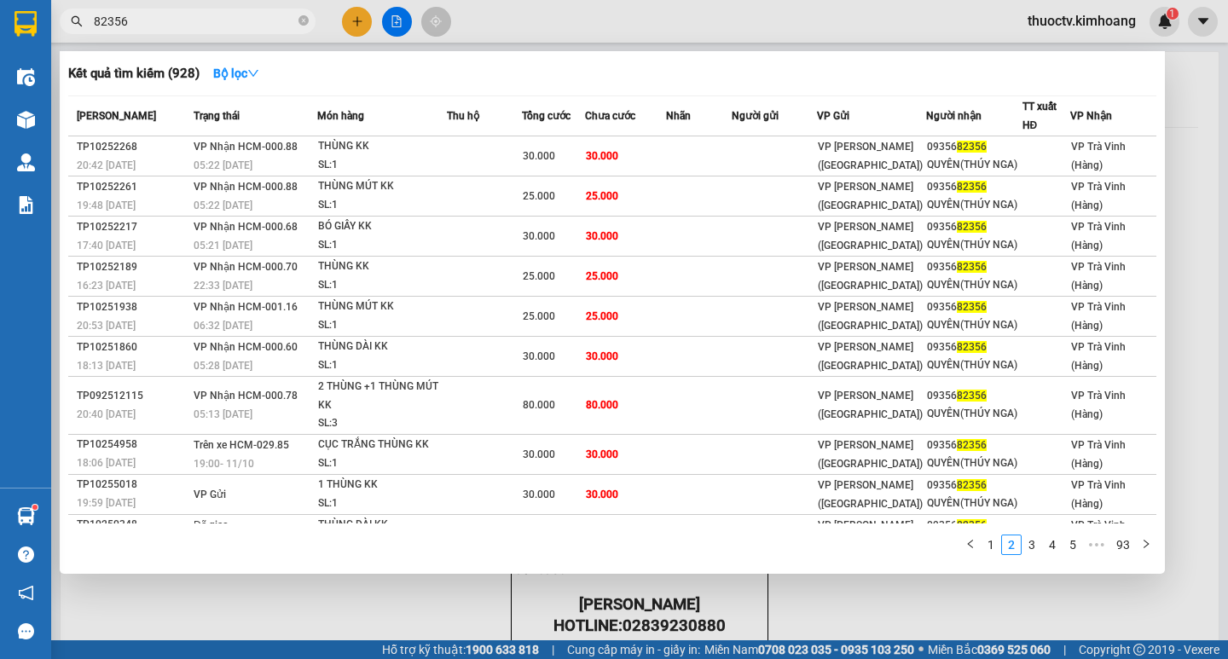
click at [196, 20] on input "82356" at bounding box center [194, 21] width 201 height 19
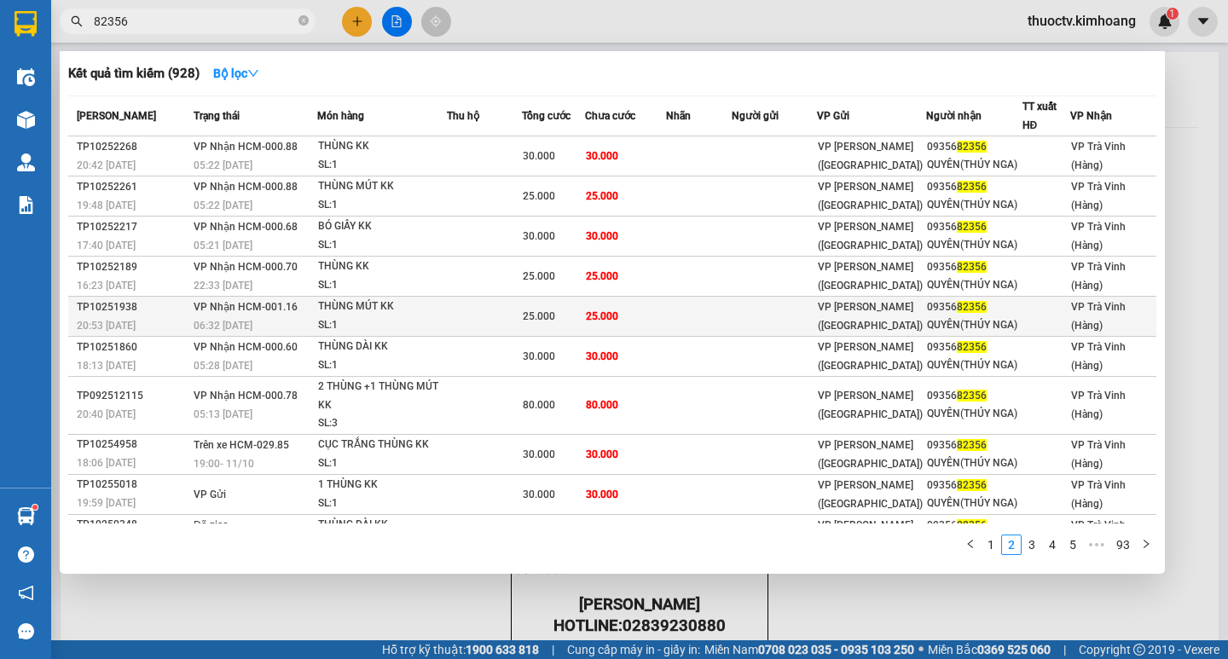
click at [619, 324] on td "25.000" at bounding box center [625, 317] width 80 height 40
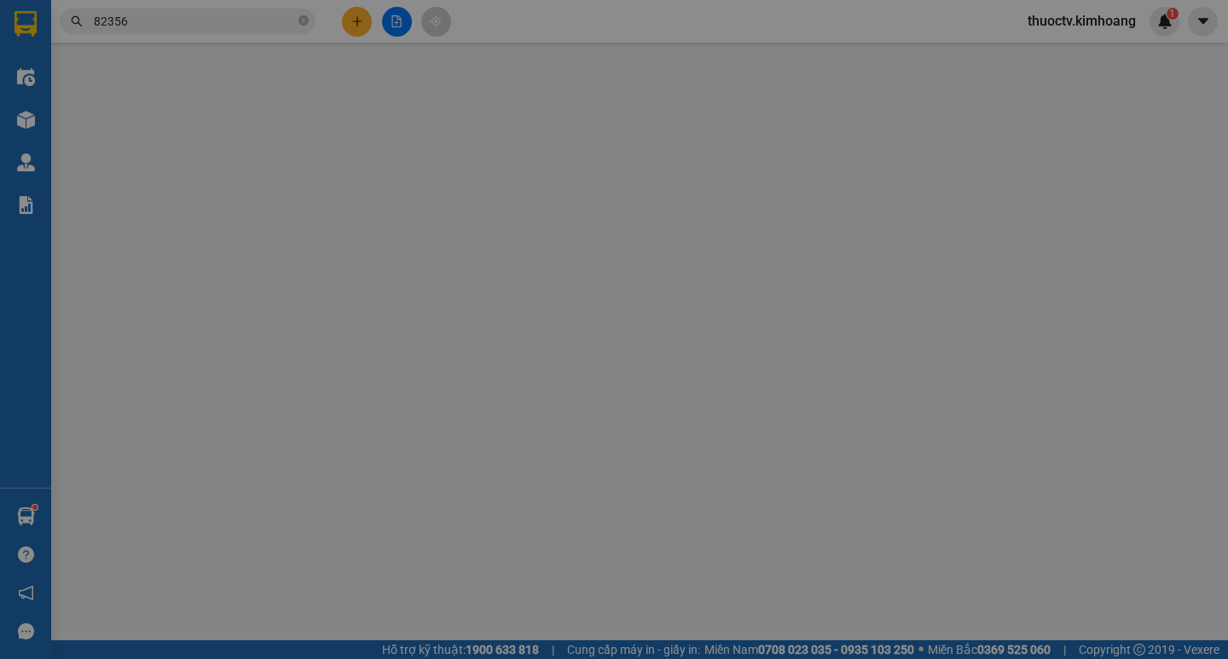
type input "0935682356"
type input "QUYÊN(THÚY NGA)"
type input "25.000"
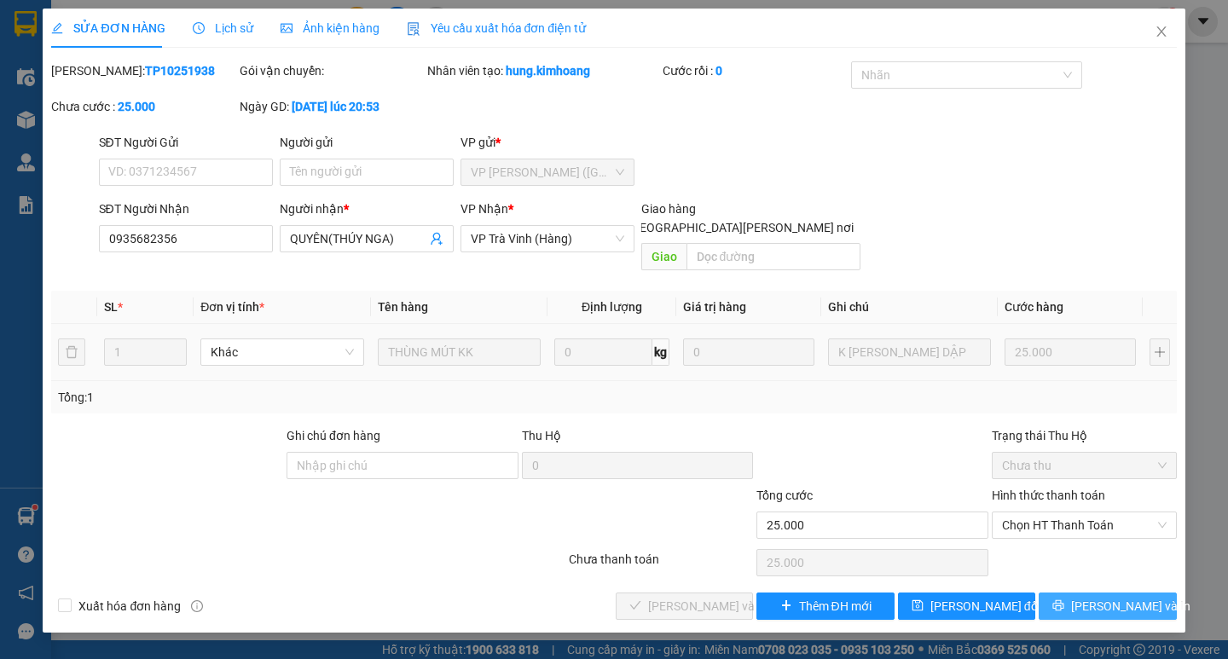
click at [1099, 597] on span "[PERSON_NAME] và In" at bounding box center [1130, 606] width 119 height 19
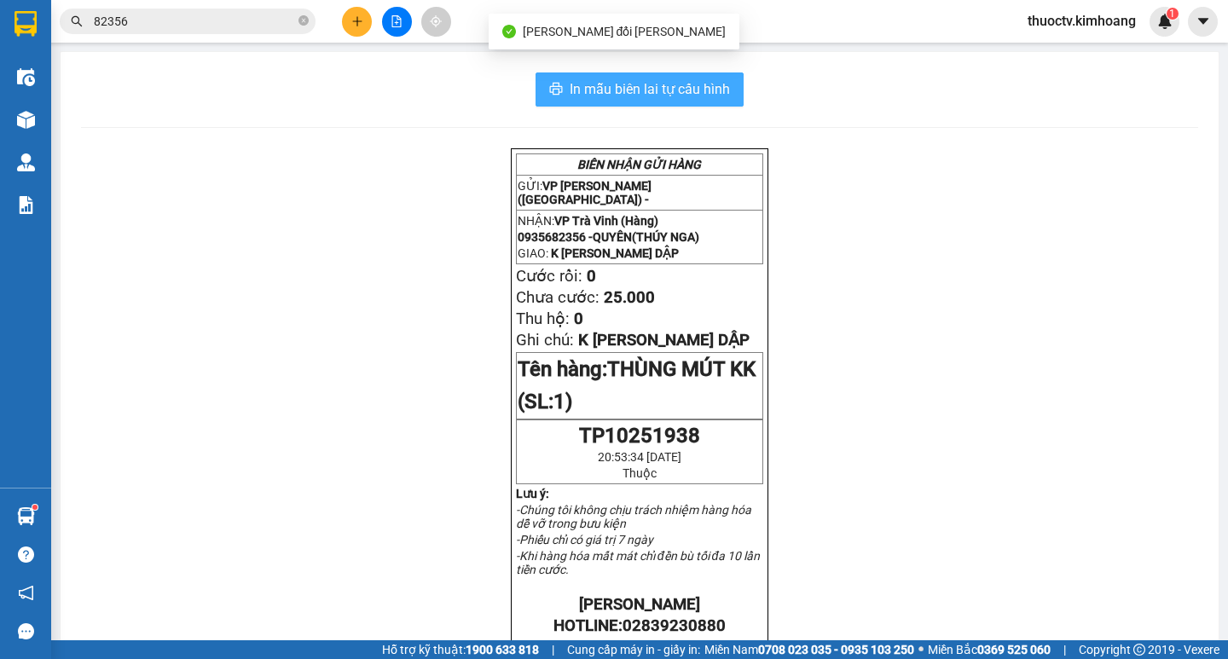
click at [570, 89] on span "In mẫu biên lai tự cấu hình" at bounding box center [650, 88] width 160 height 21
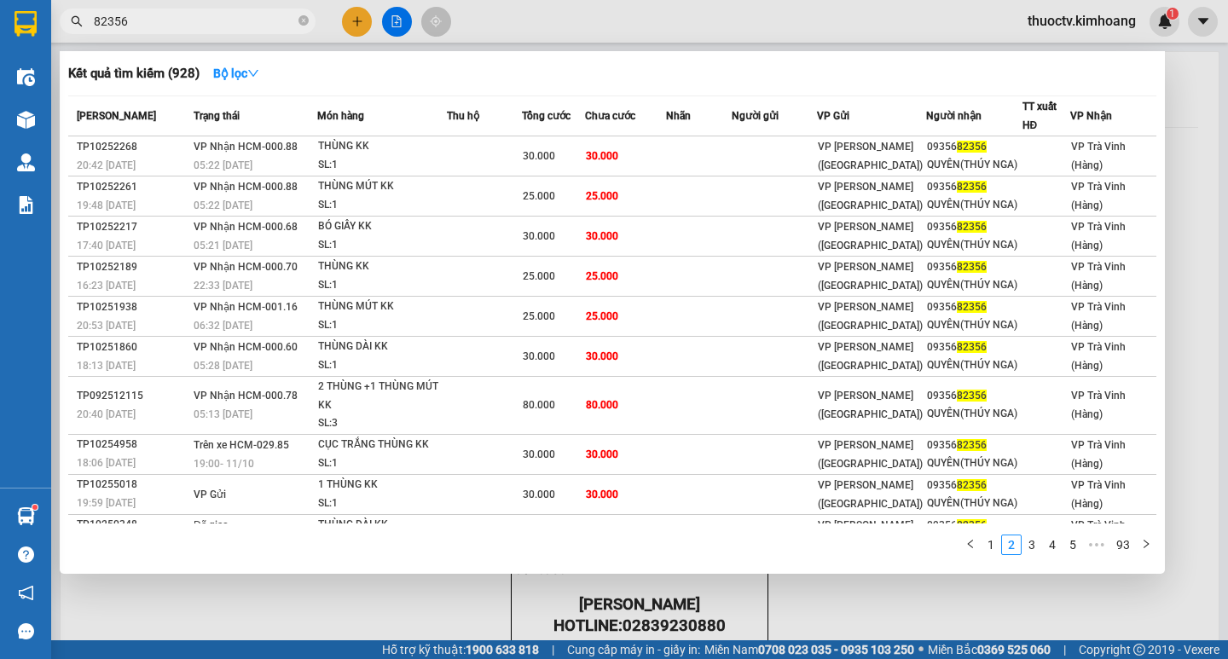
click at [194, 23] on input "82356" at bounding box center [194, 21] width 201 height 19
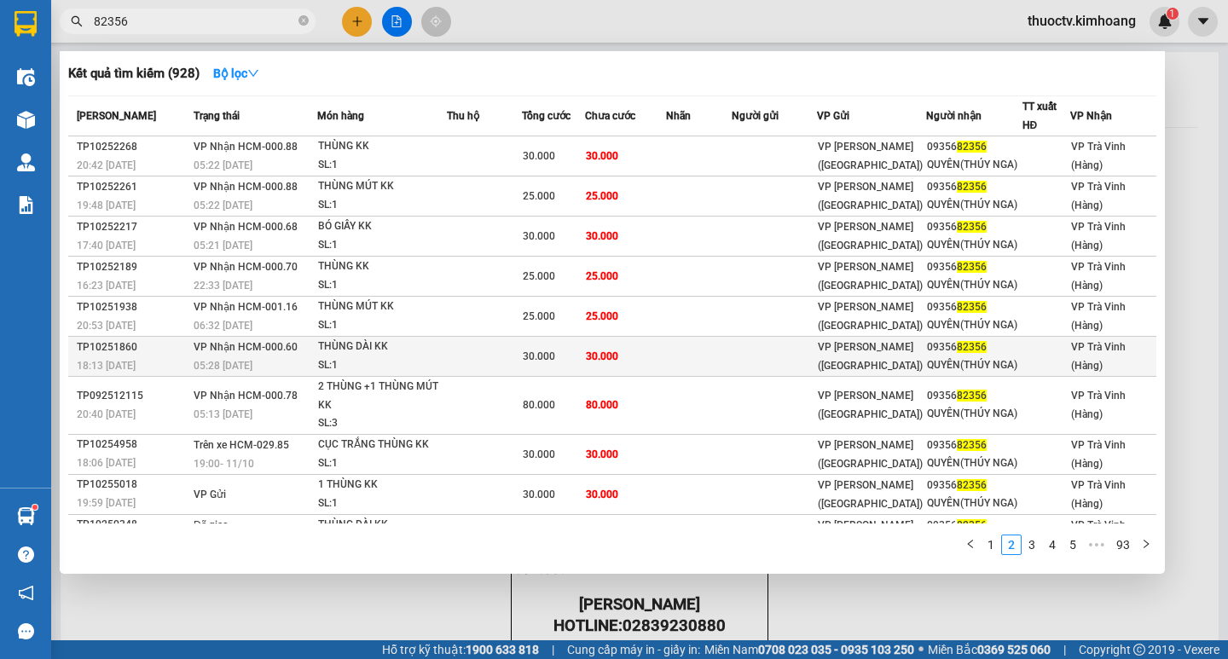
click at [628, 357] on td "30.000" at bounding box center [625, 357] width 80 height 40
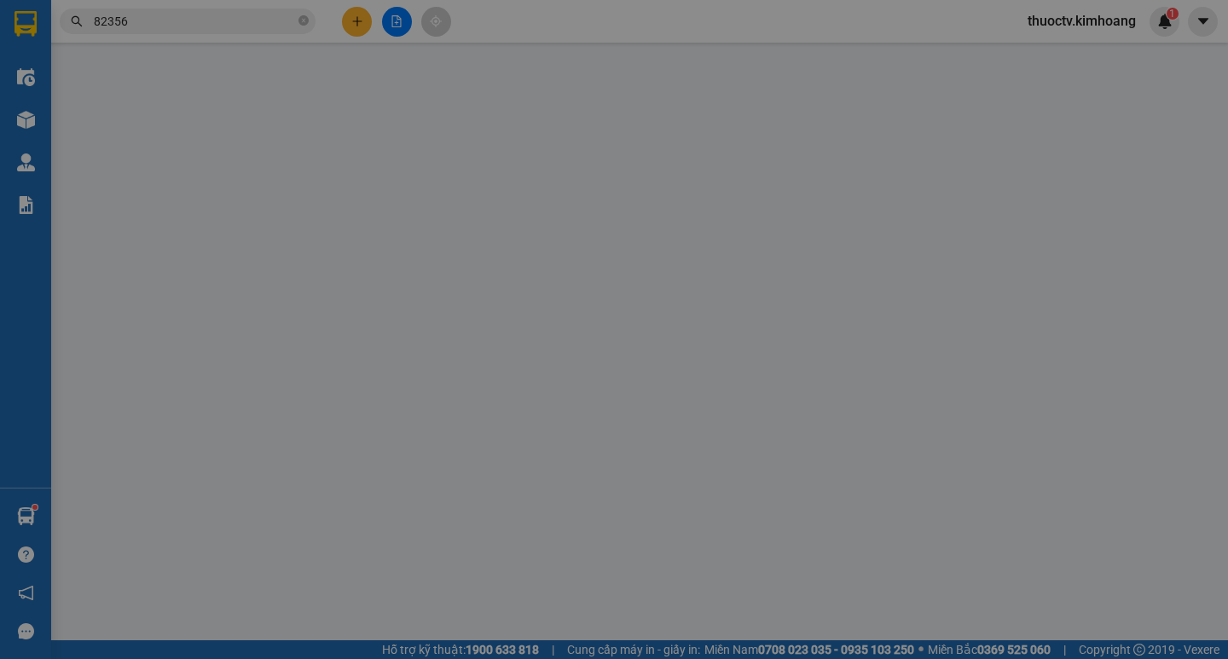
type input "0935682356"
type input "QUYÊN(THÚY NGA)"
type input "30.000"
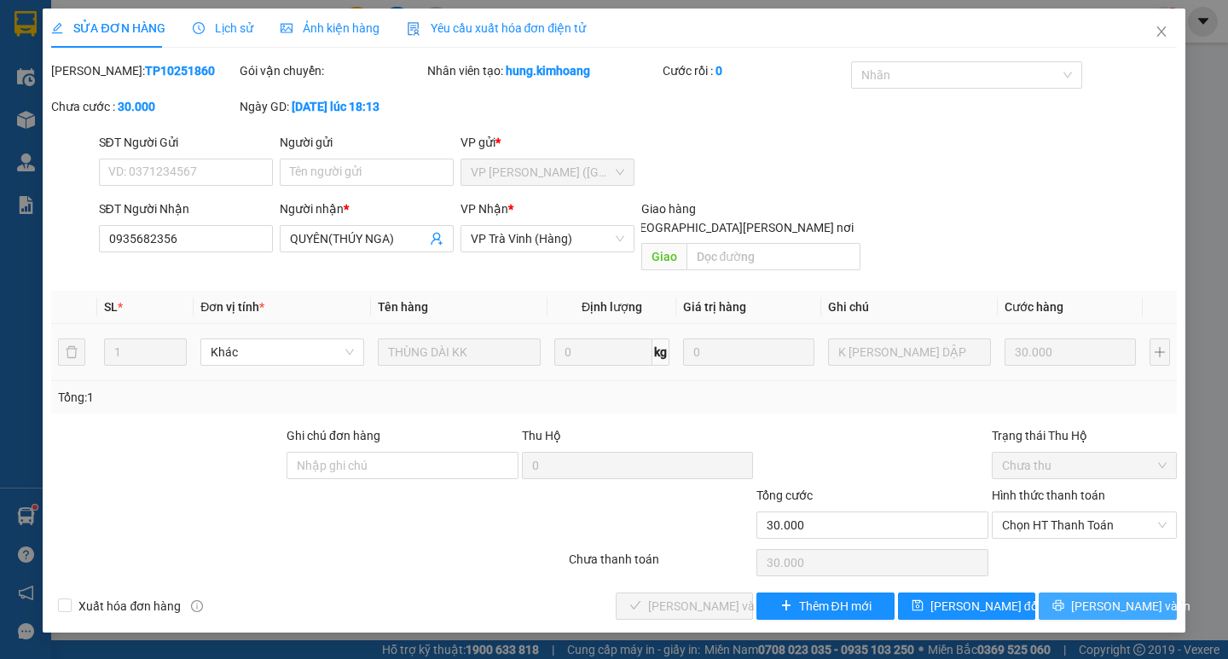
drag, startPoint x: 1111, startPoint y: 583, endPoint x: 1119, endPoint y: 539, distance: 45.0
click at [1112, 597] on span "[PERSON_NAME] và In" at bounding box center [1130, 606] width 119 height 19
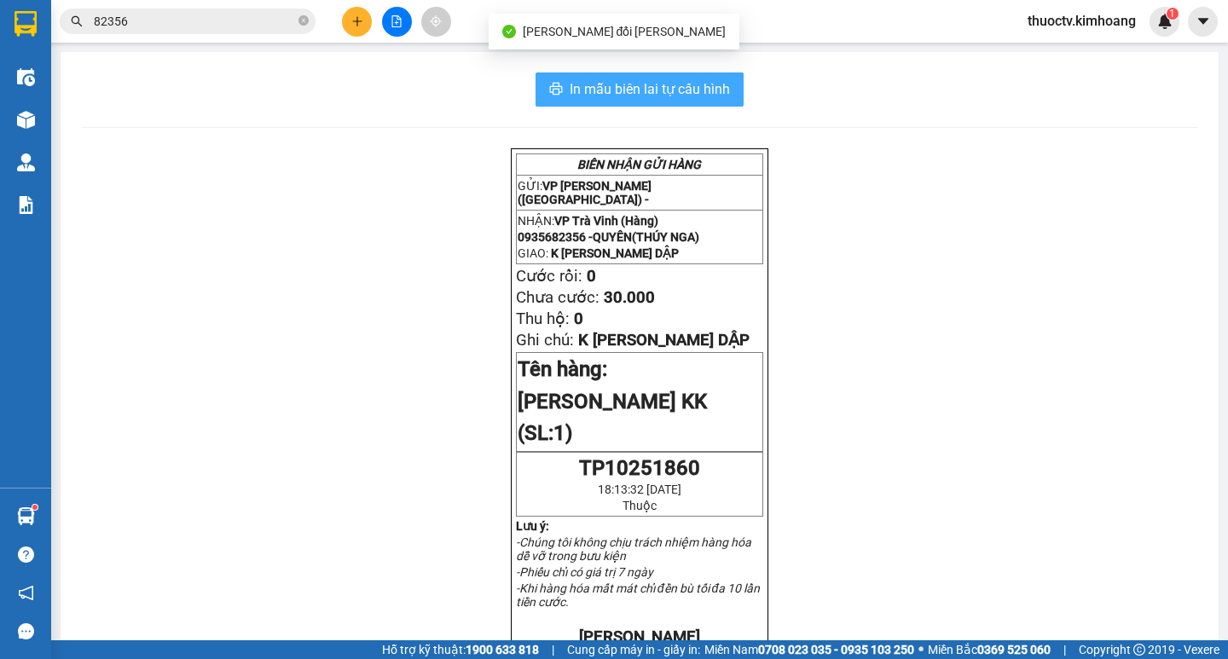
click at [573, 91] on span "In mẫu biên lai tự cấu hình" at bounding box center [650, 88] width 160 height 21
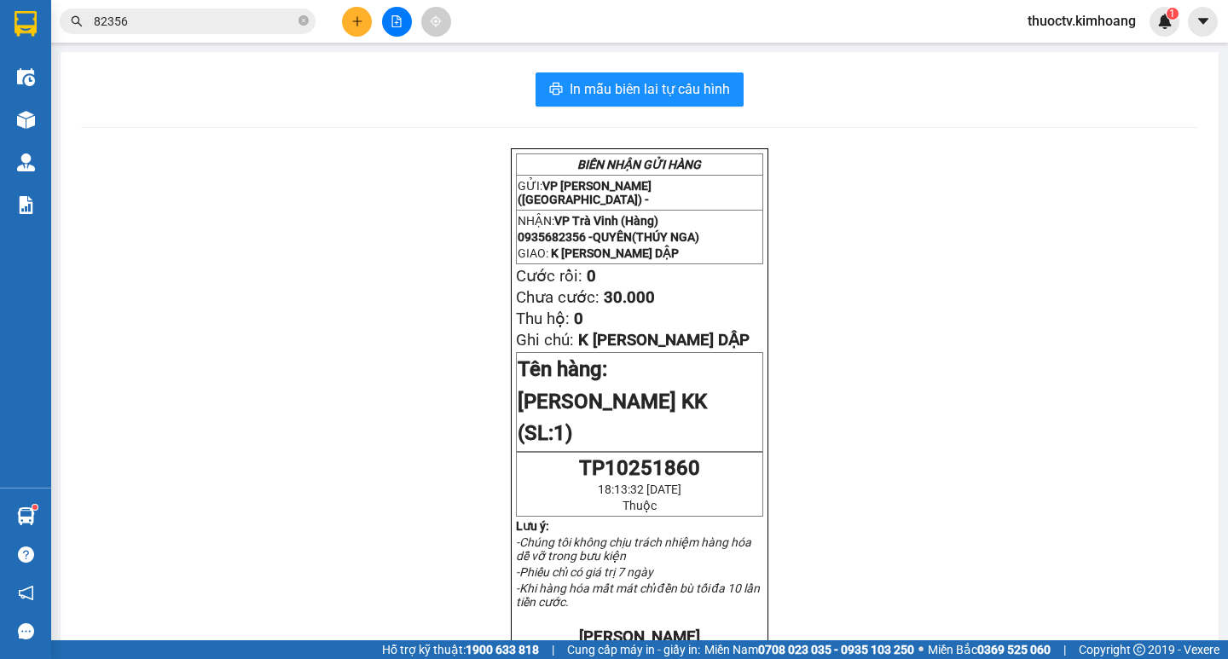
click at [171, 28] on input "82356" at bounding box center [194, 21] width 201 height 19
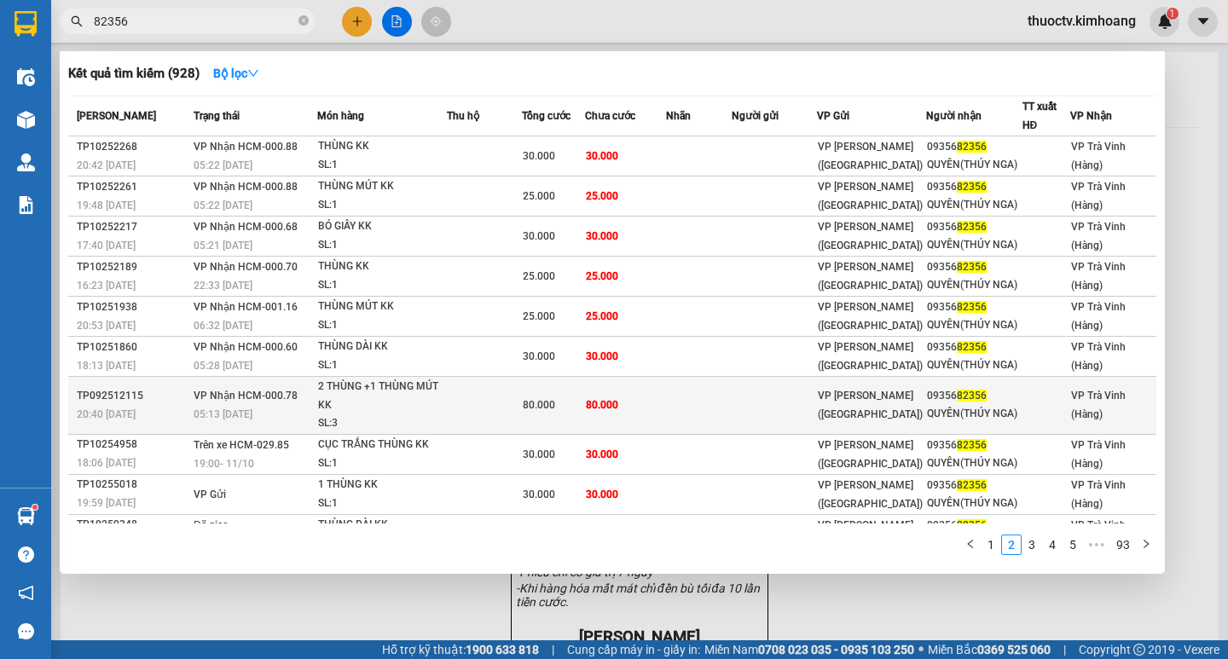
click at [689, 408] on td at bounding box center [699, 406] width 67 height 58
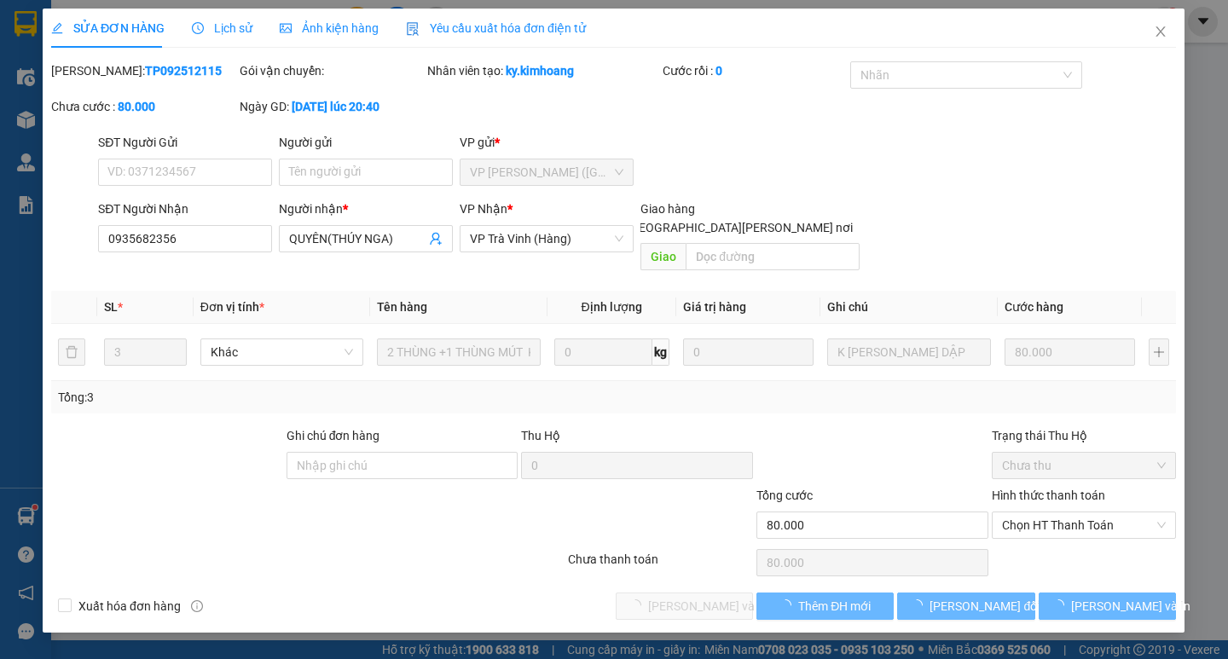
type input "0935682356"
type input "QUYÊN(THÚY NGA)"
type input "80.000"
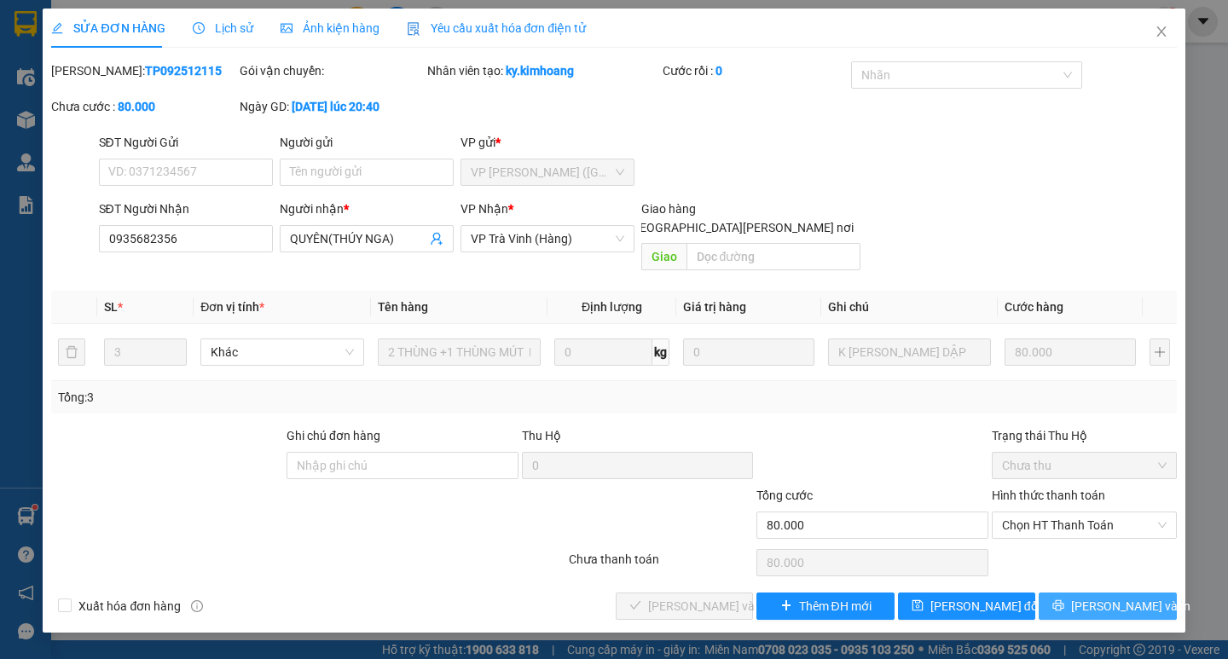
drag, startPoint x: 1103, startPoint y: 583, endPoint x: 1116, endPoint y: 540, distance: 45.3
click at [1104, 597] on span "[PERSON_NAME] và In" at bounding box center [1130, 606] width 119 height 19
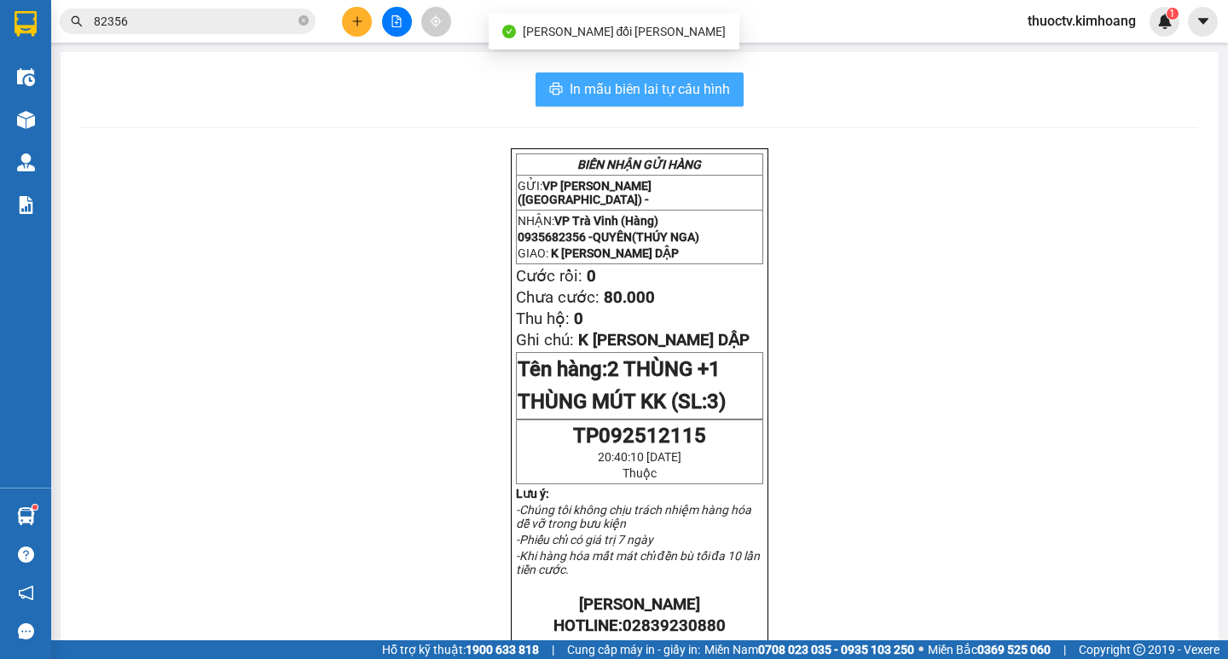
click at [570, 90] on span "In mẫu biên lai tự cấu hình" at bounding box center [650, 88] width 160 height 21
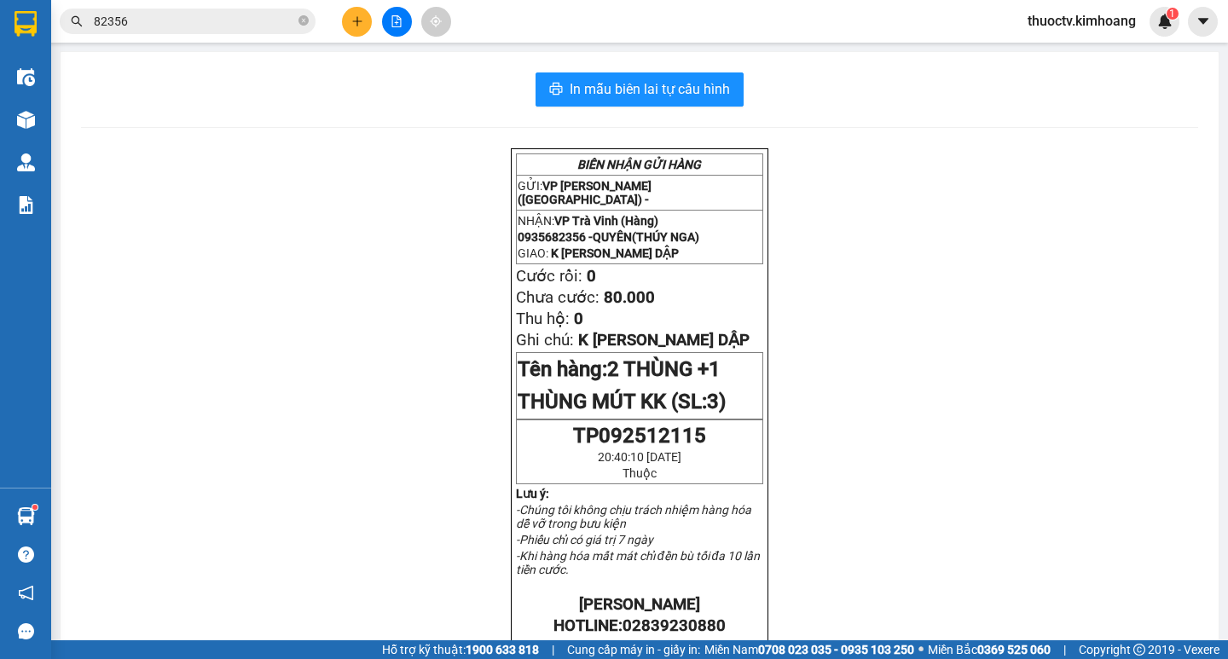
click at [140, 25] on input "82356" at bounding box center [194, 21] width 201 height 19
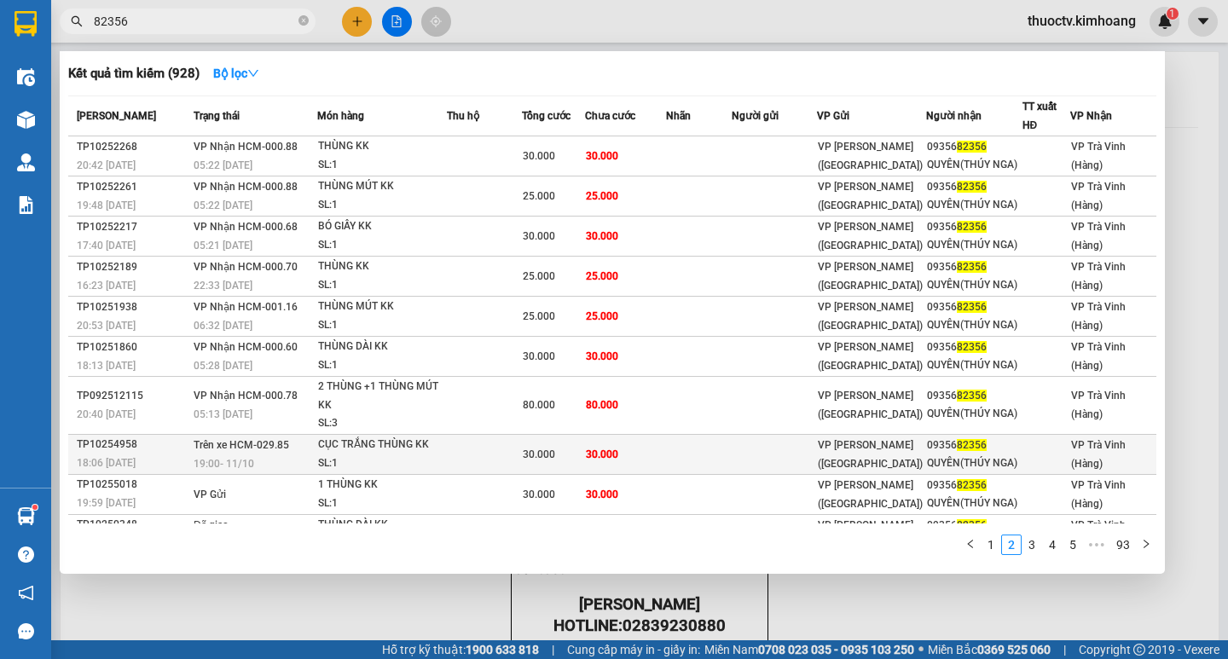
click at [657, 456] on td "30.000" at bounding box center [625, 454] width 80 height 40
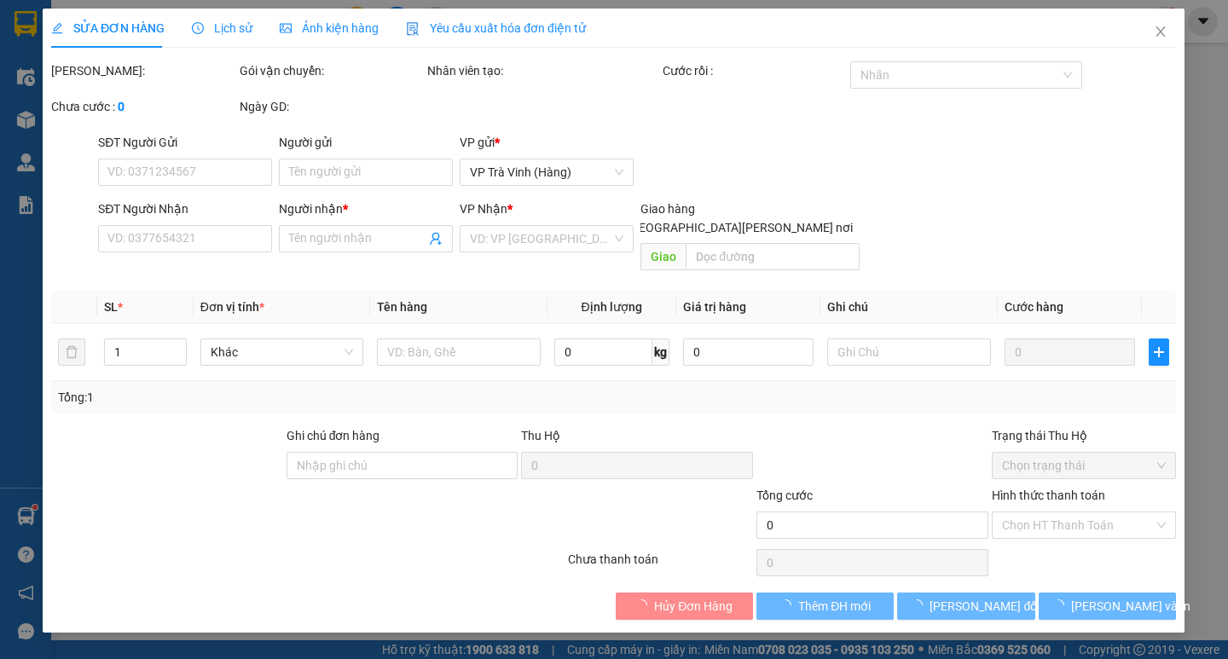
type input "0935682356"
type input "QUYÊN(THÚY NGA)"
type input "30.000"
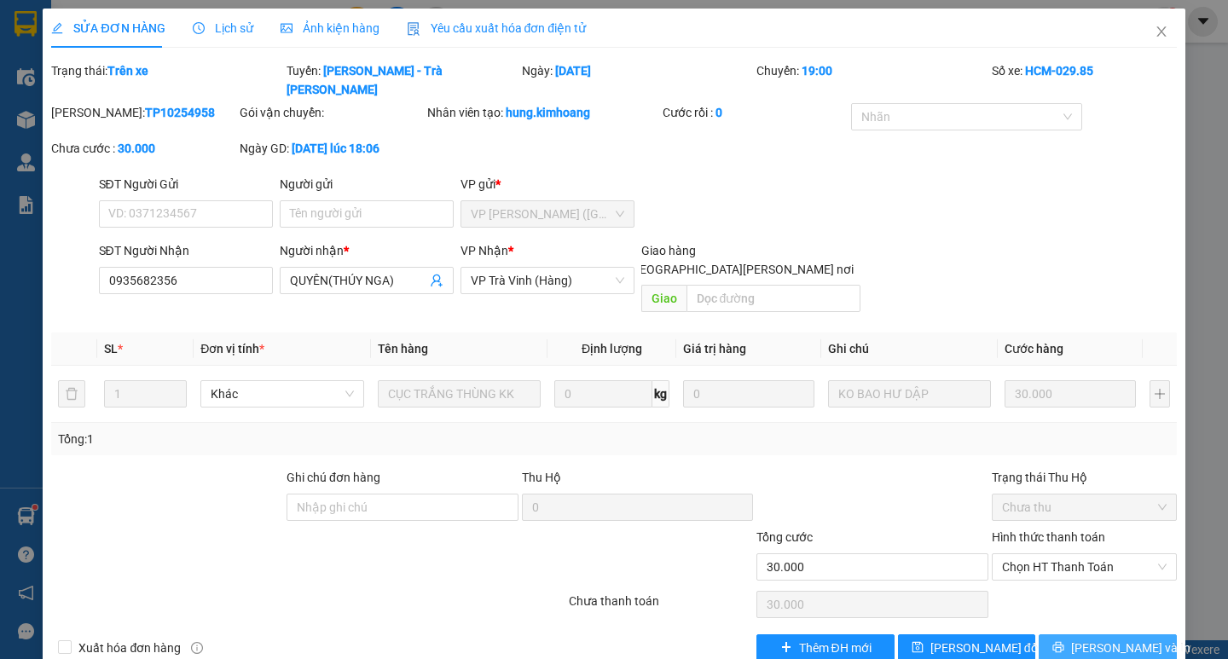
drag, startPoint x: 1095, startPoint y: 609, endPoint x: 1093, endPoint y: 556, distance: 52.9
click at [1095, 639] on span "[PERSON_NAME] và In" at bounding box center [1130, 648] width 119 height 19
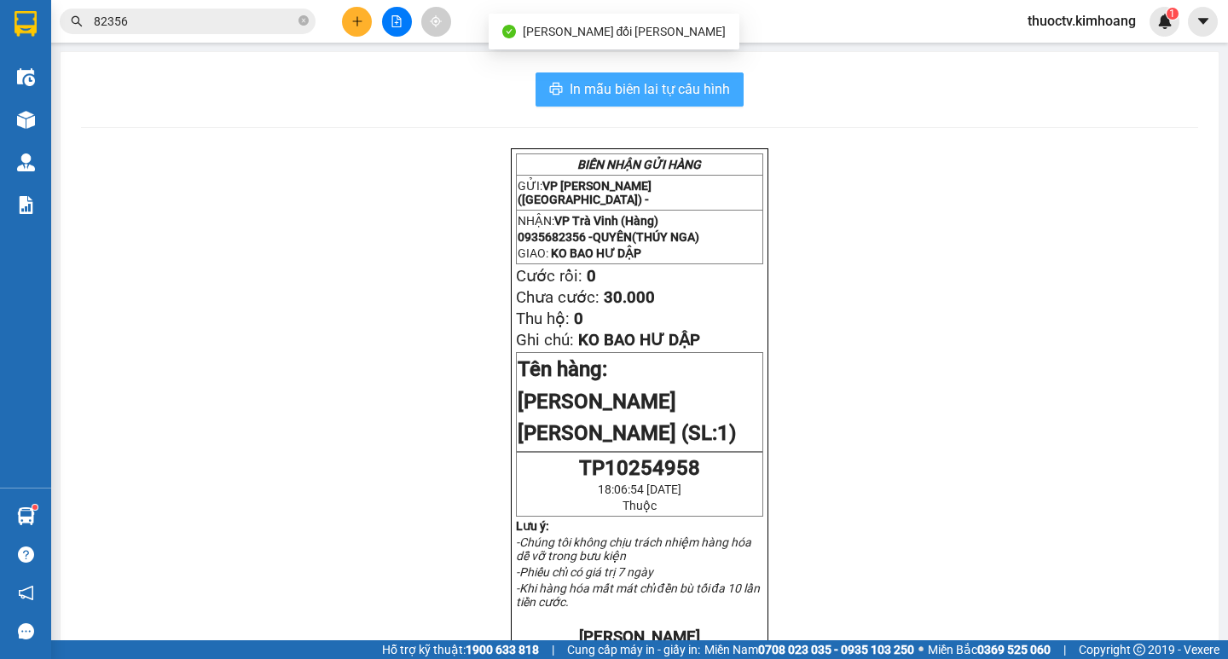
click at [570, 85] on span "In mẫu biên lai tự cấu hình" at bounding box center [650, 88] width 160 height 21
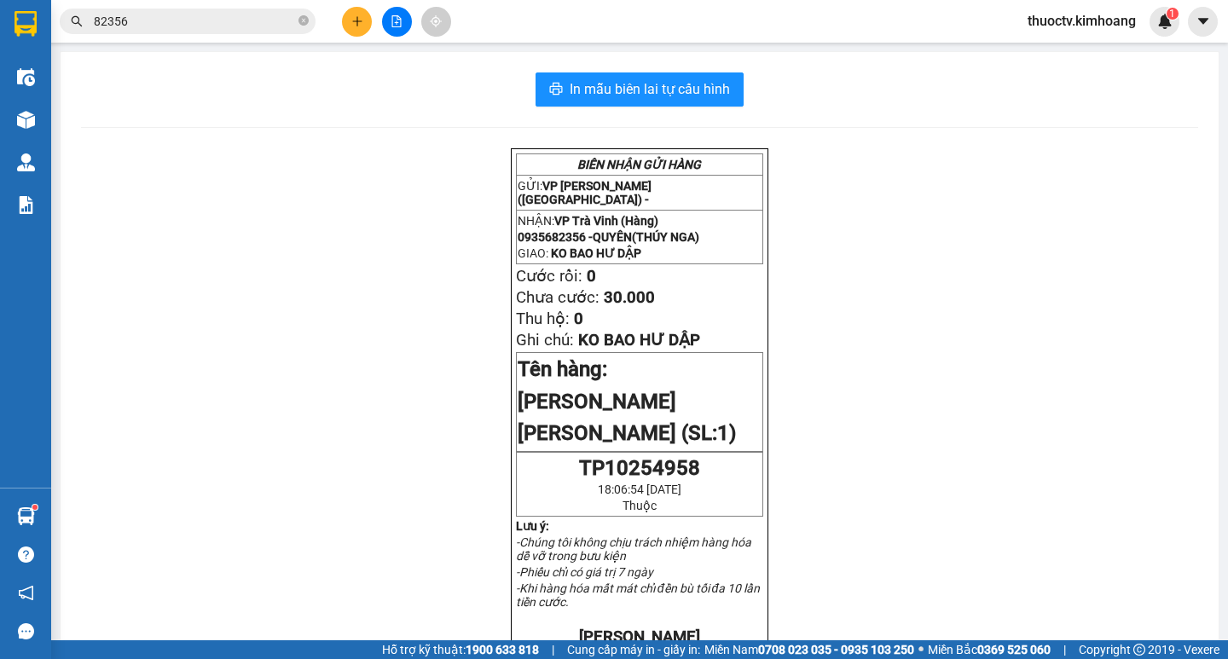
click at [161, 23] on input "82356" at bounding box center [194, 21] width 201 height 19
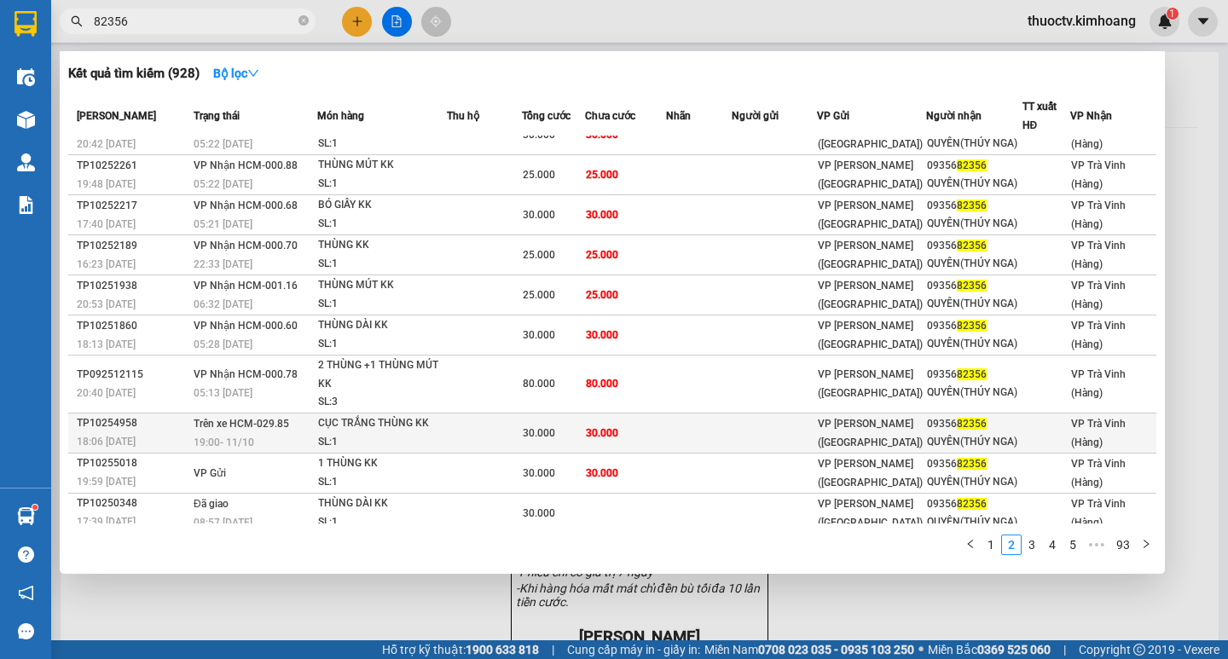
scroll to position [32, 0]
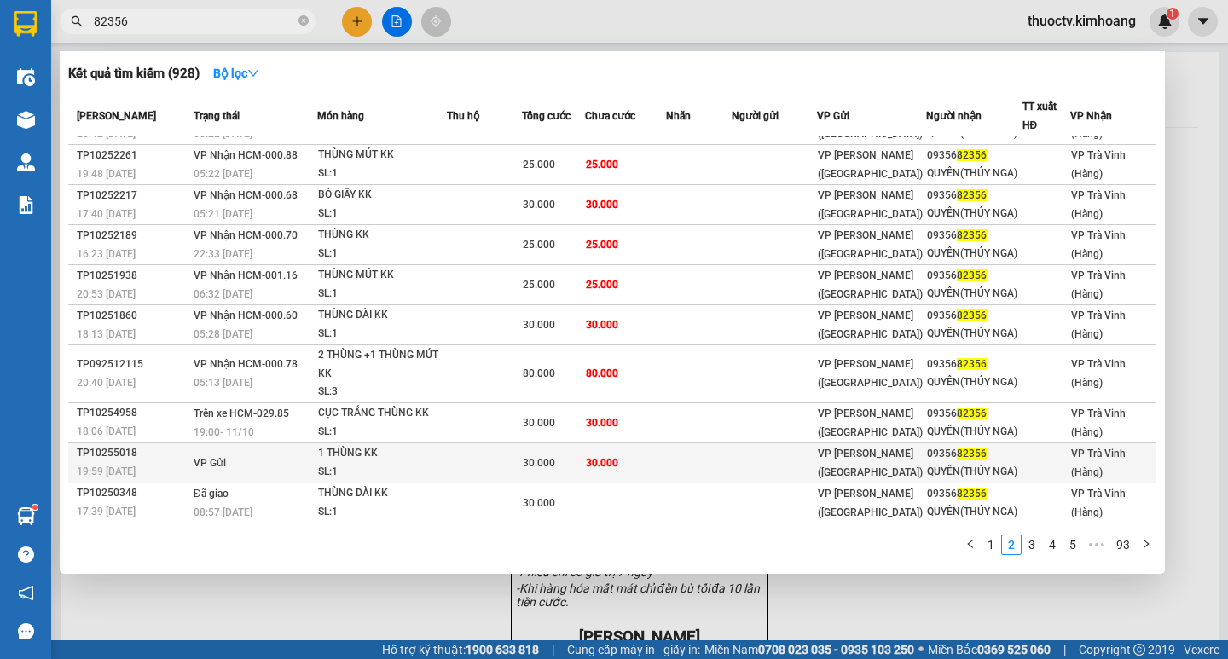
click at [656, 460] on td "30.000" at bounding box center [625, 462] width 80 height 40
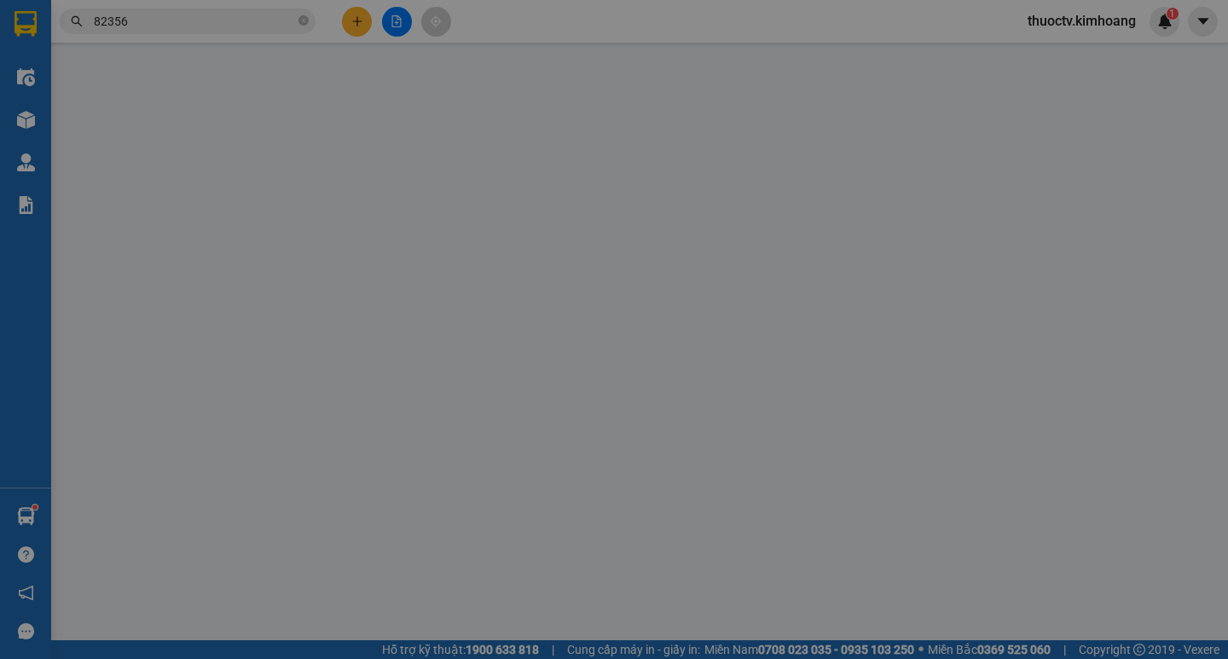
type input "0935682356"
type input "QUYÊN(THÚY NGA)"
type input "30.000"
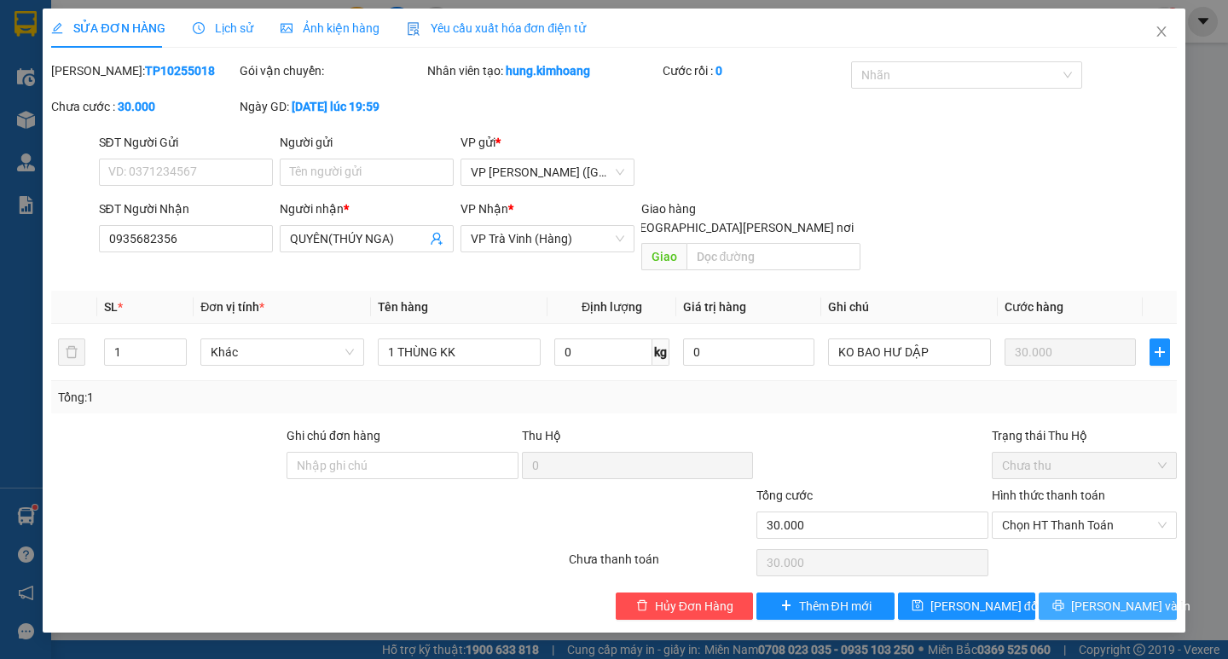
click at [1109, 597] on span "[PERSON_NAME] và In" at bounding box center [1130, 606] width 119 height 19
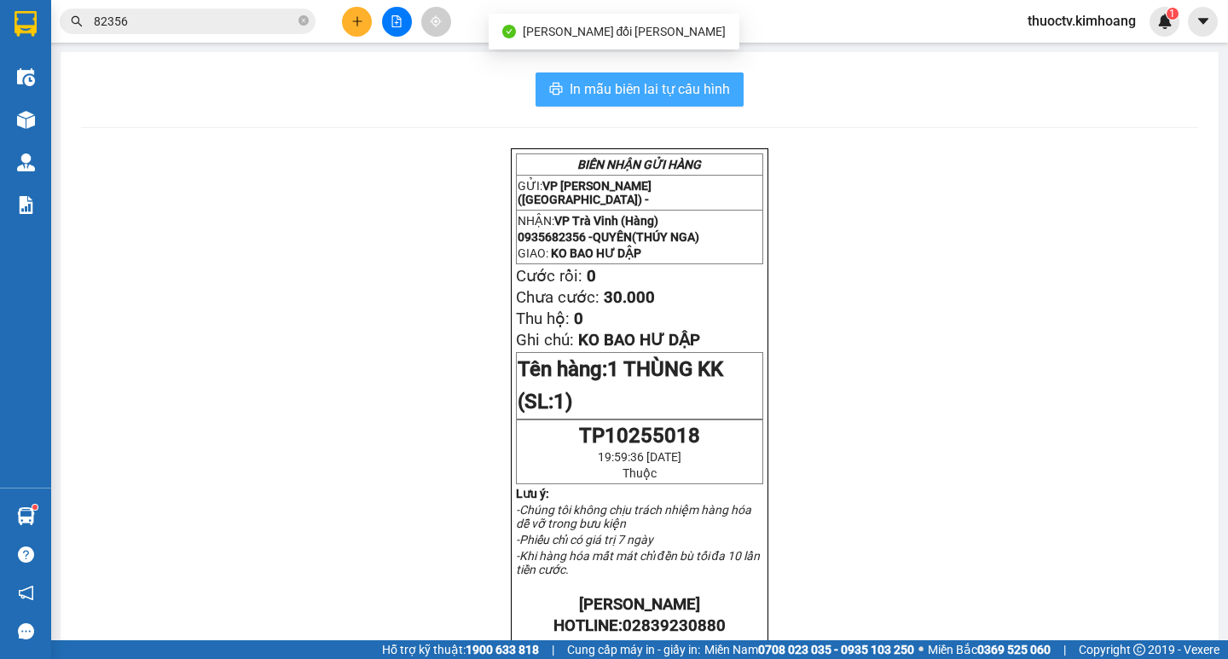
click at [573, 84] on span "In mẫu biên lai tự cấu hình" at bounding box center [650, 88] width 160 height 21
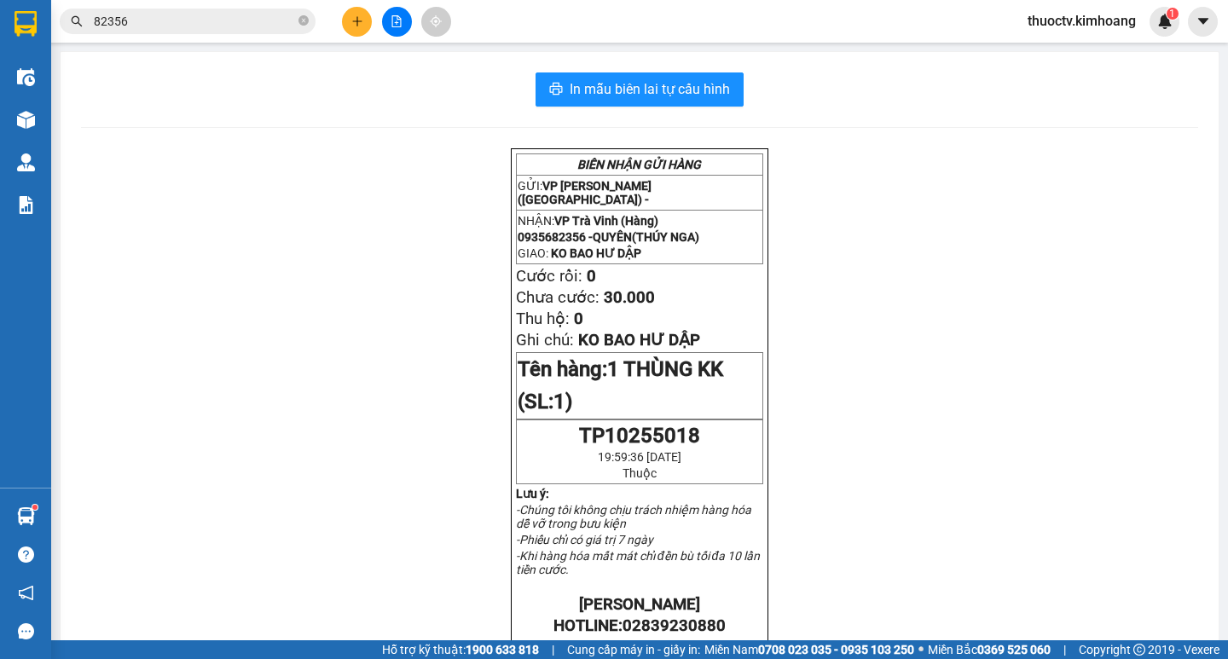
click at [176, 20] on input "82356" at bounding box center [194, 21] width 201 height 19
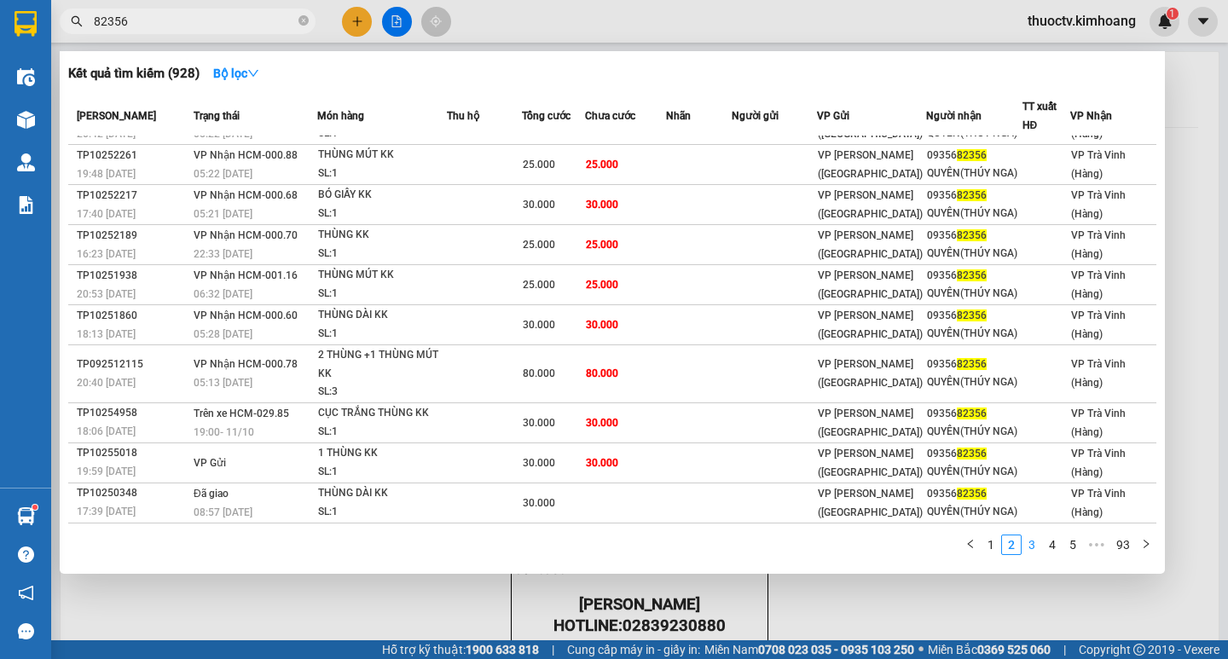
click at [1036, 545] on link "3" at bounding box center [1031, 544] width 19 height 19
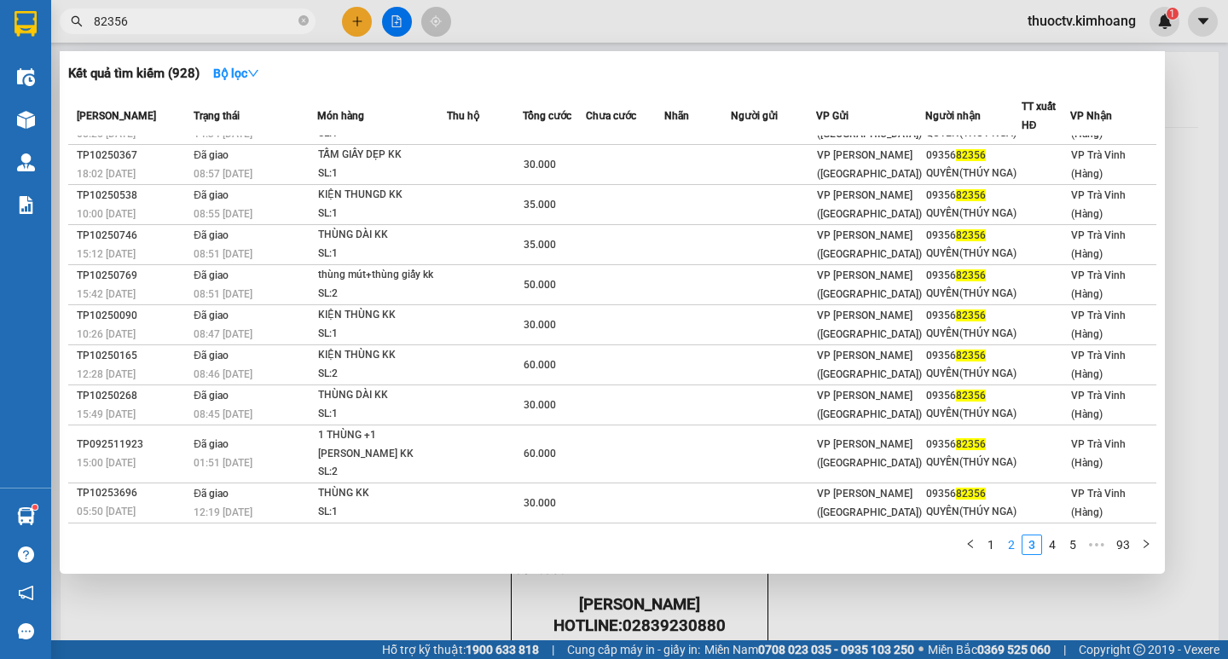
click at [1014, 546] on link "2" at bounding box center [1011, 544] width 19 height 19
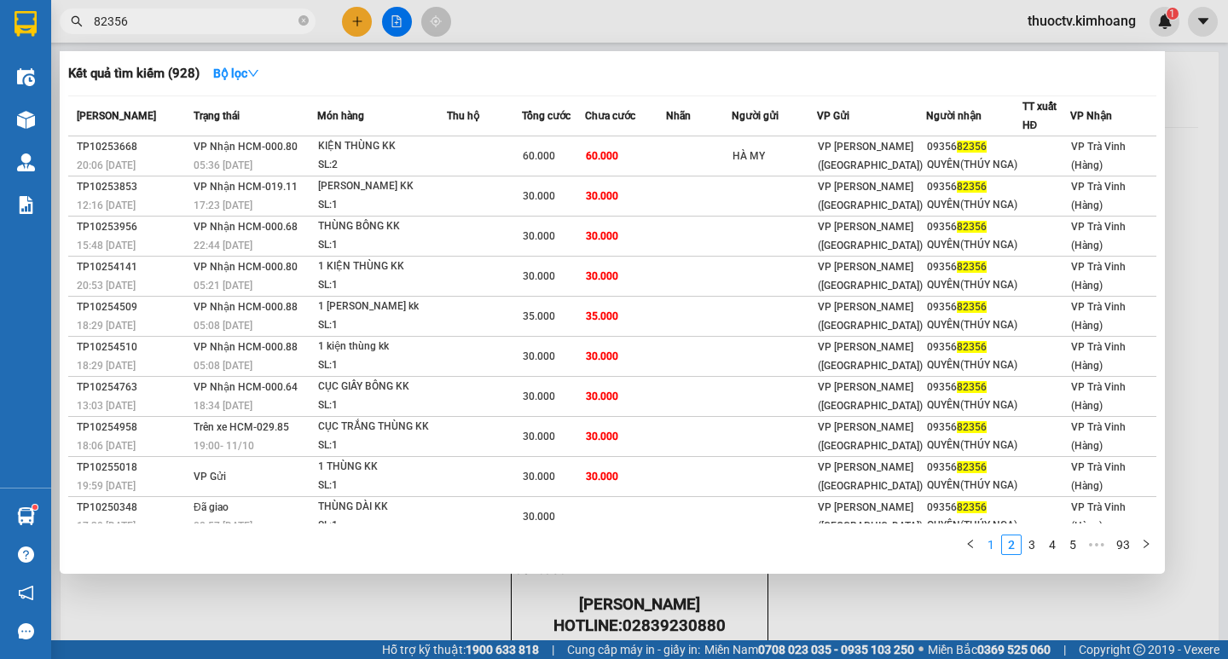
click at [991, 547] on link "1" at bounding box center [990, 544] width 19 height 19
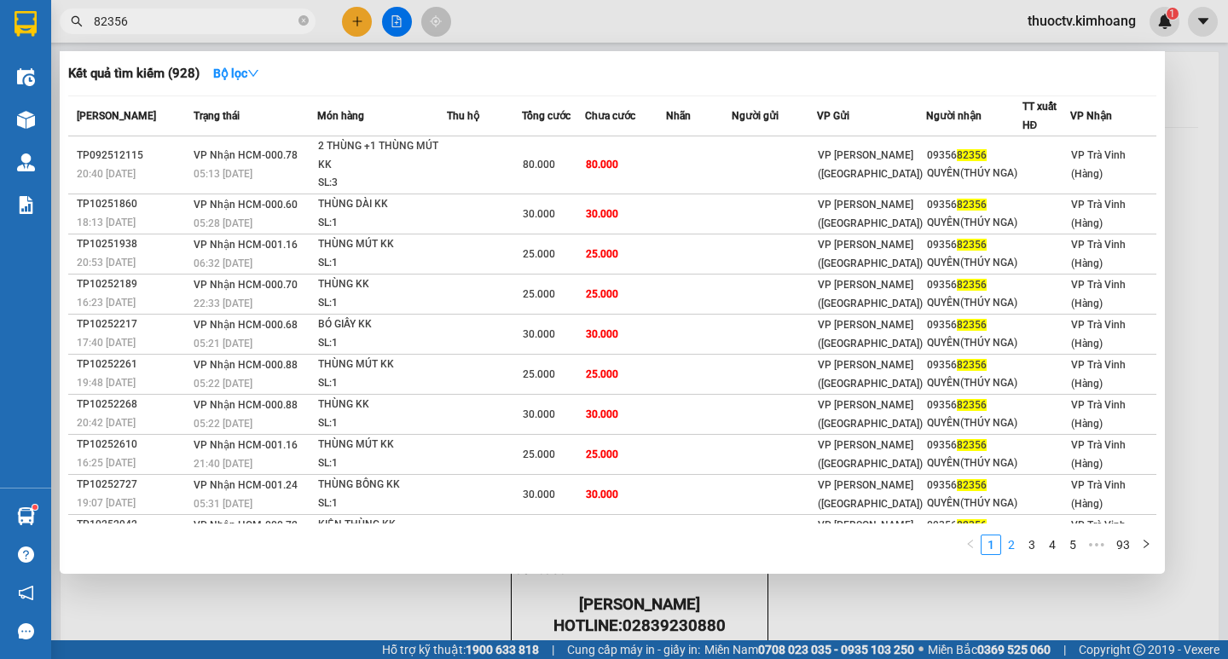
click at [1008, 545] on link "2" at bounding box center [1011, 544] width 19 height 19
